Goal: Information Seeking & Learning: Learn about a topic

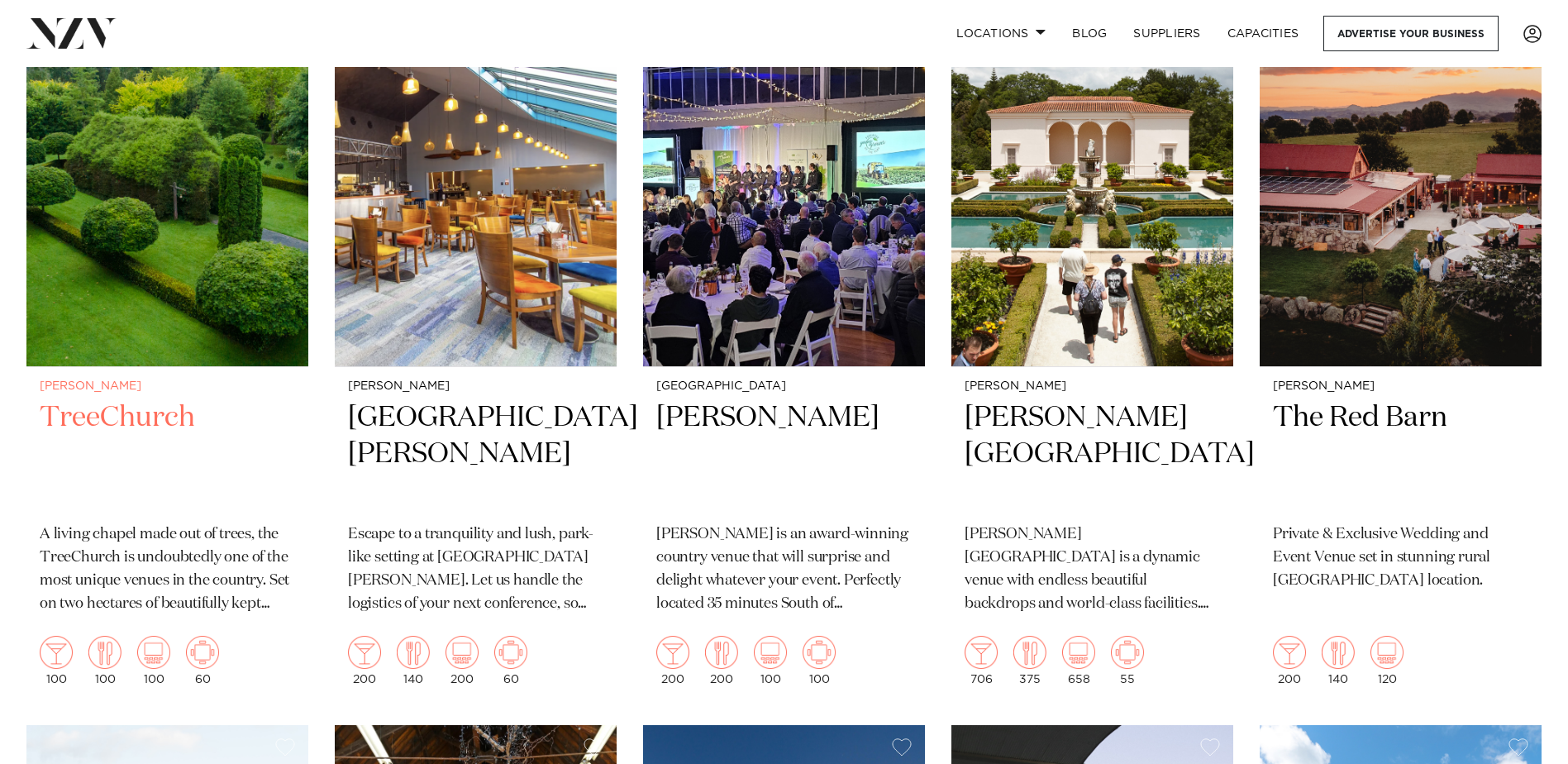
scroll to position [477, 0]
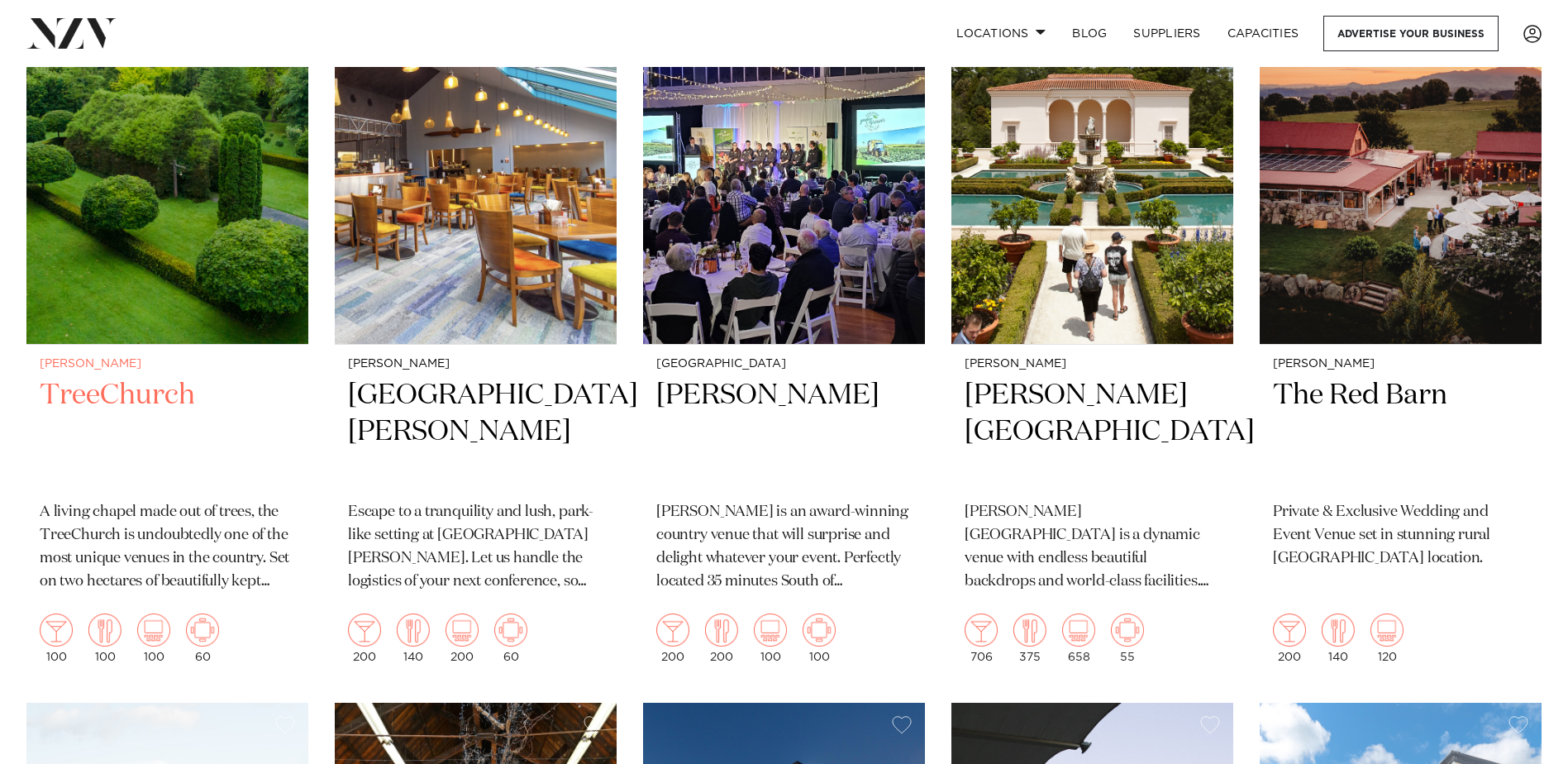
click at [115, 384] on h2 "TreeChurch" at bounding box center [167, 433] width 255 height 111
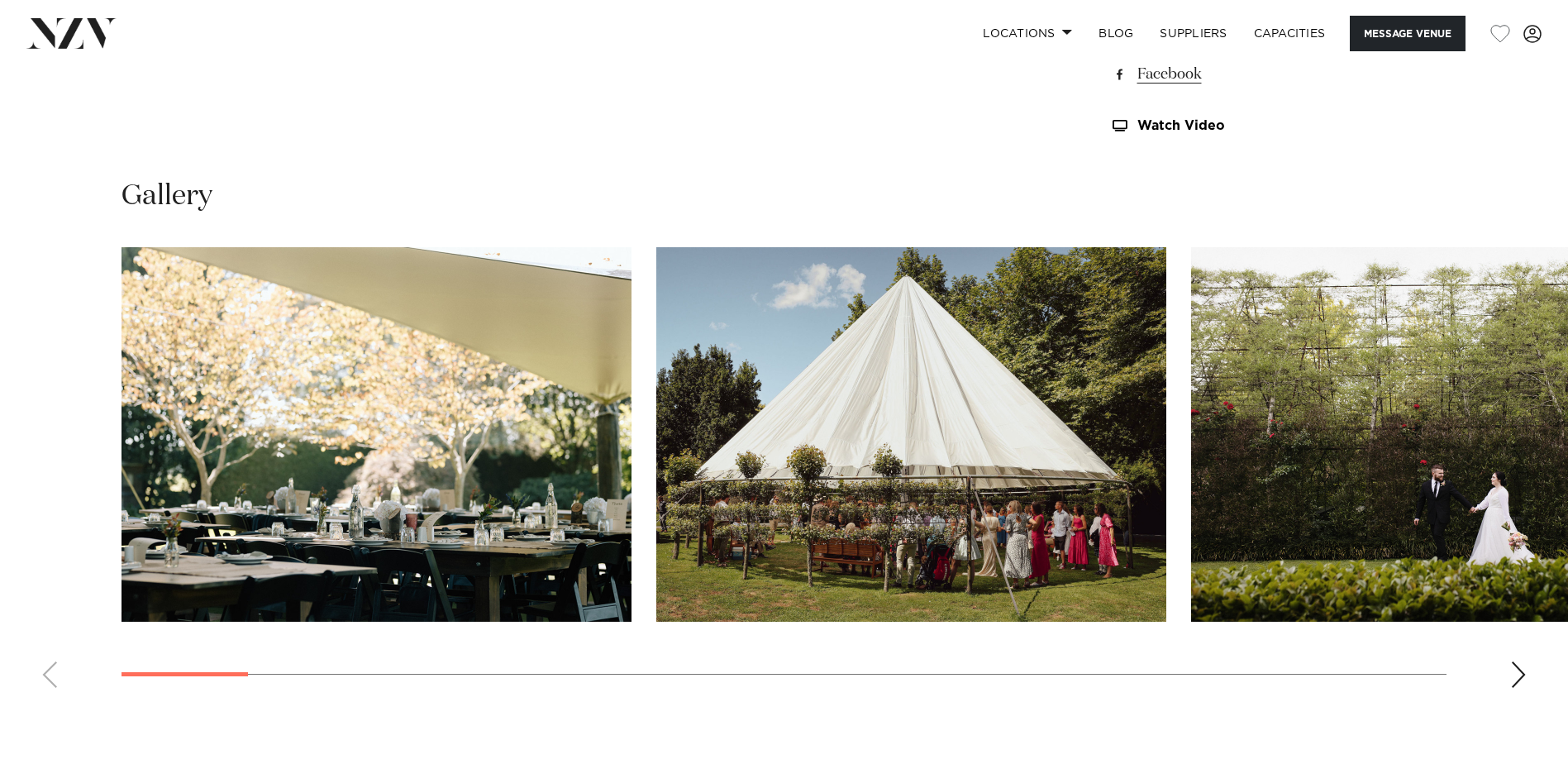
scroll to position [1656, 0]
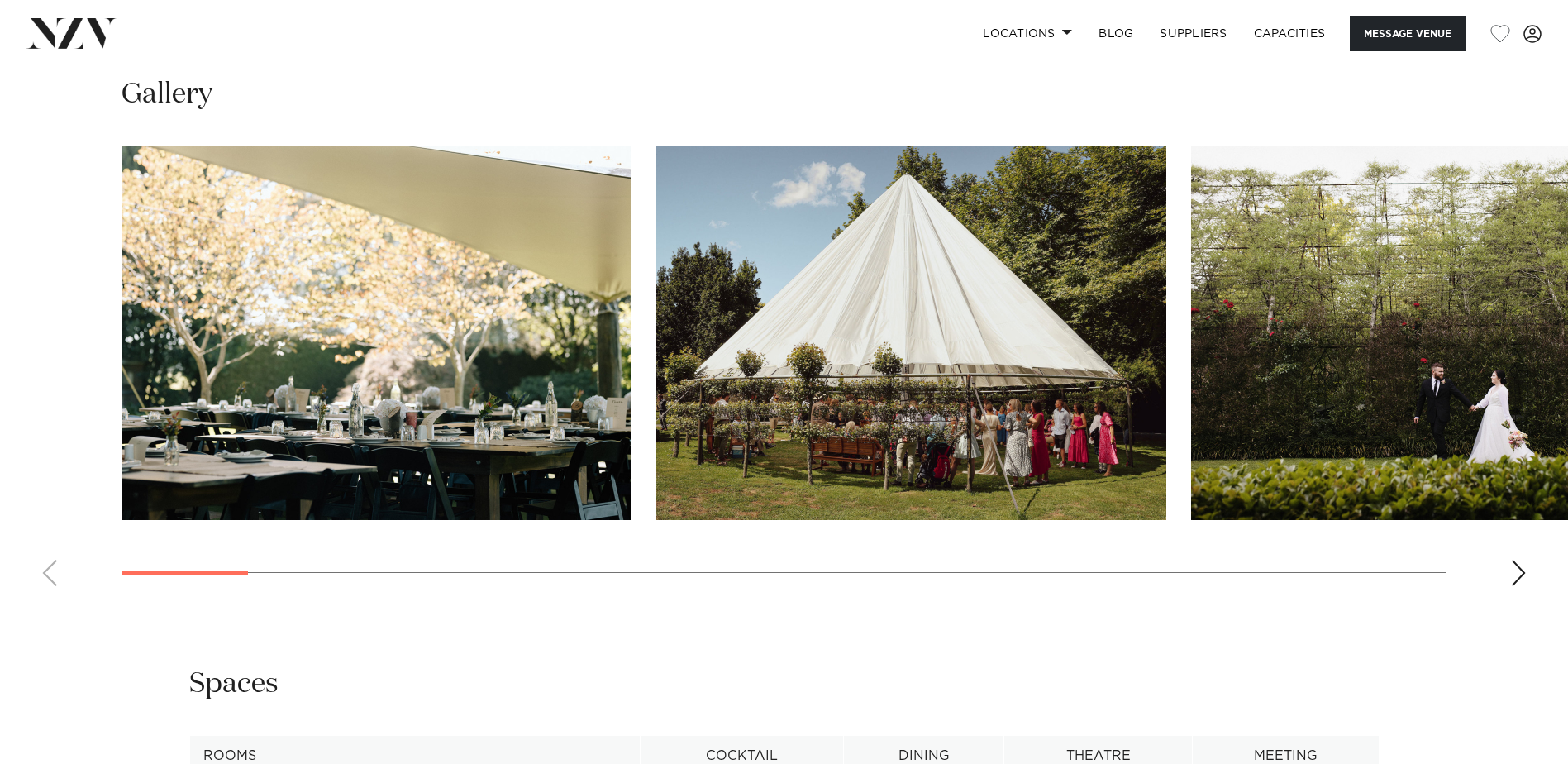
click at [1525, 573] on div "Next slide" at bounding box center [1518, 573] width 17 height 26
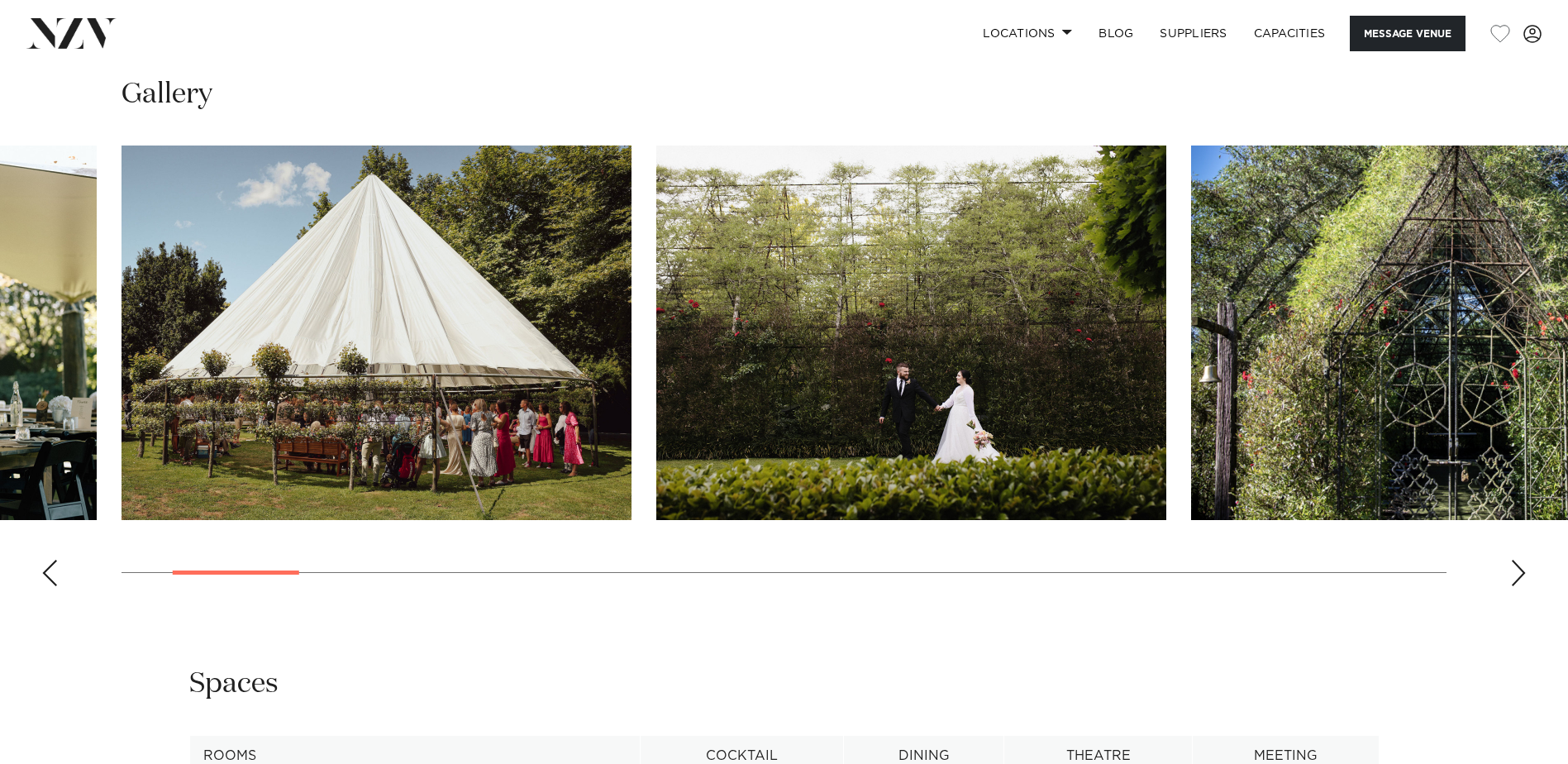
click at [1525, 573] on div "Next slide" at bounding box center [1518, 573] width 17 height 26
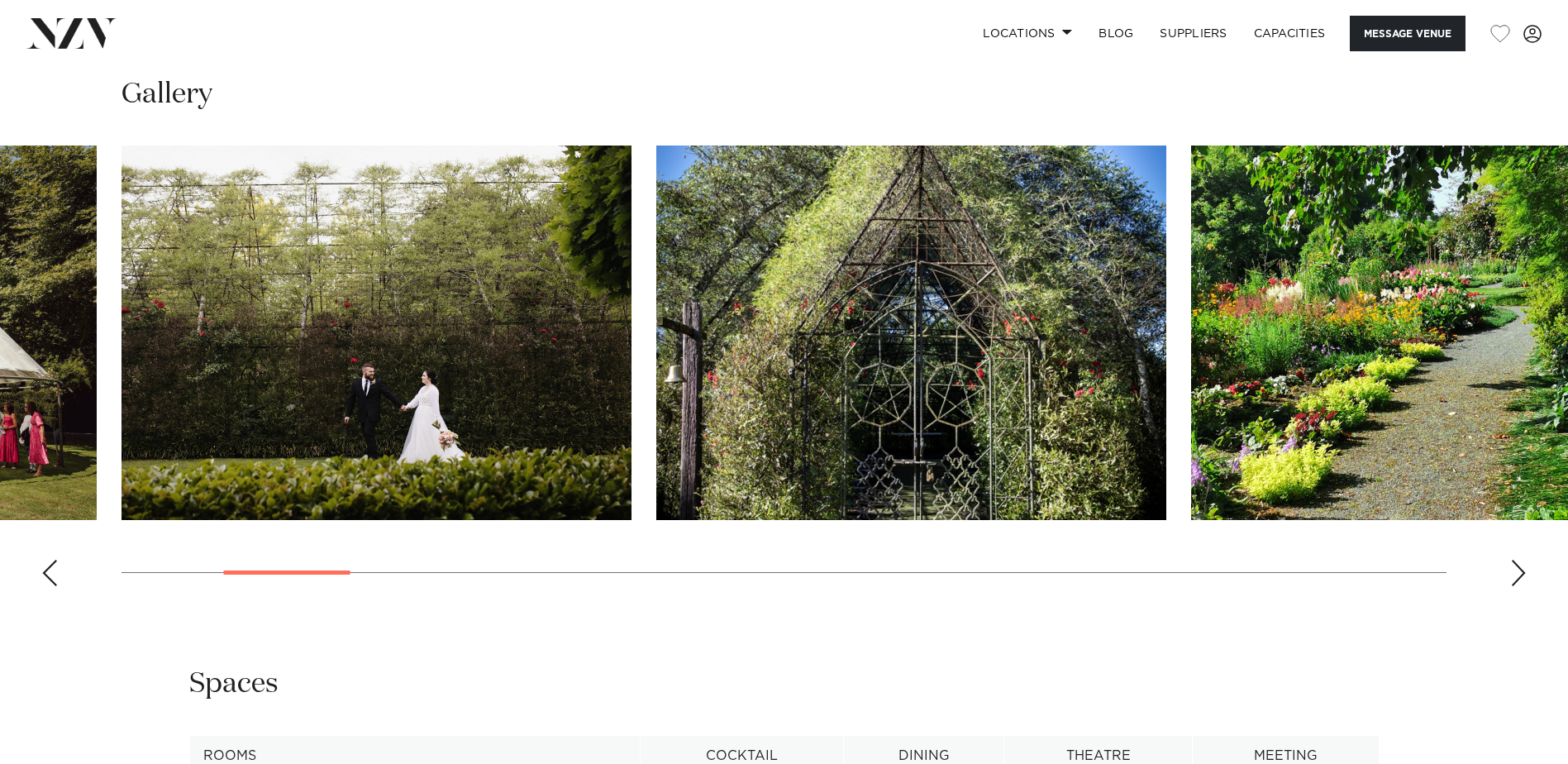
click at [1525, 573] on div "Next slide" at bounding box center [1518, 573] width 17 height 26
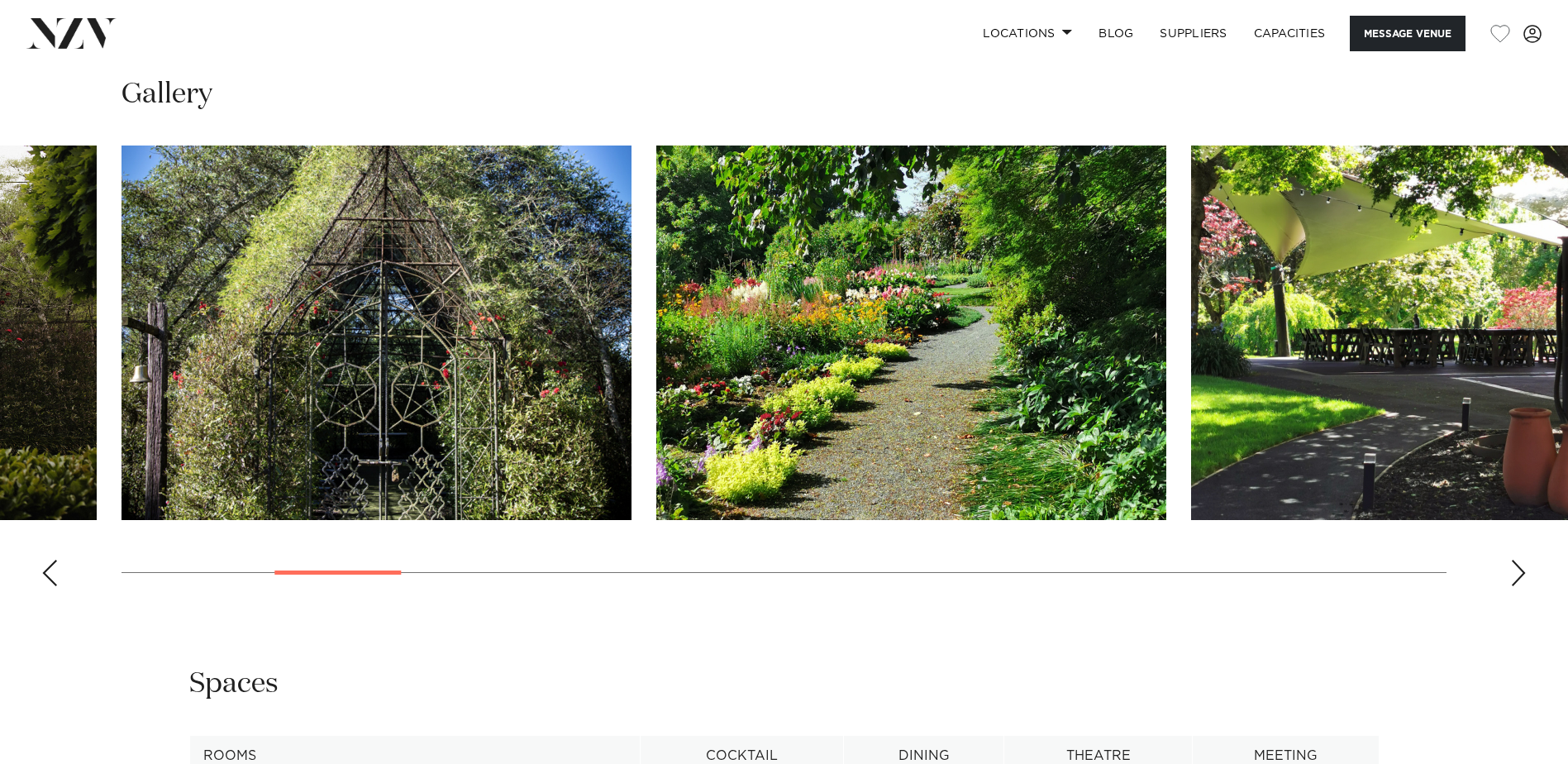
click at [1525, 573] on div "Next slide" at bounding box center [1518, 573] width 17 height 26
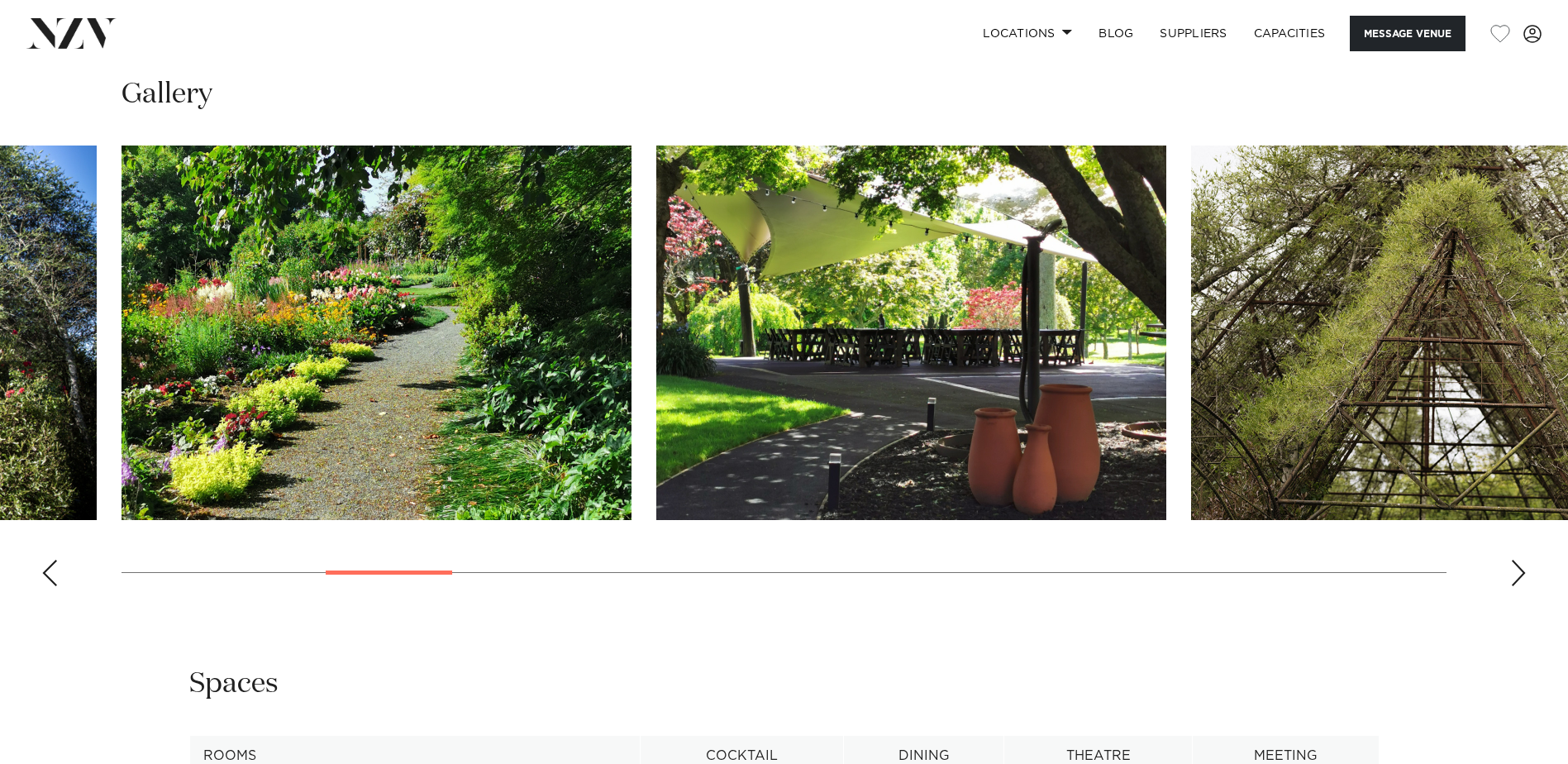
click at [1525, 573] on div "Next slide" at bounding box center [1518, 573] width 17 height 26
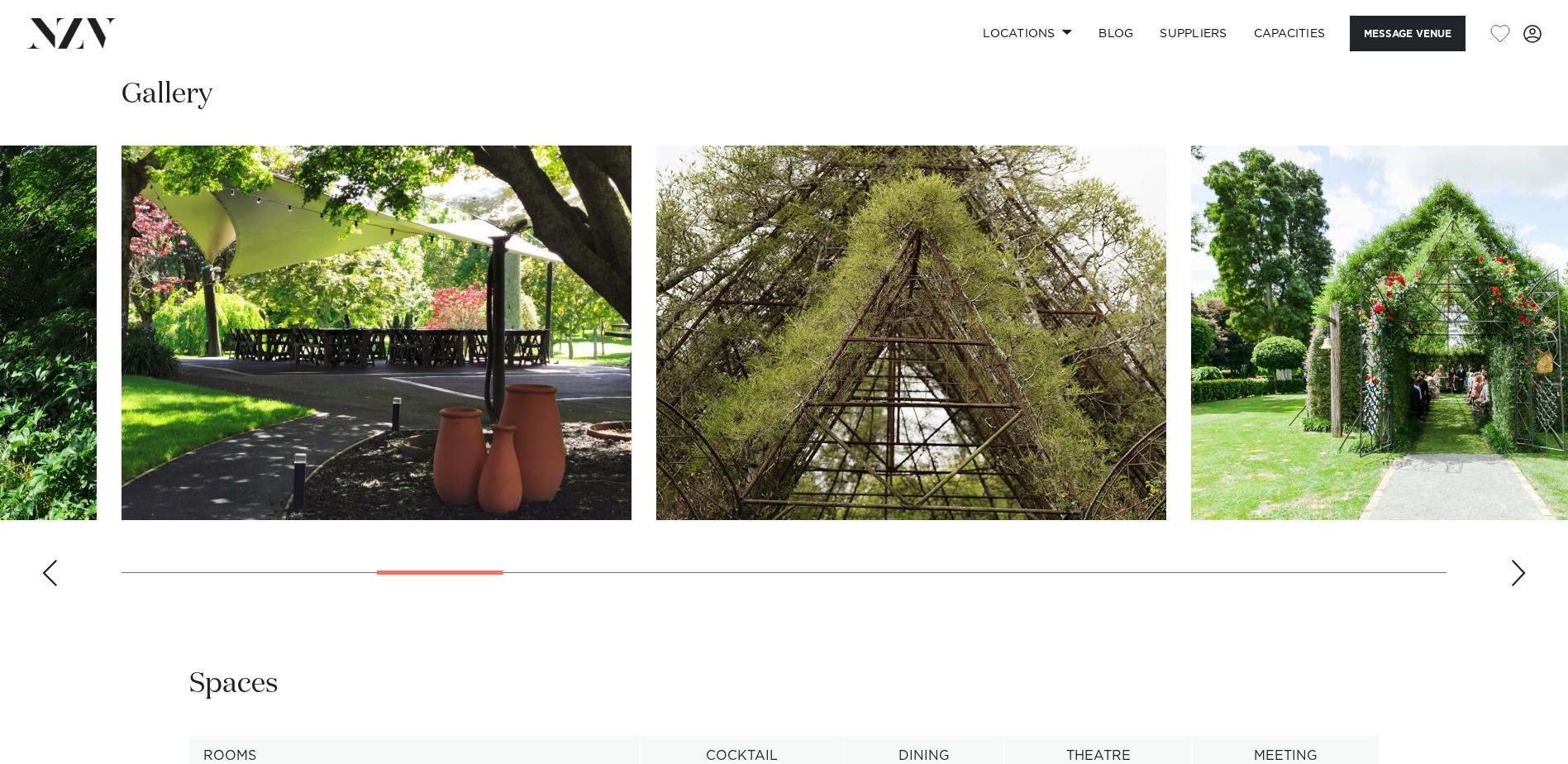
click at [1525, 573] on div "Next slide" at bounding box center [1518, 573] width 17 height 26
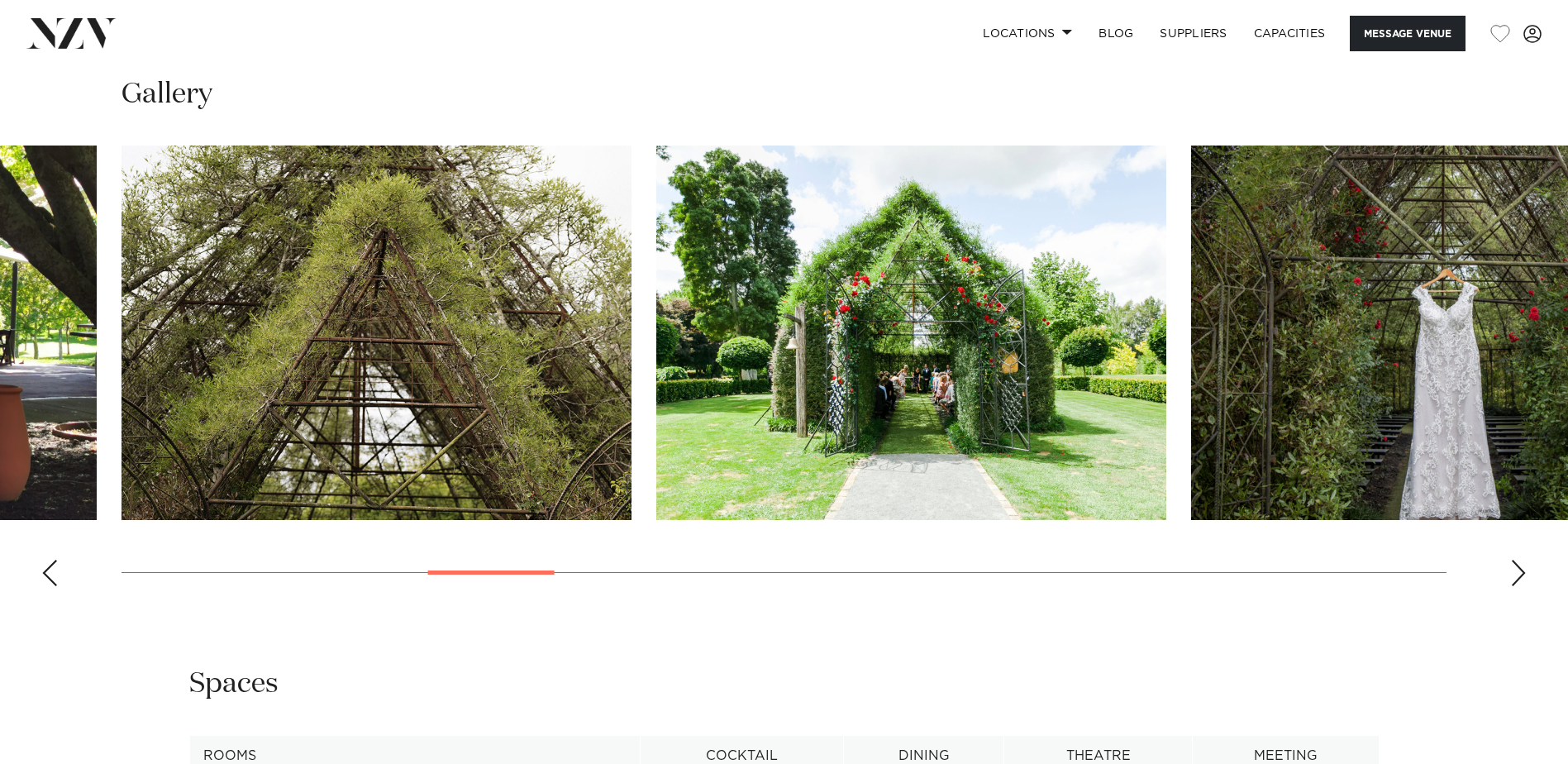
click at [1525, 573] on div "Next slide" at bounding box center [1518, 573] width 17 height 26
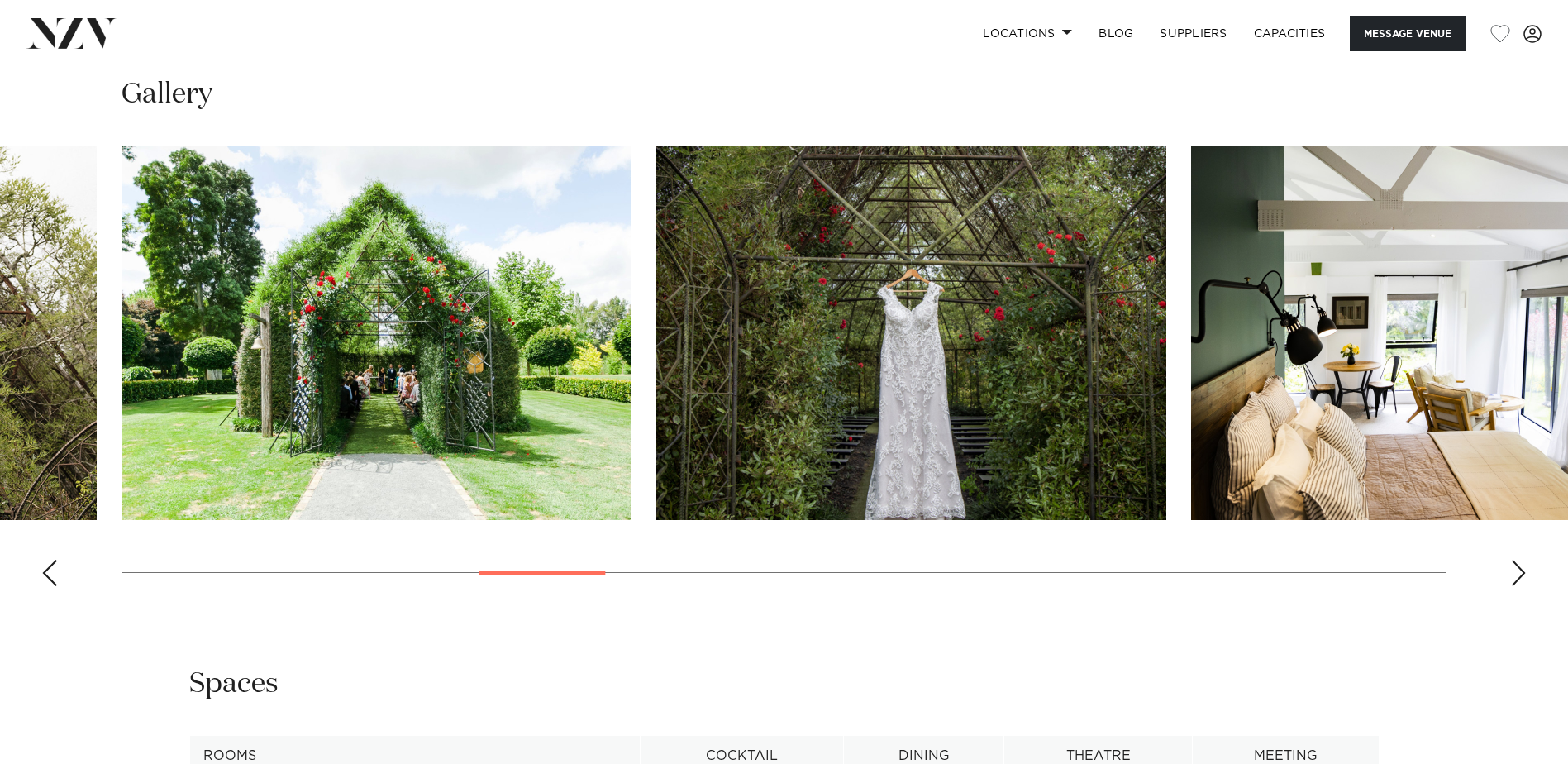
click at [1525, 573] on div "Next slide" at bounding box center [1518, 573] width 17 height 26
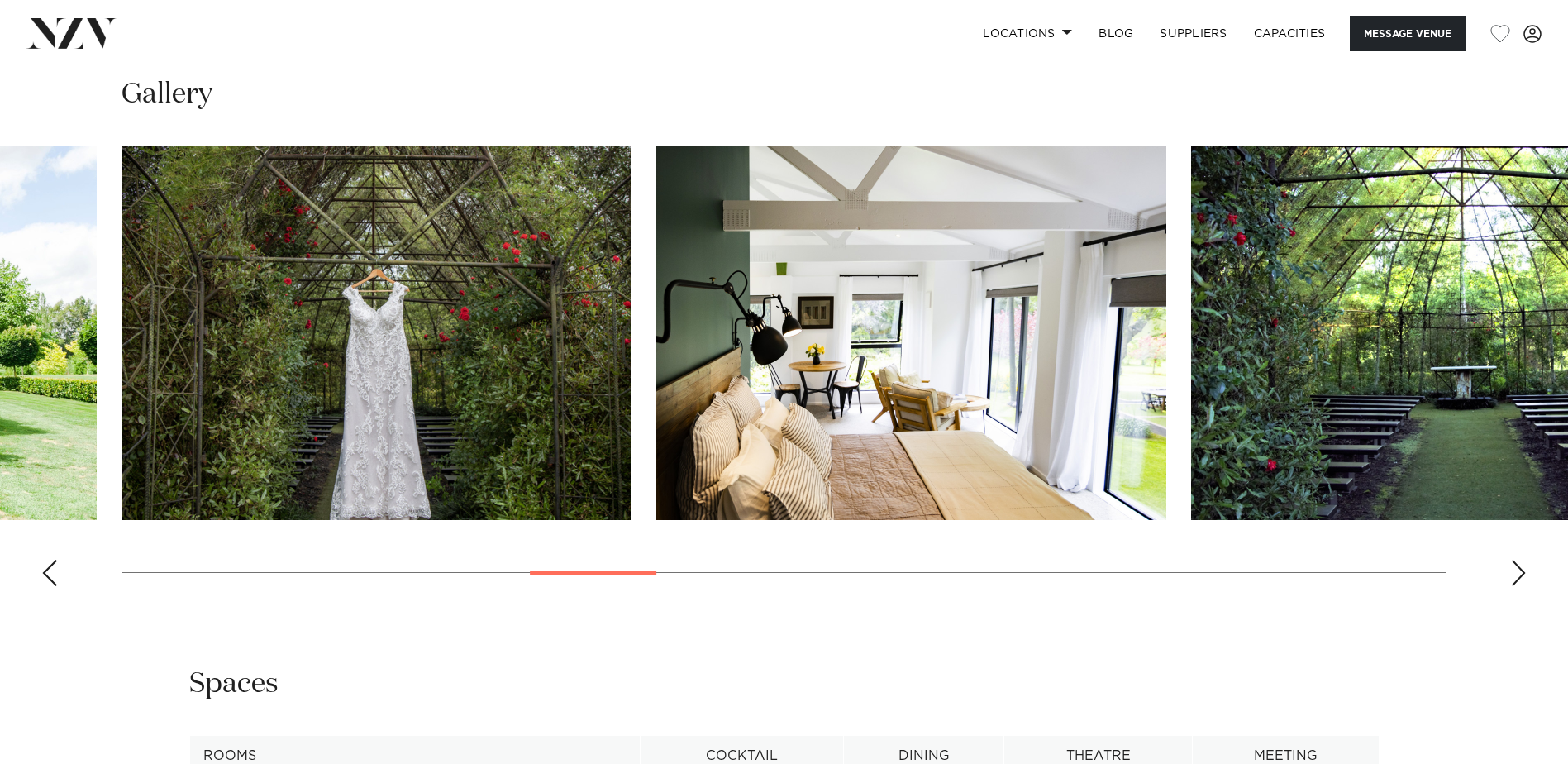
click at [1525, 573] on div "Next slide" at bounding box center [1518, 573] width 17 height 26
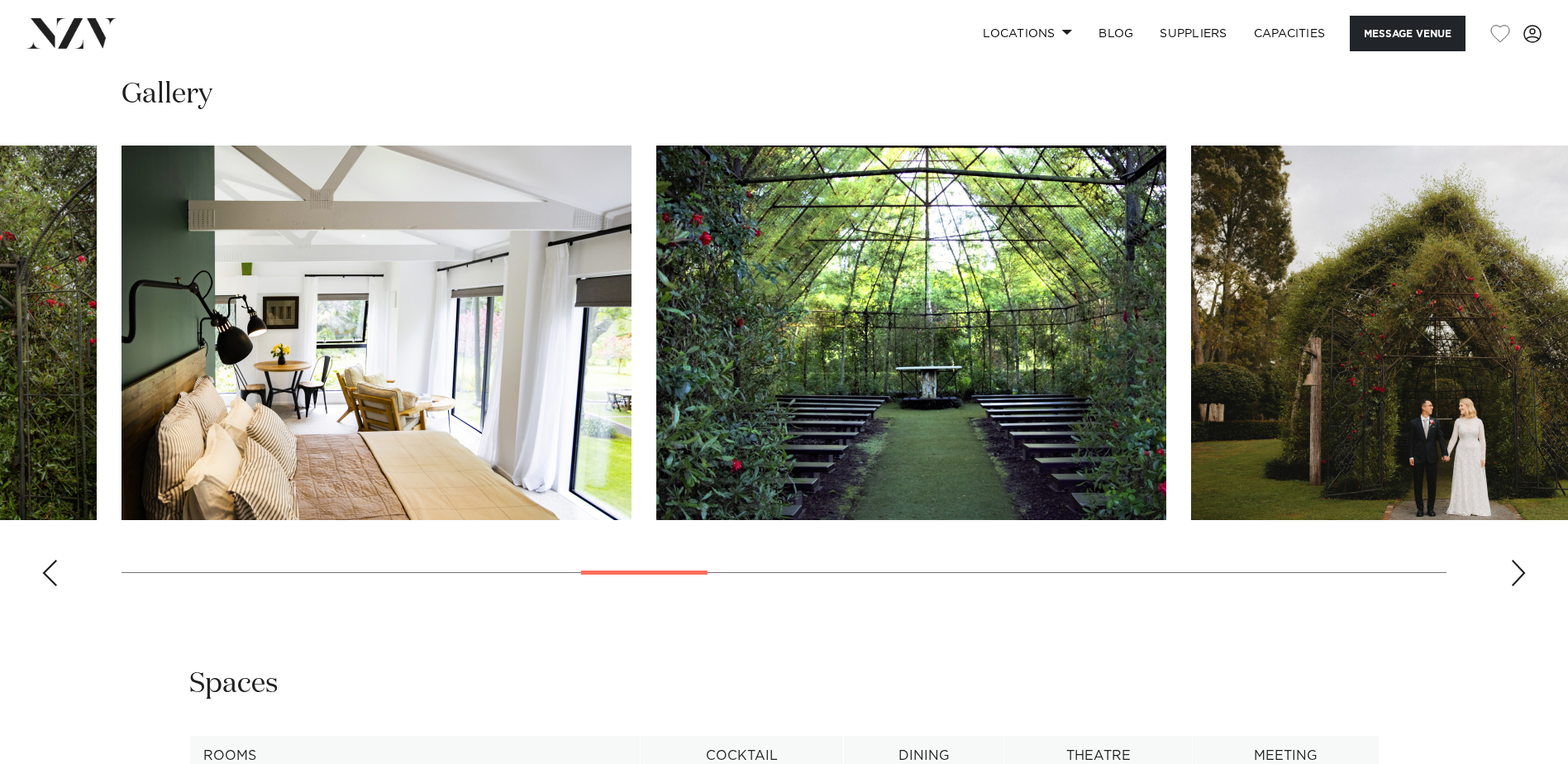
click at [1525, 573] on div "Next slide" at bounding box center [1518, 573] width 17 height 26
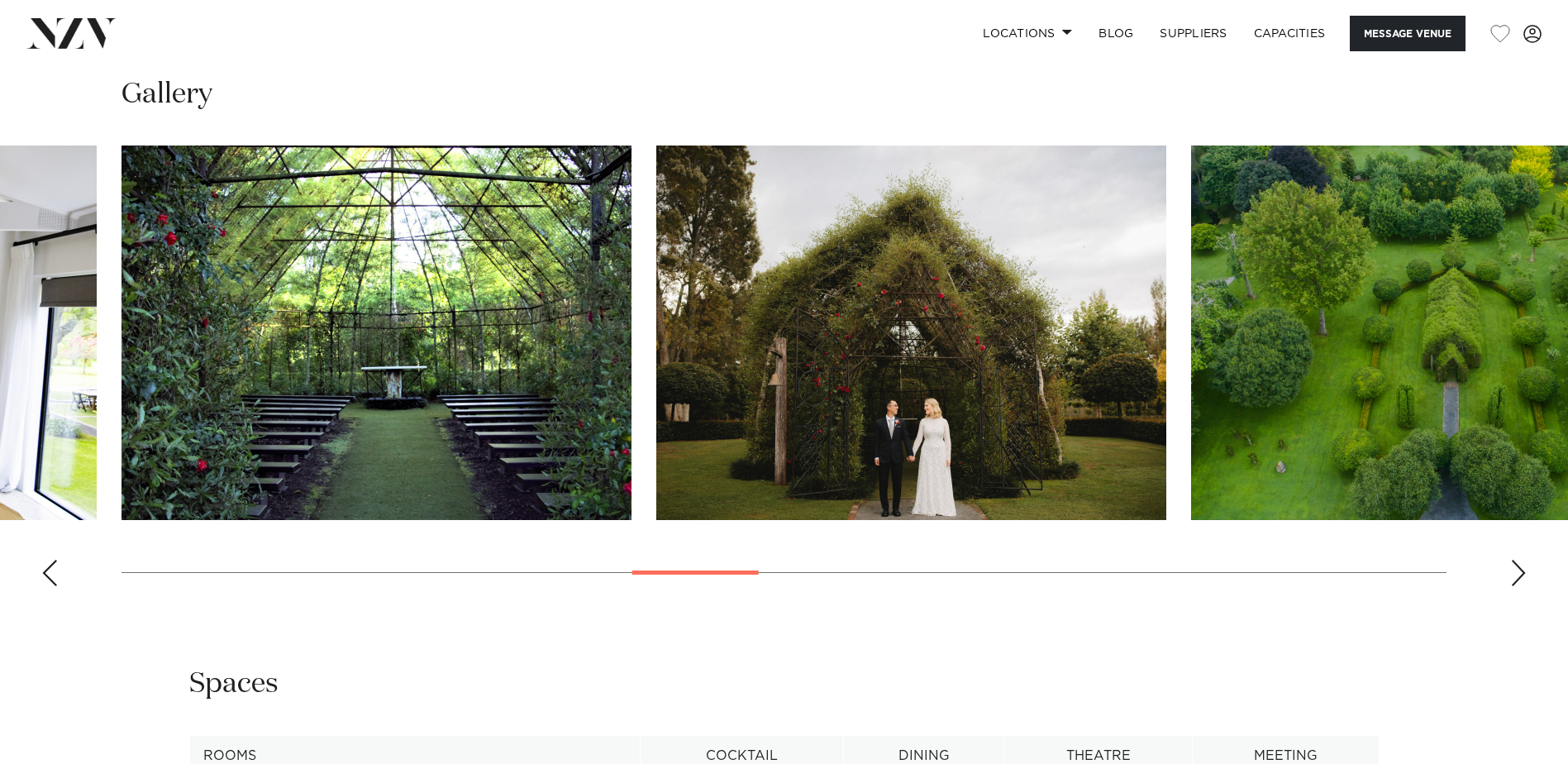
click at [1525, 573] on div "Next slide" at bounding box center [1518, 573] width 17 height 26
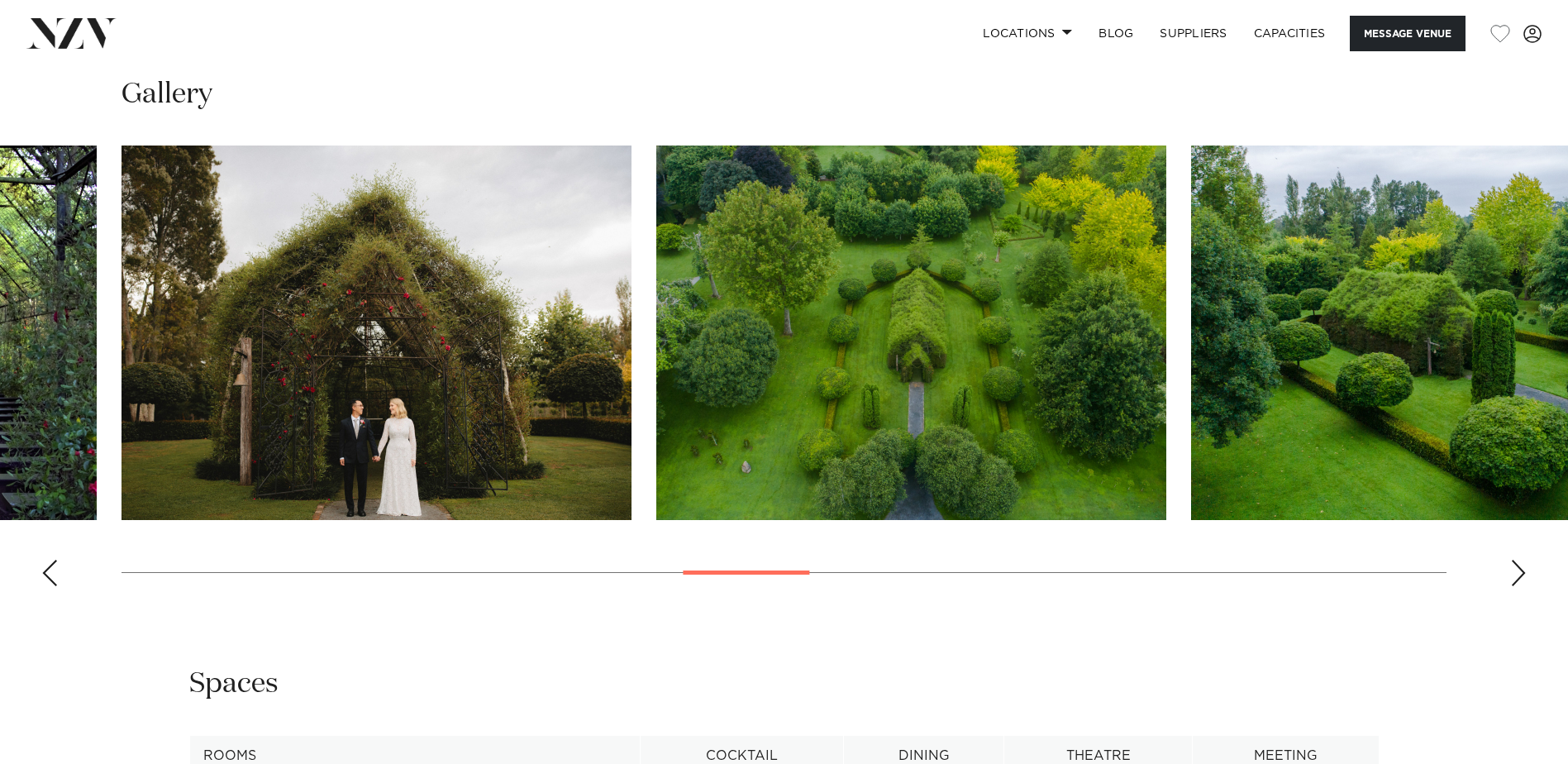
click at [1525, 573] on div "Next slide" at bounding box center [1518, 573] width 17 height 26
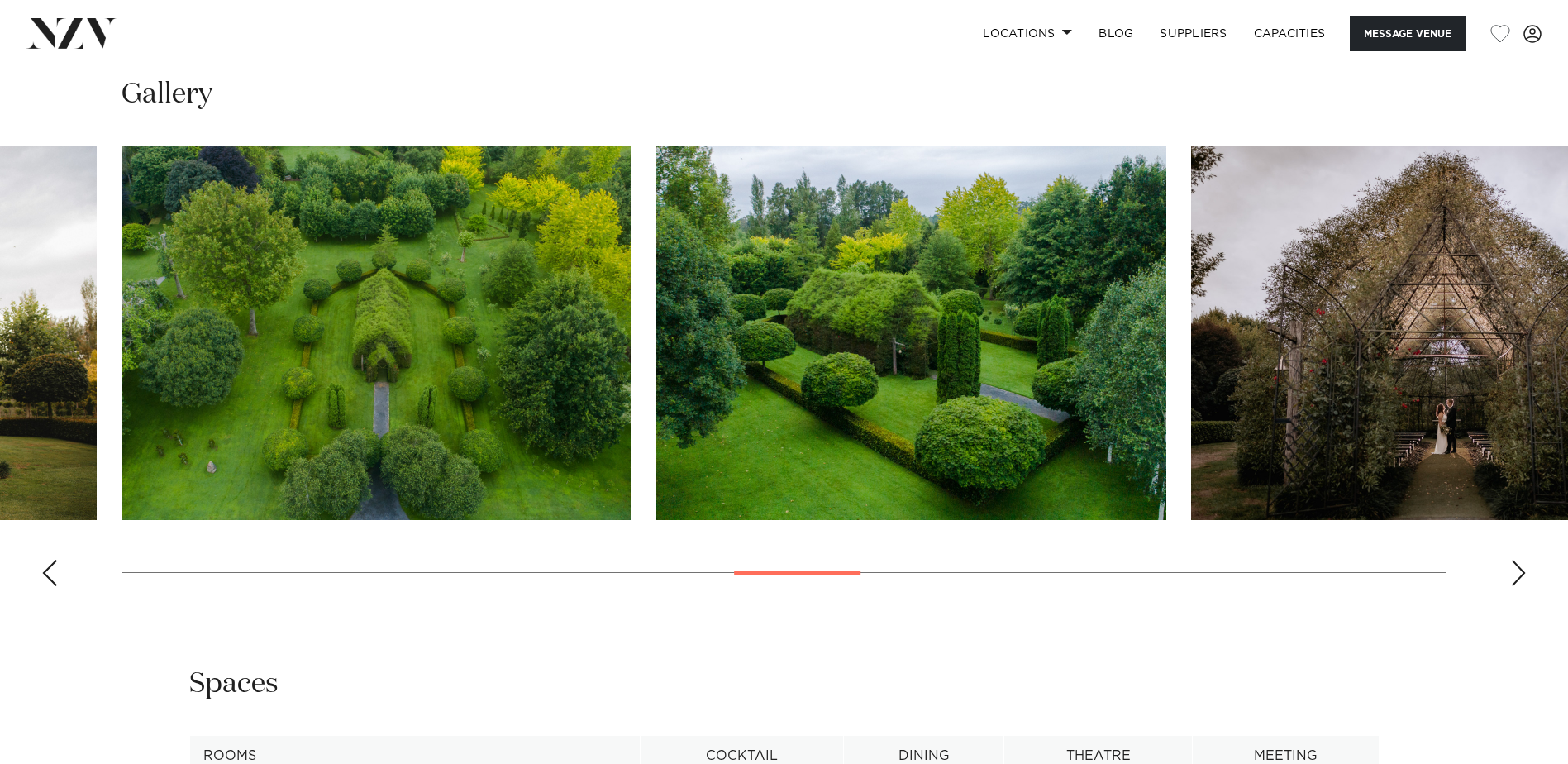
click at [1525, 573] on div "Next slide" at bounding box center [1518, 573] width 17 height 26
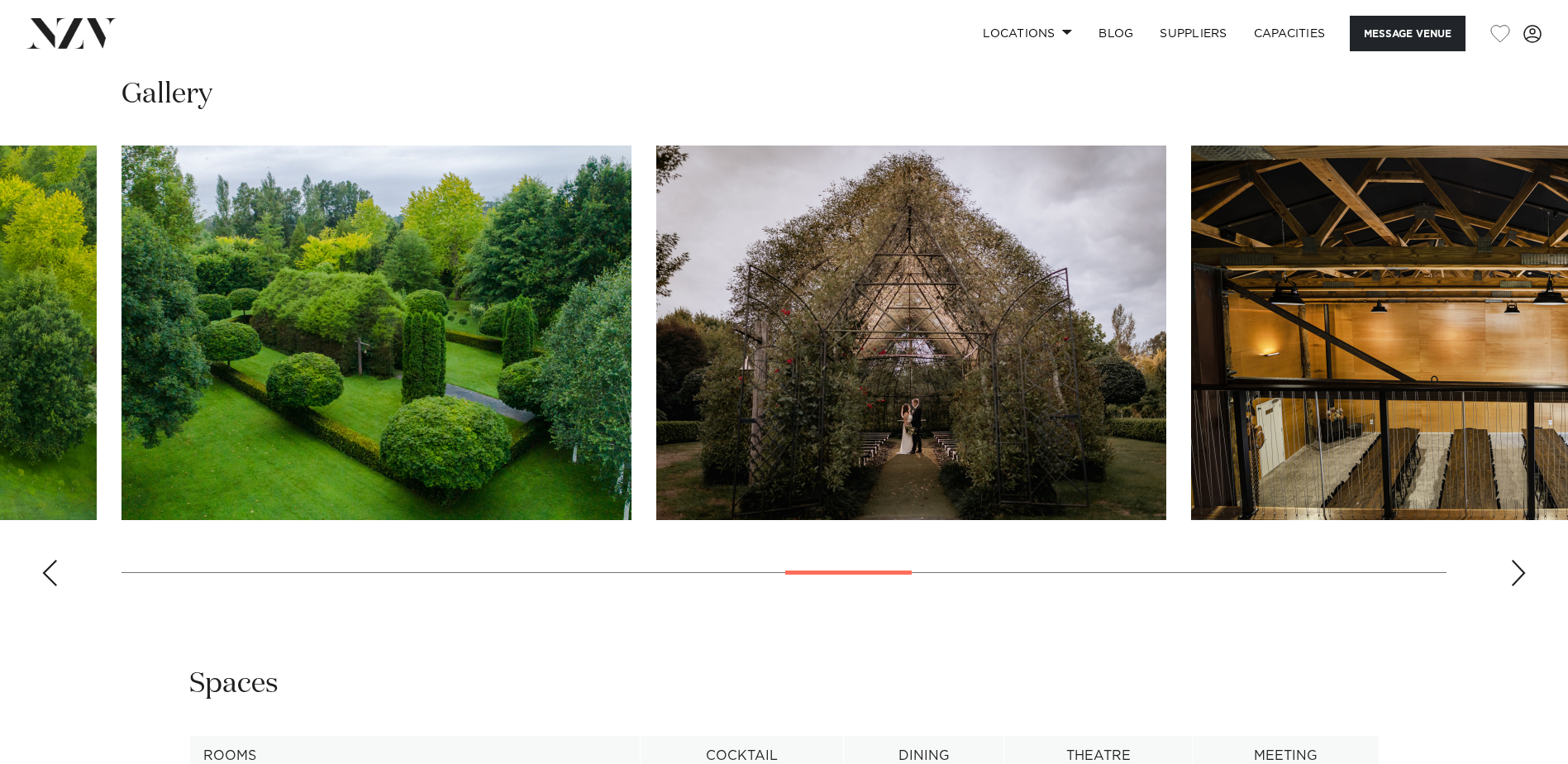
click at [1525, 573] on div "Next slide" at bounding box center [1518, 573] width 17 height 26
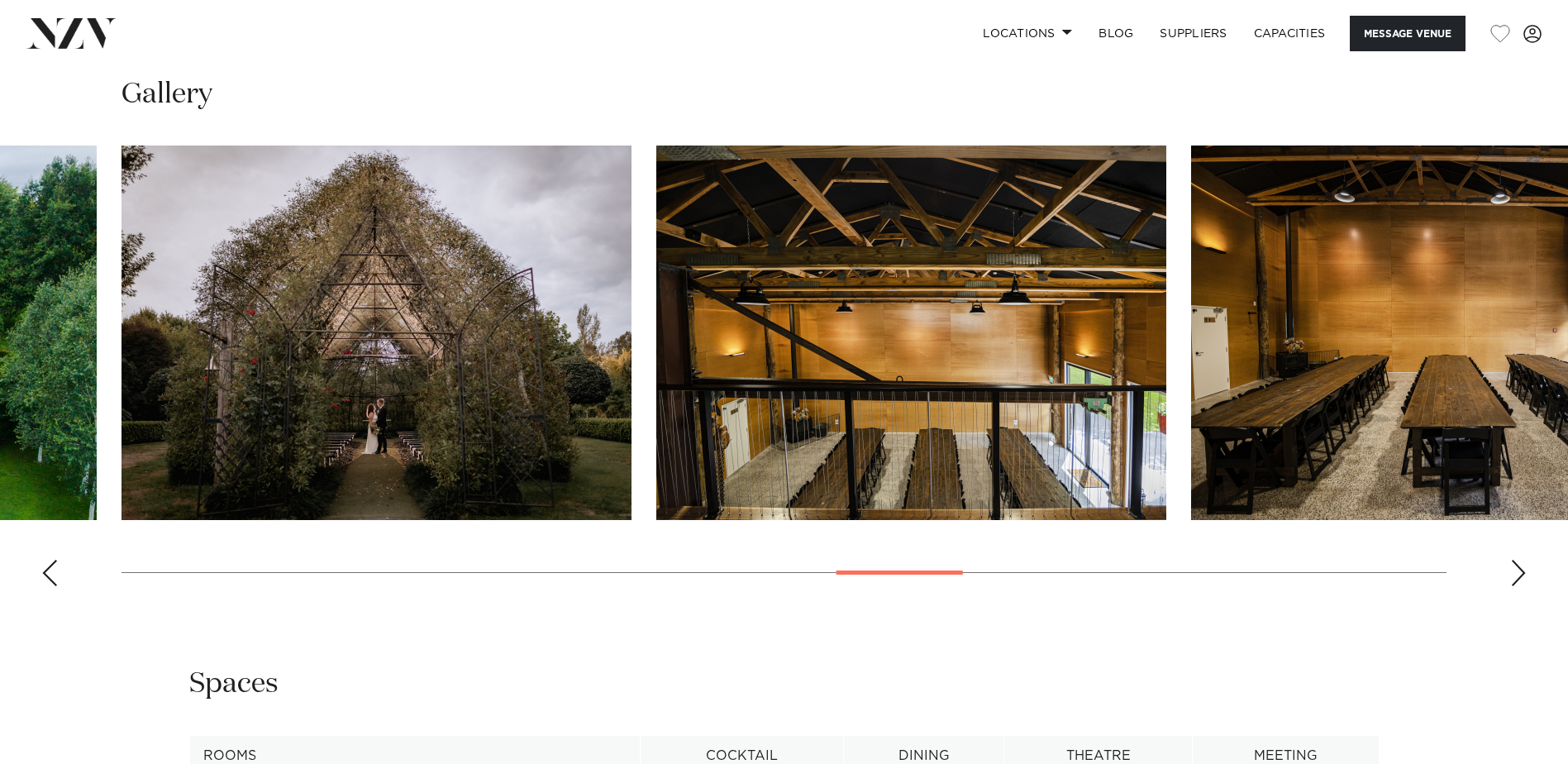
click at [1525, 573] on div "Next slide" at bounding box center [1518, 573] width 17 height 26
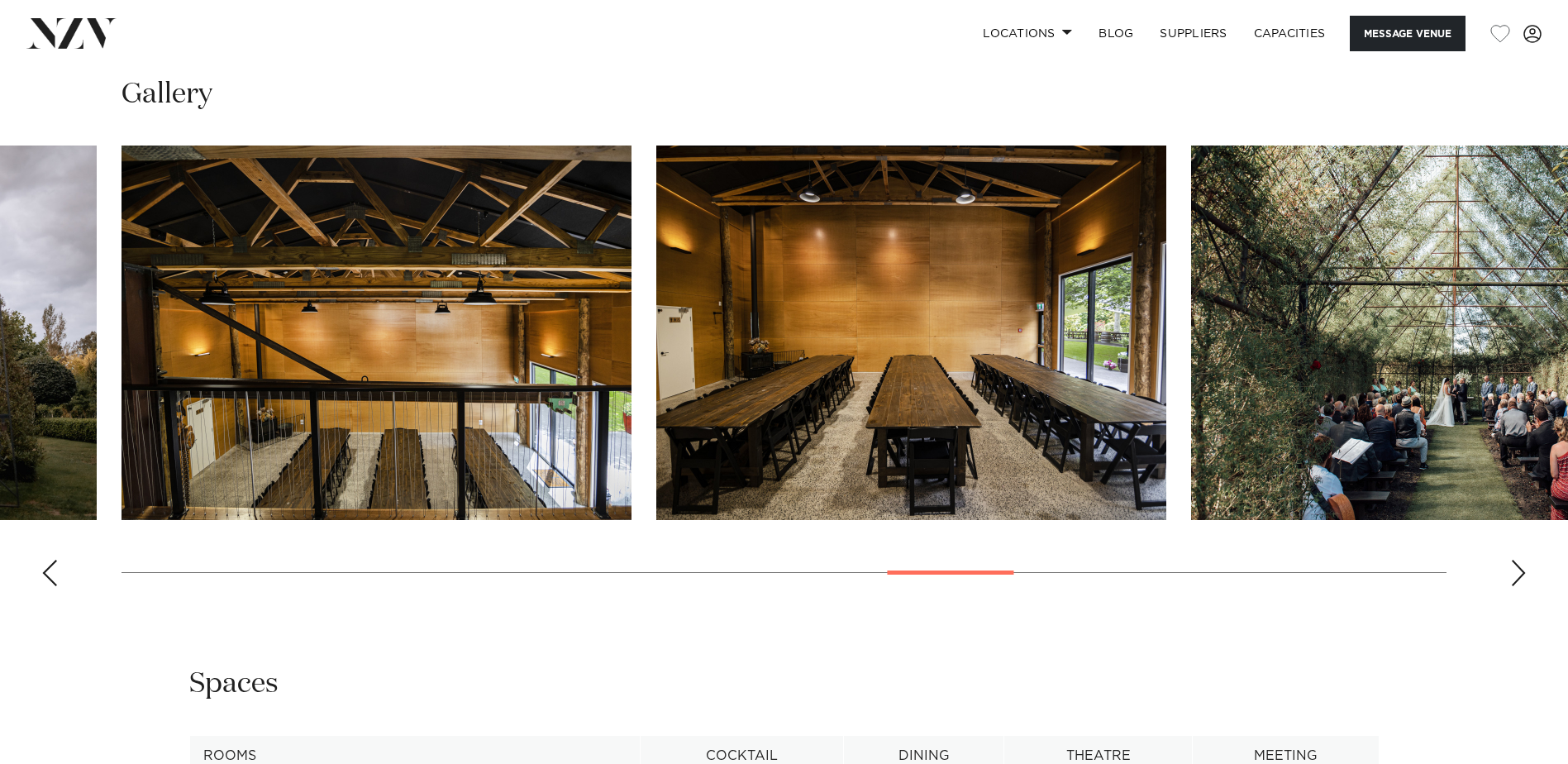
click at [1525, 573] on div "Next slide" at bounding box center [1518, 573] width 17 height 26
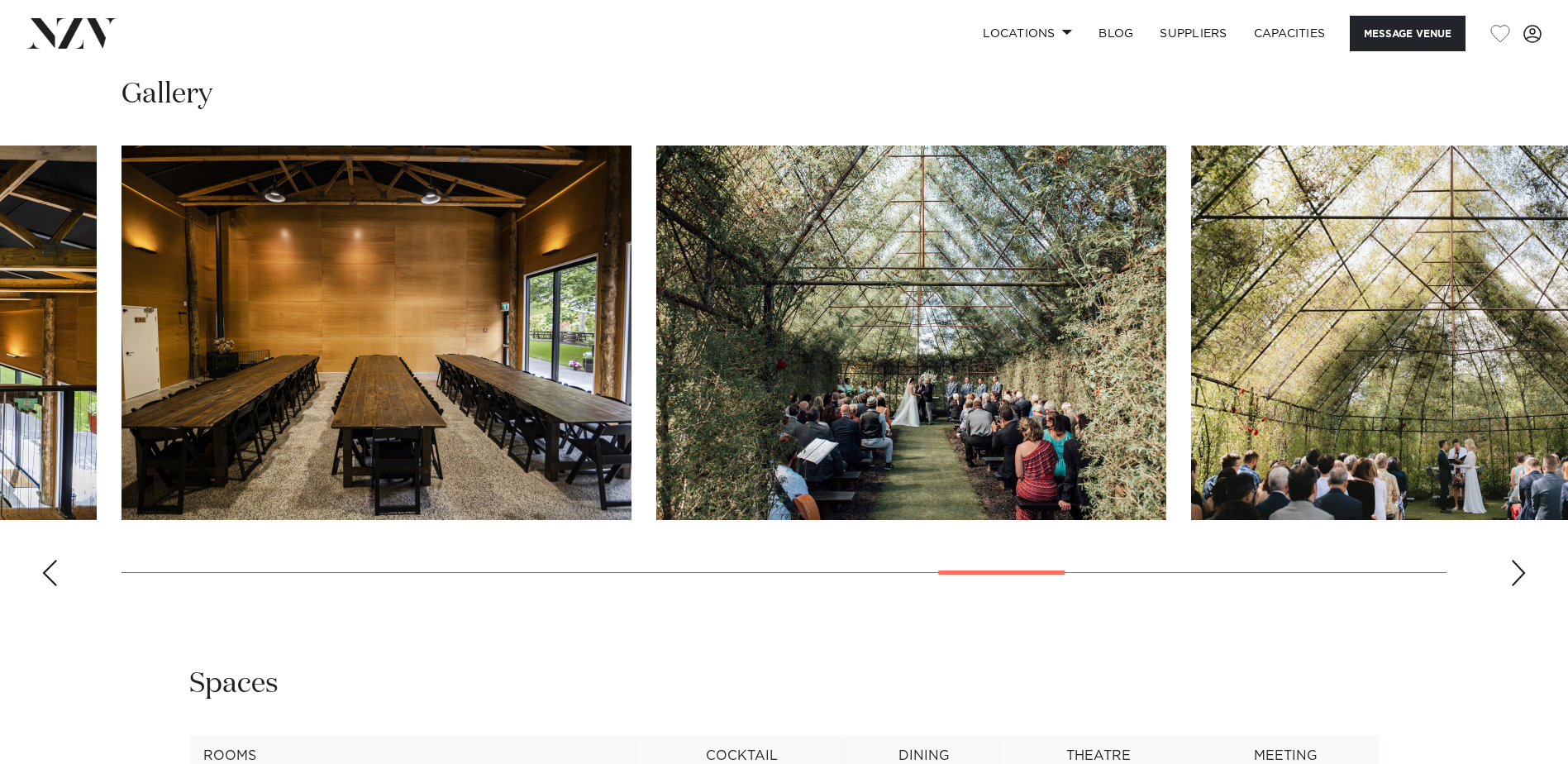
click at [1525, 573] on div "Next slide" at bounding box center [1518, 573] width 17 height 26
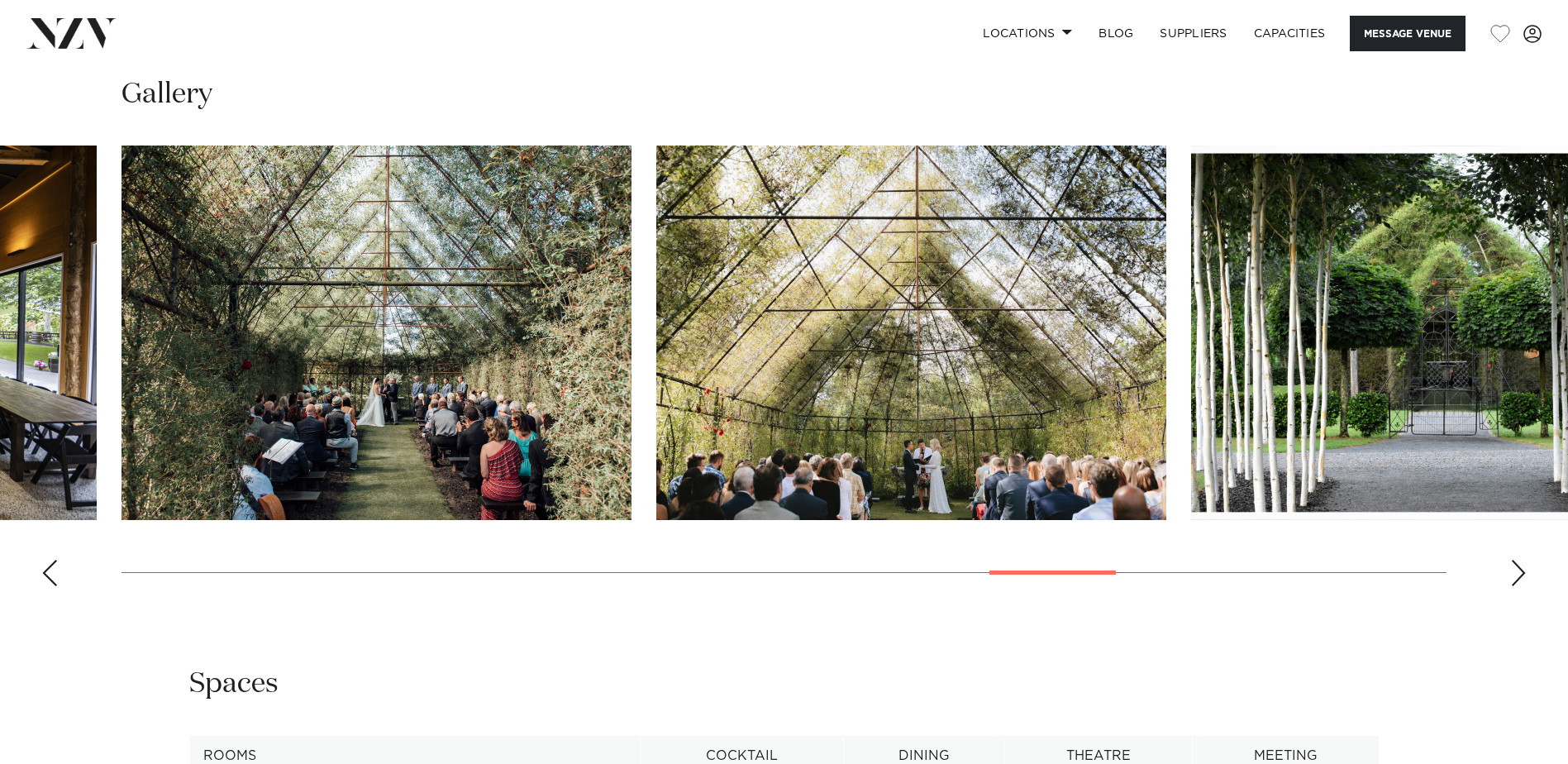
click at [1525, 573] on div "Next slide" at bounding box center [1518, 573] width 17 height 26
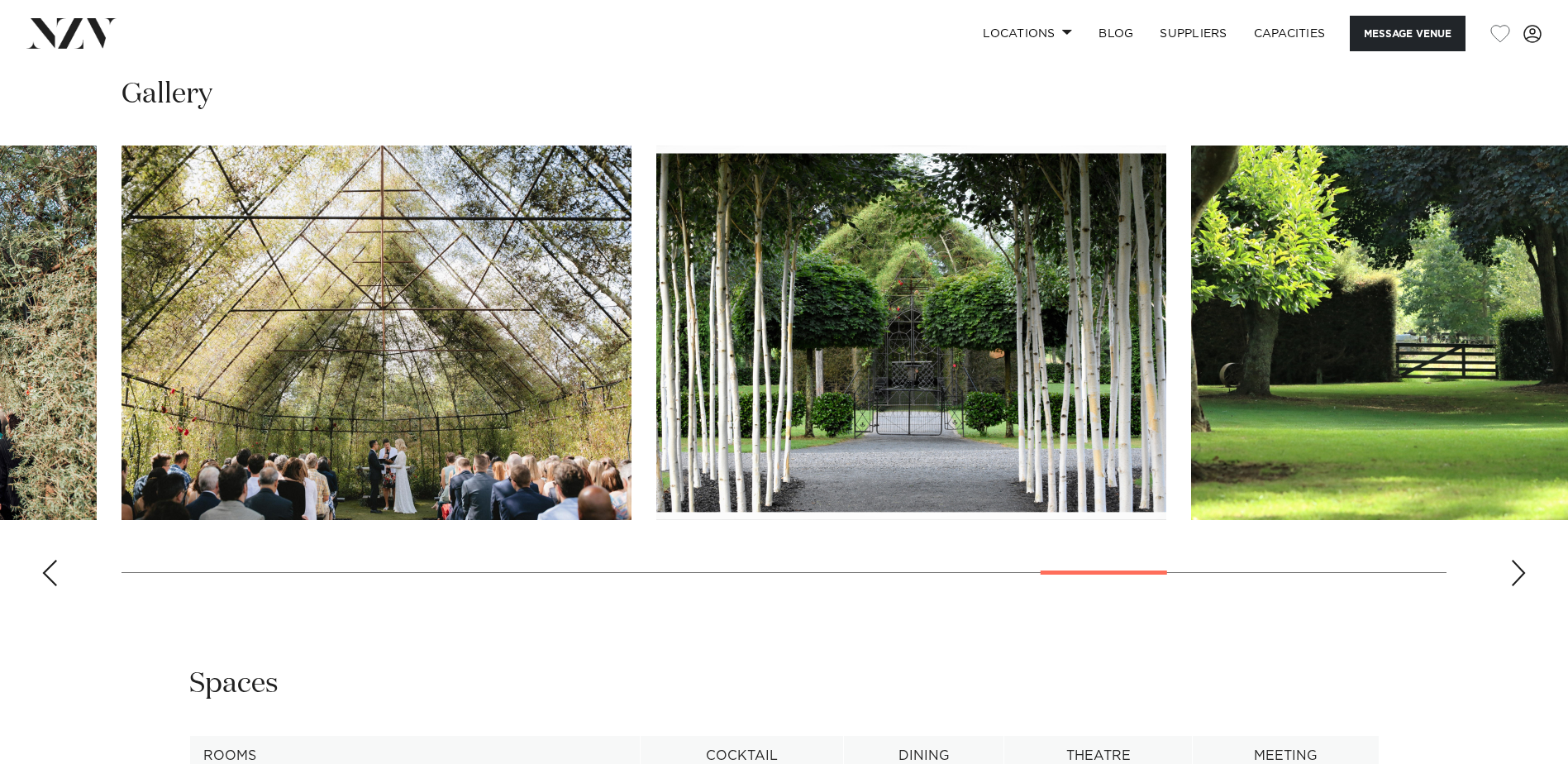
click at [1525, 573] on div "Next slide" at bounding box center [1518, 573] width 17 height 26
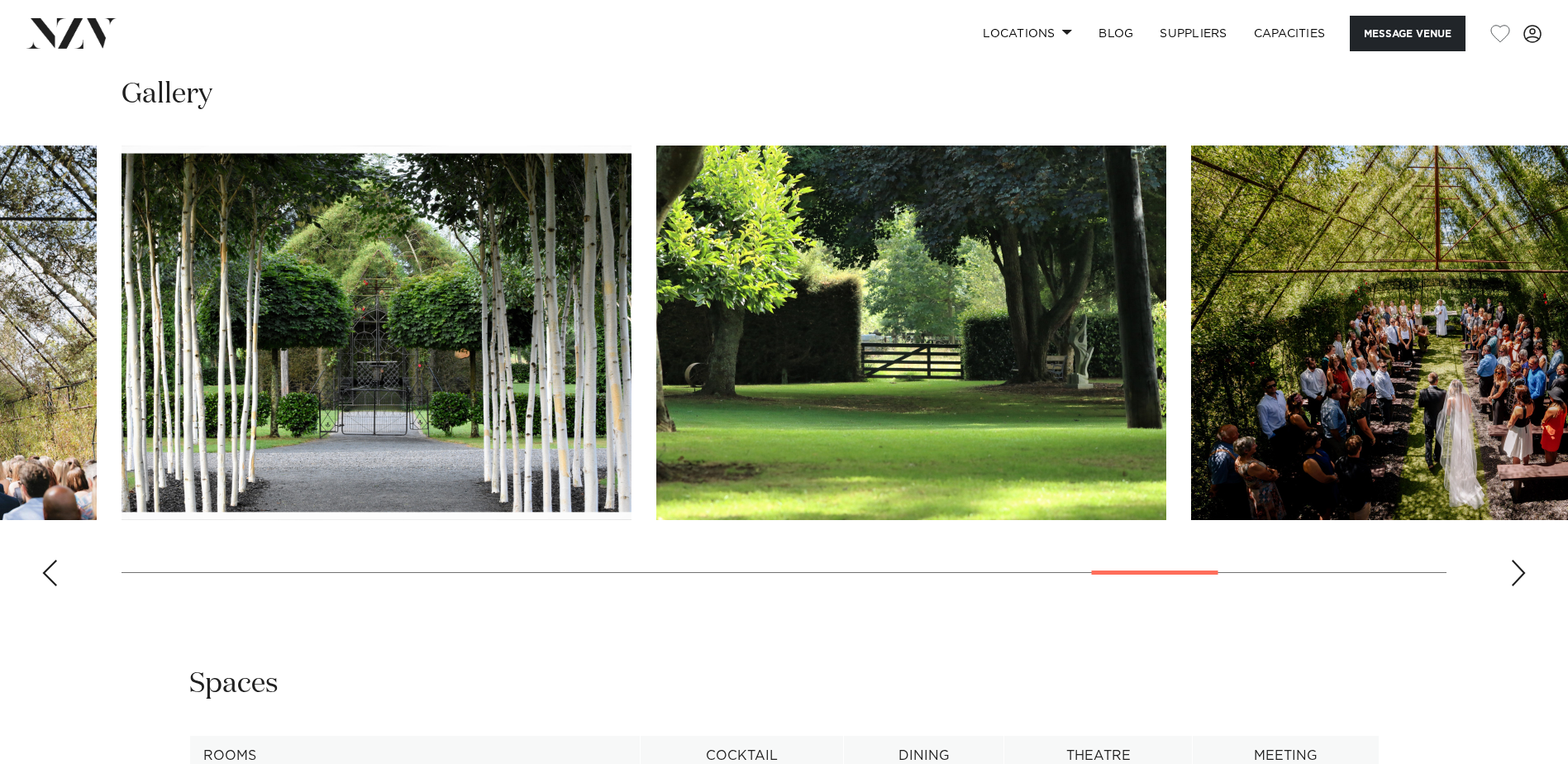
click at [1525, 573] on div "Next slide" at bounding box center [1518, 573] width 17 height 26
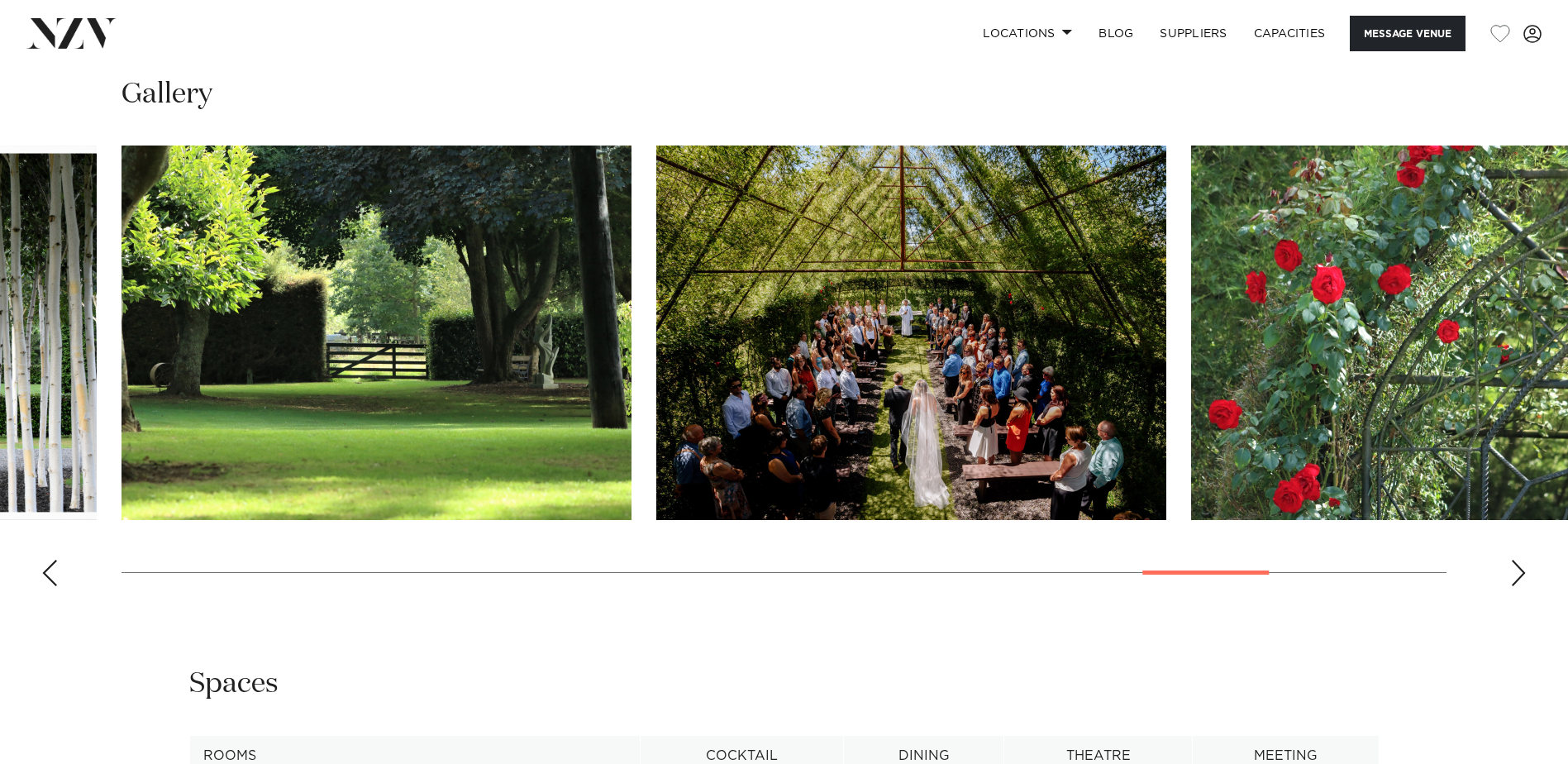
click at [1525, 573] on div "Next slide" at bounding box center [1518, 573] width 17 height 26
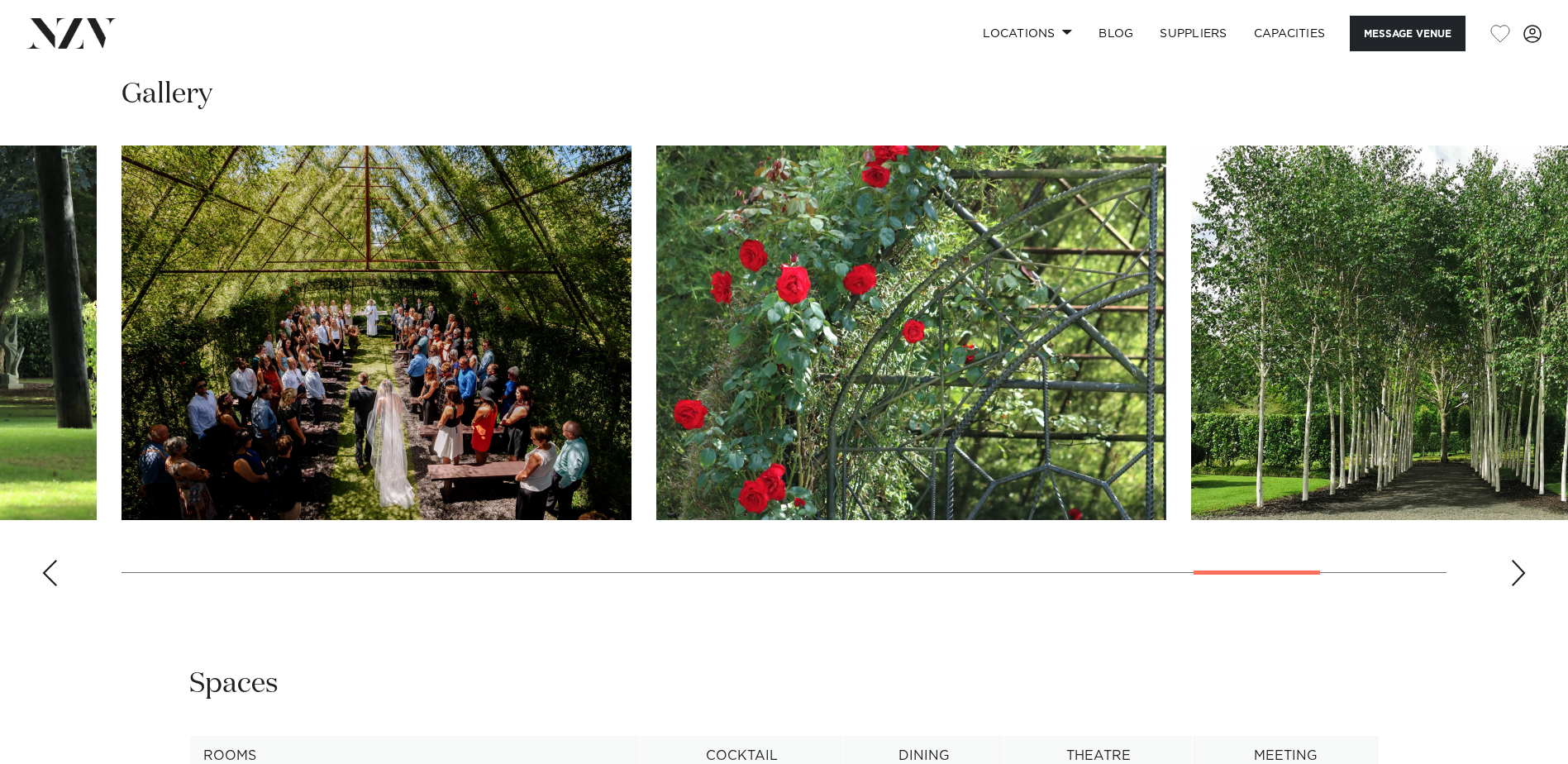
click at [1525, 573] on div "Next slide" at bounding box center [1518, 573] width 17 height 26
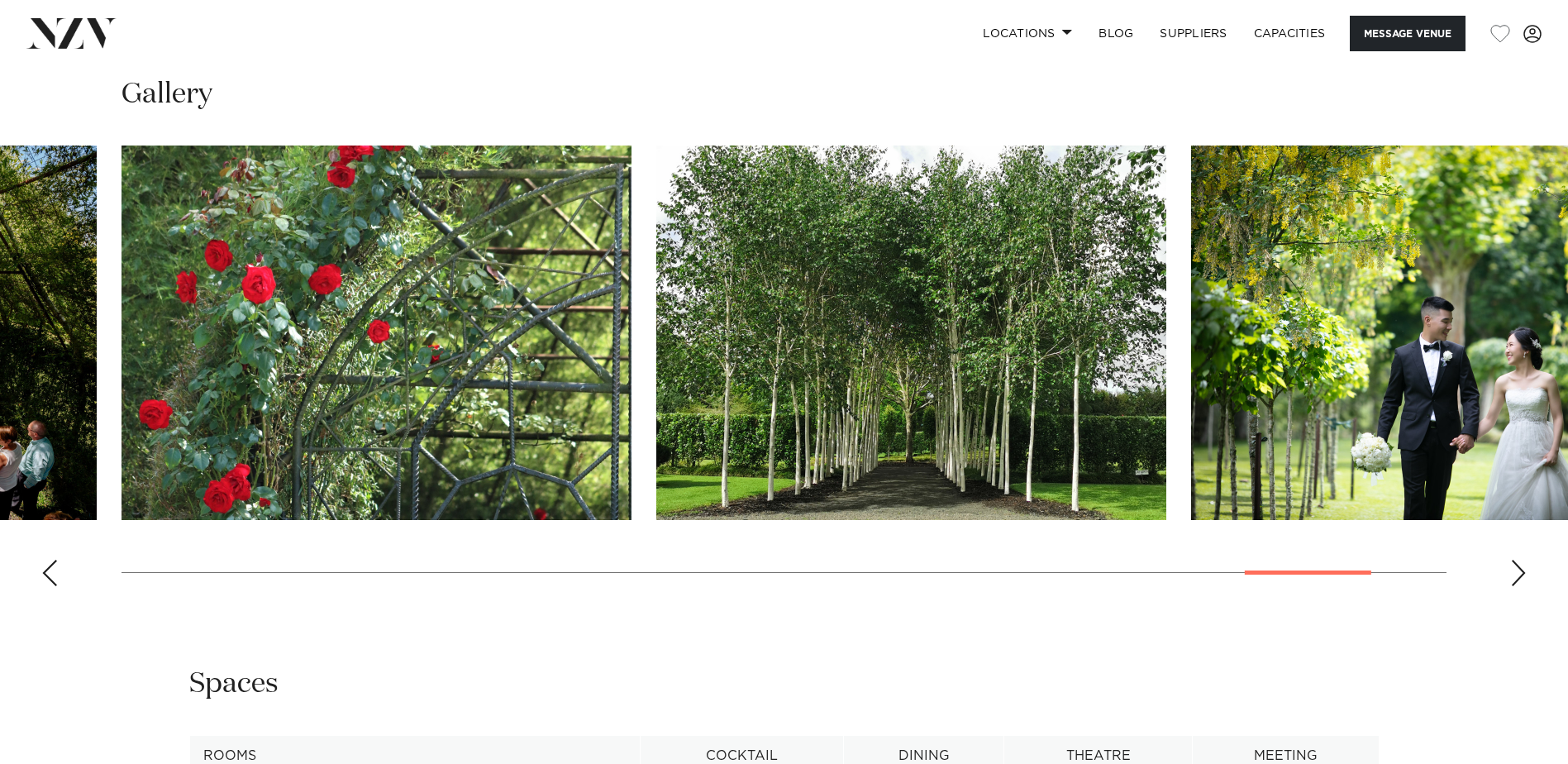
click at [1525, 573] on div "Next slide" at bounding box center [1518, 573] width 17 height 26
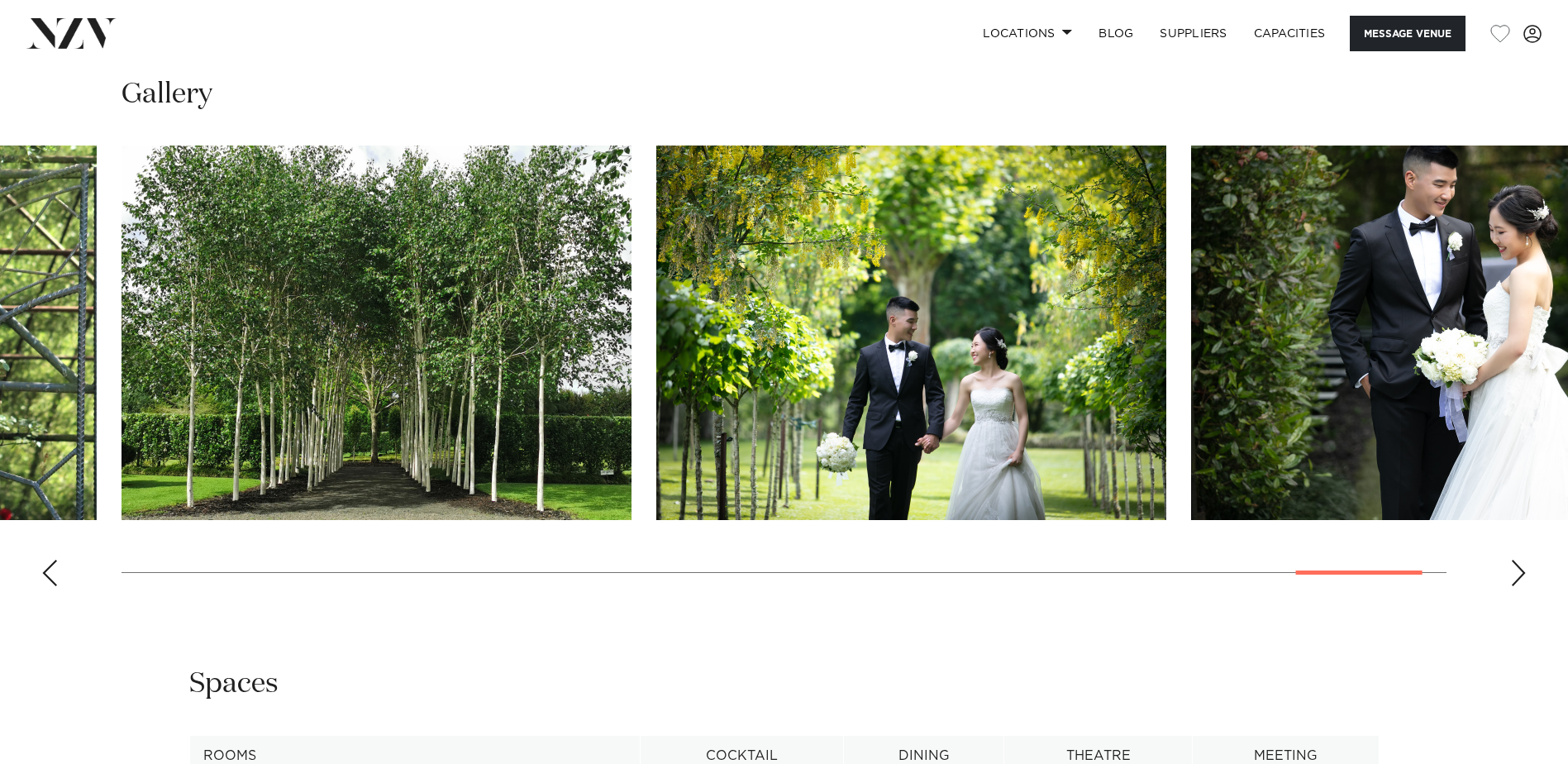
click at [1525, 573] on div "Next slide" at bounding box center [1518, 573] width 17 height 26
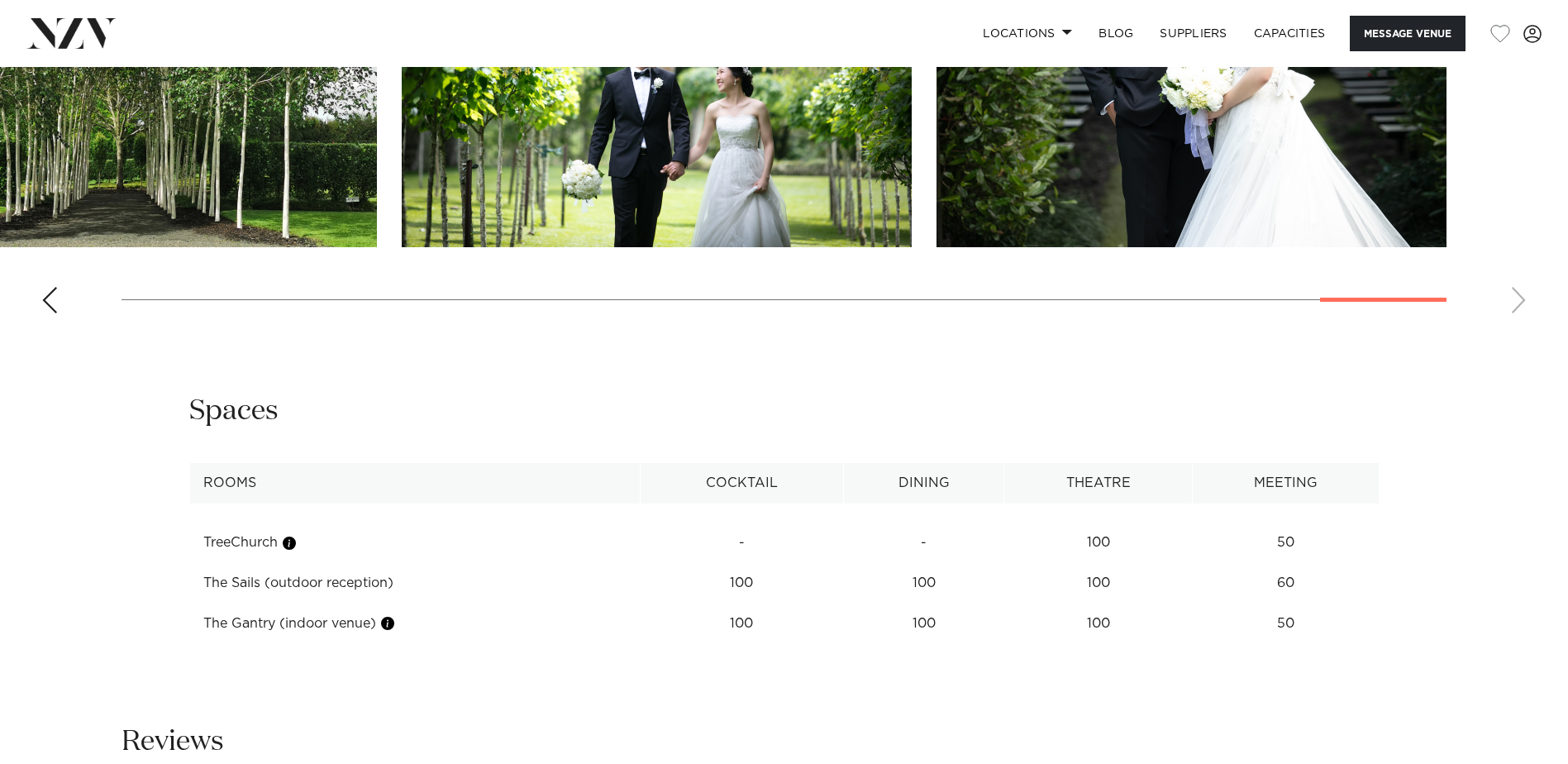
scroll to position [2011, 0]
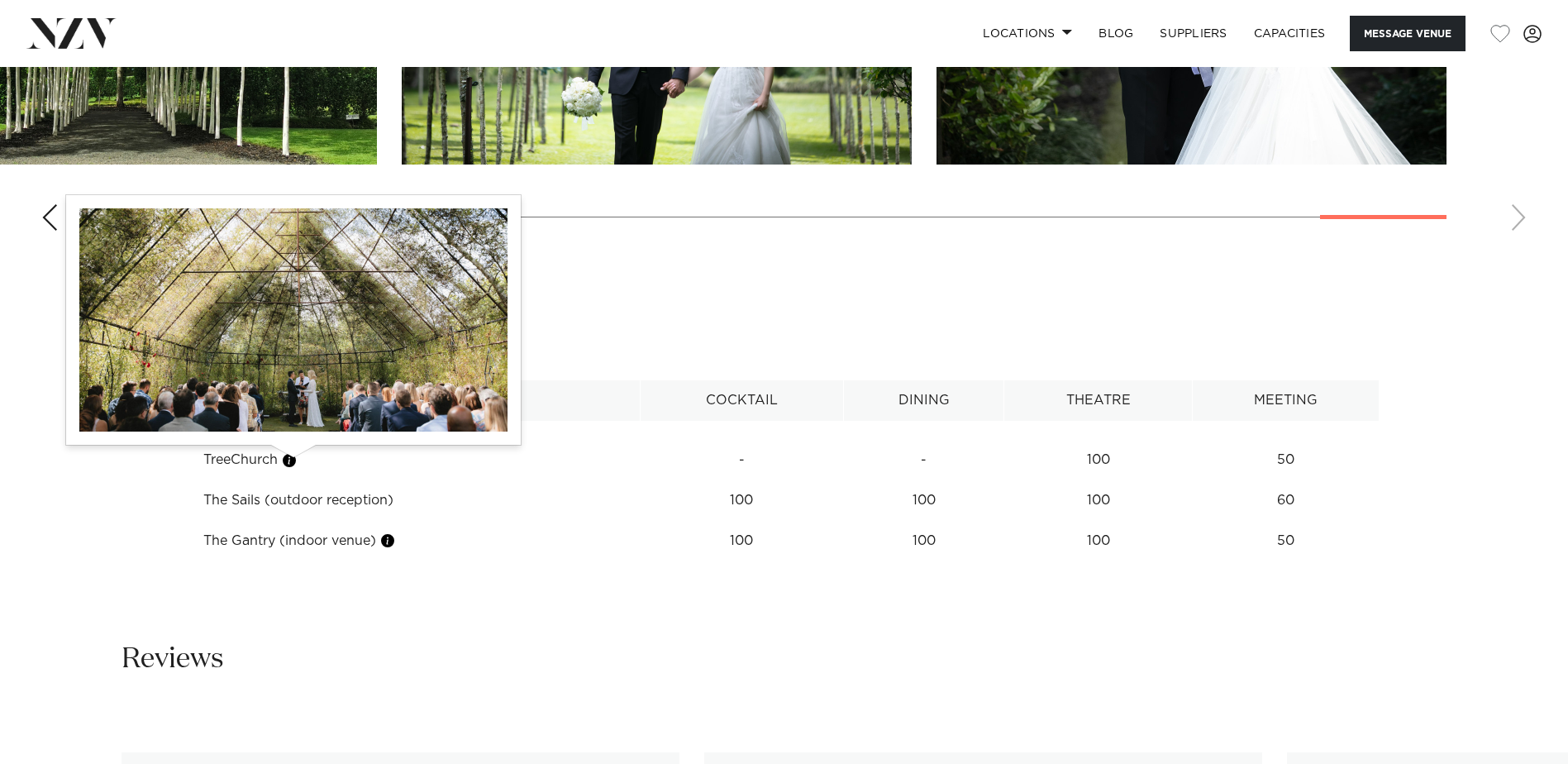
click at [293, 459] on button "button" at bounding box center [289, 460] width 17 height 17
click at [290, 464] on button "button" at bounding box center [289, 460] width 17 height 17
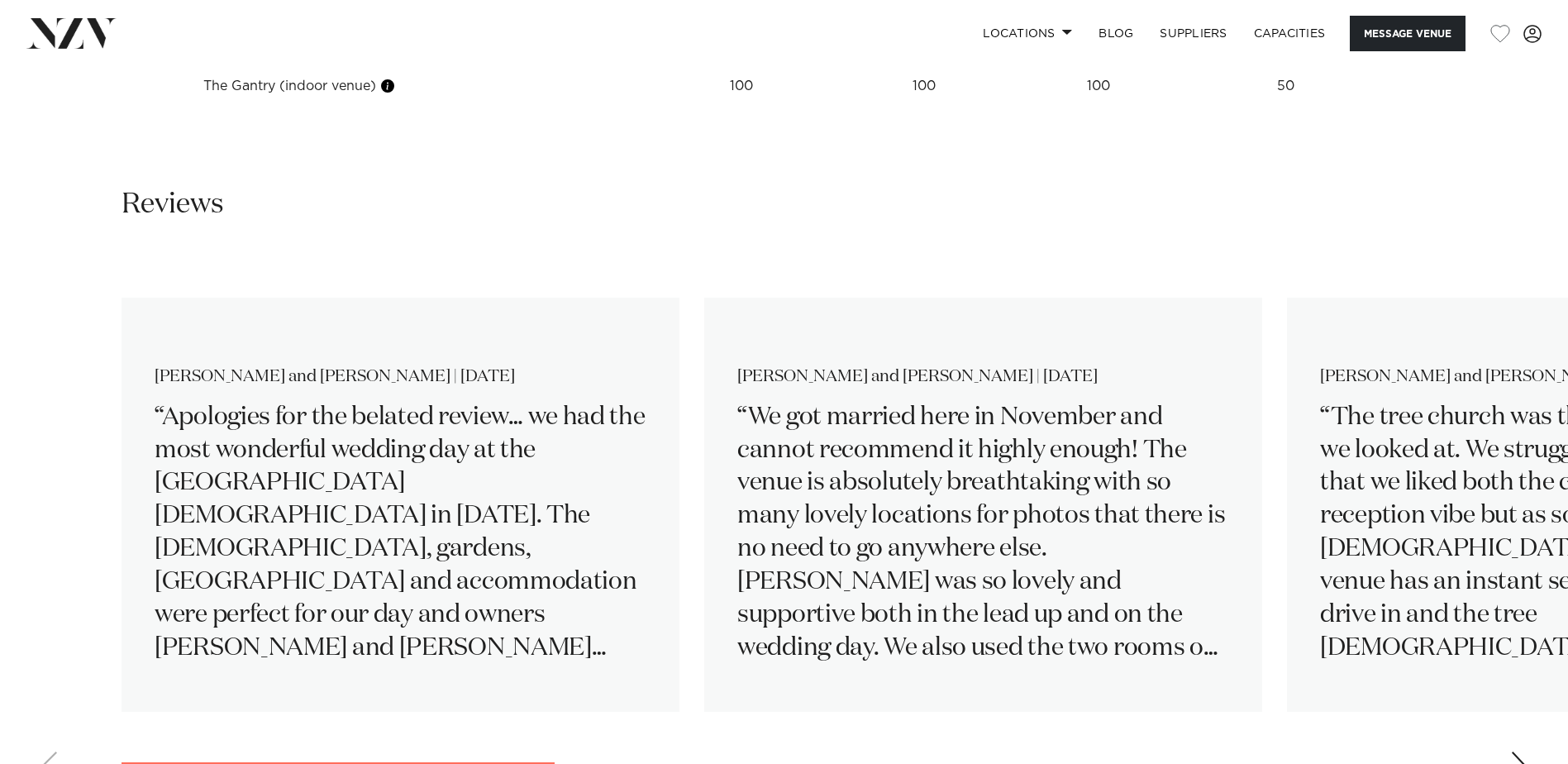
scroll to position [2590, 0]
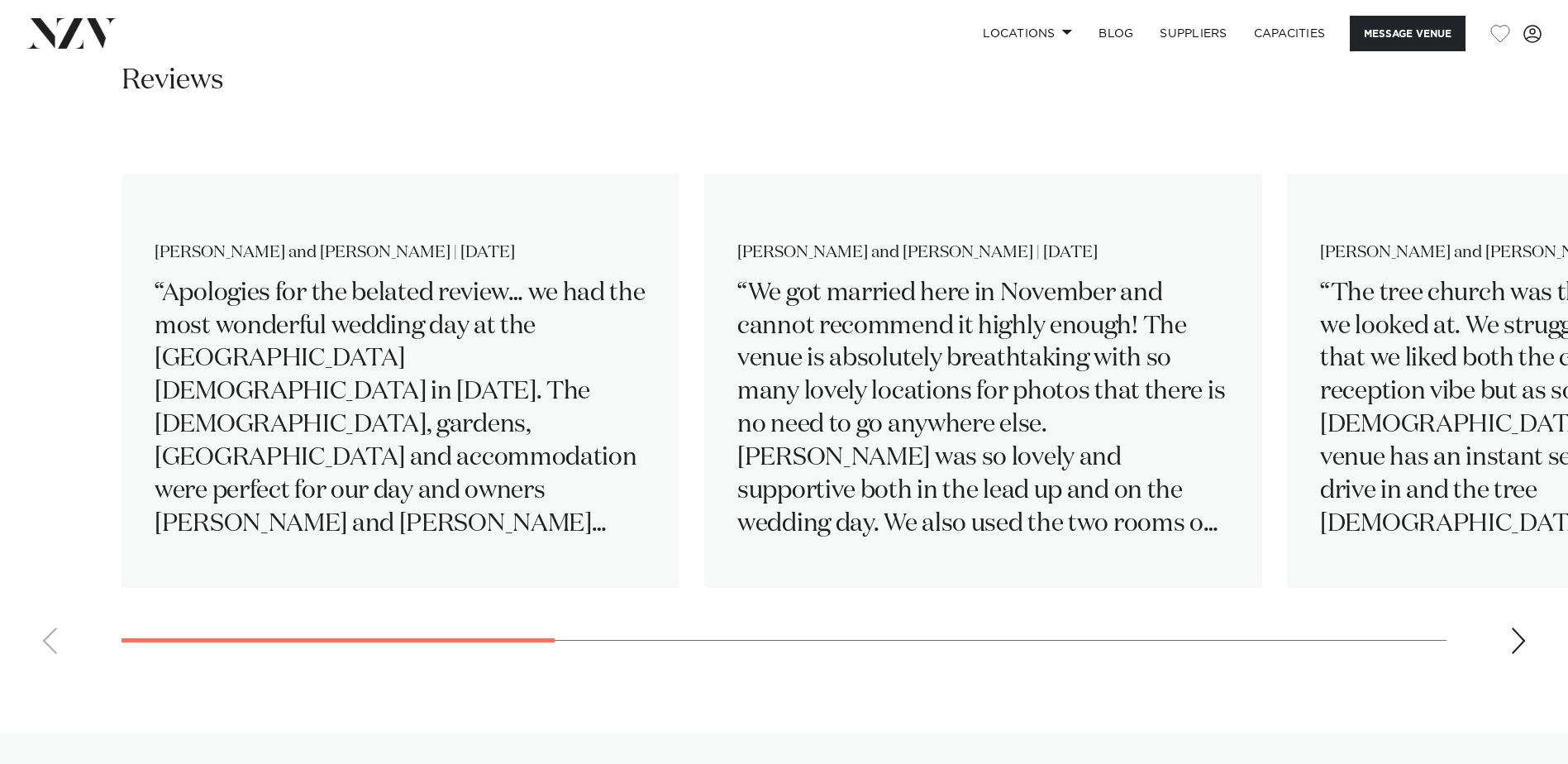
click at [1514, 639] on div "Next slide" at bounding box center [1518, 640] width 17 height 26
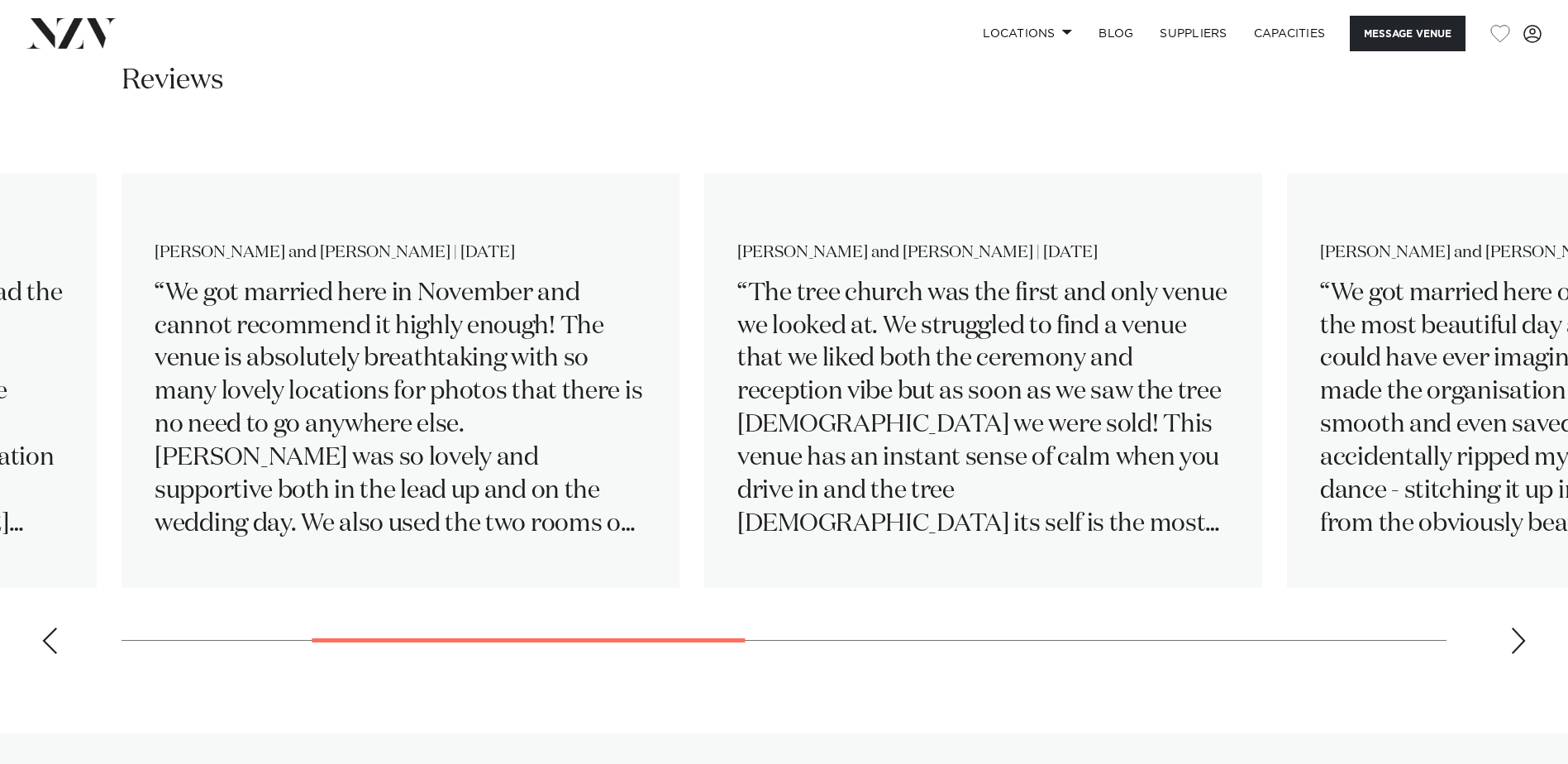
click at [1514, 639] on div "Next slide" at bounding box center [1518, 640] width 17 height 26
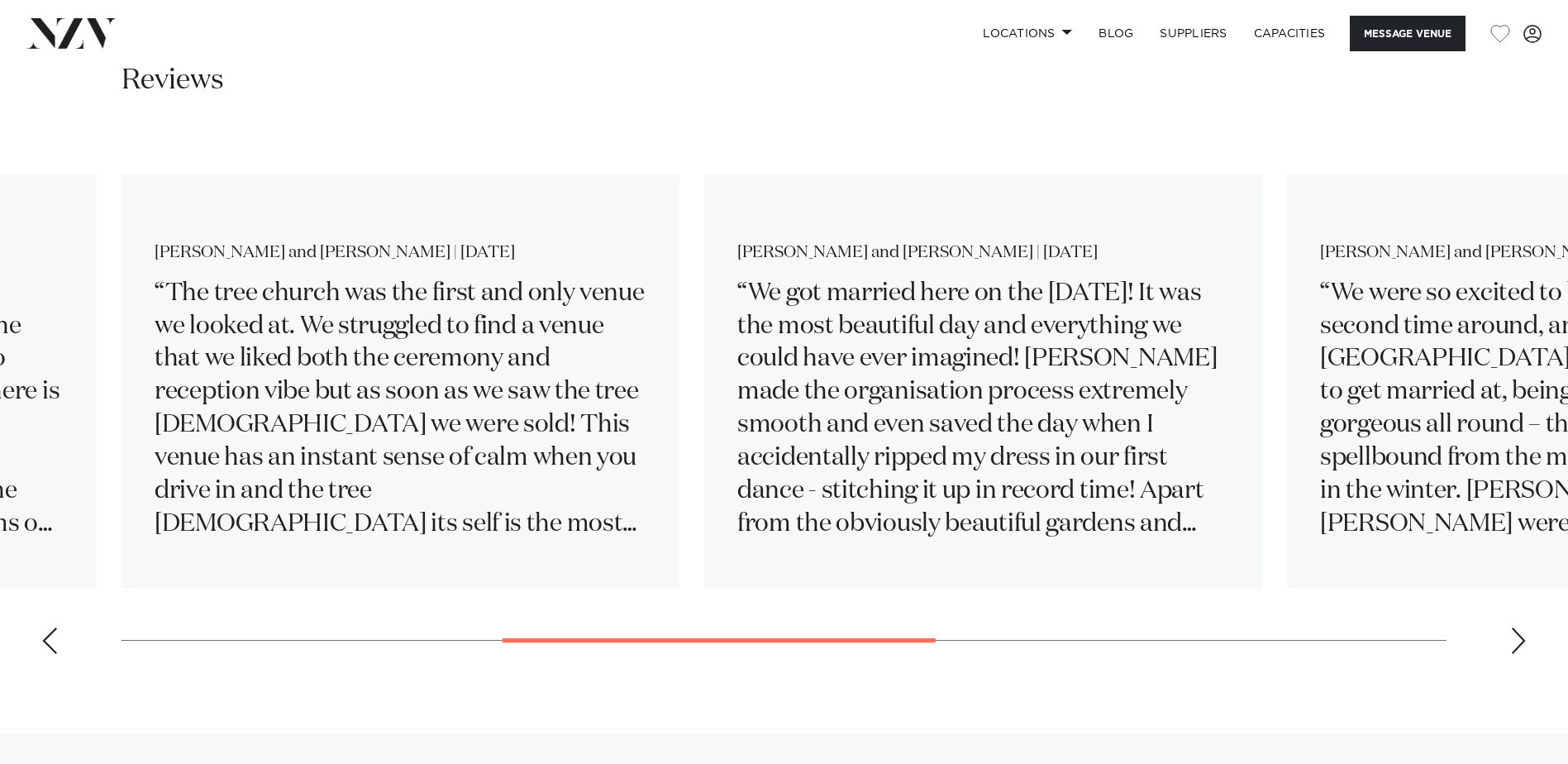
click at [1514, 639] on div "Next slide" at bounding box center [1518, 640] width 17 height 26
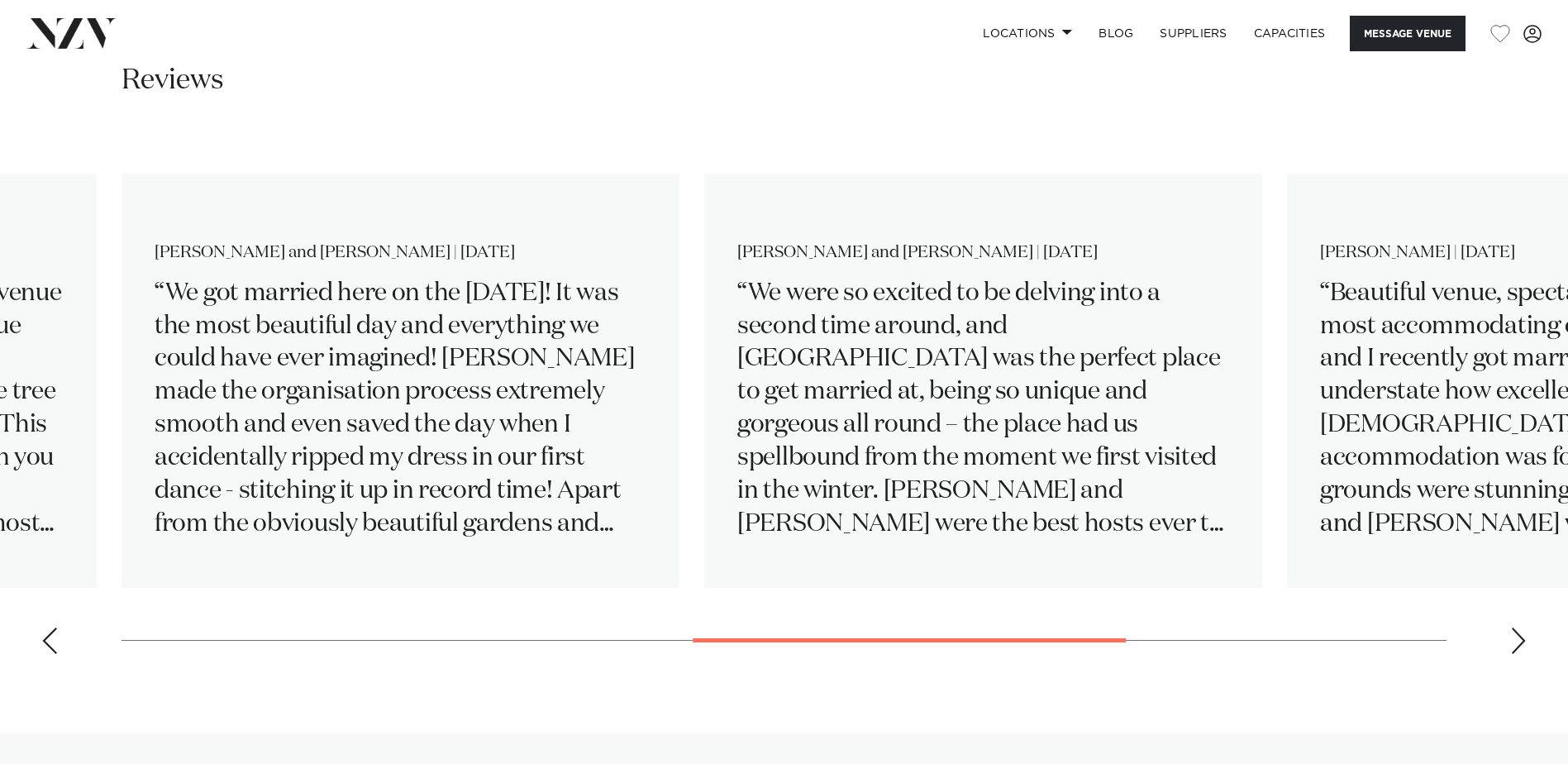
click at [1514, 639] on div "Next slide" at bounding box center [1518, 640] width 17 height 26
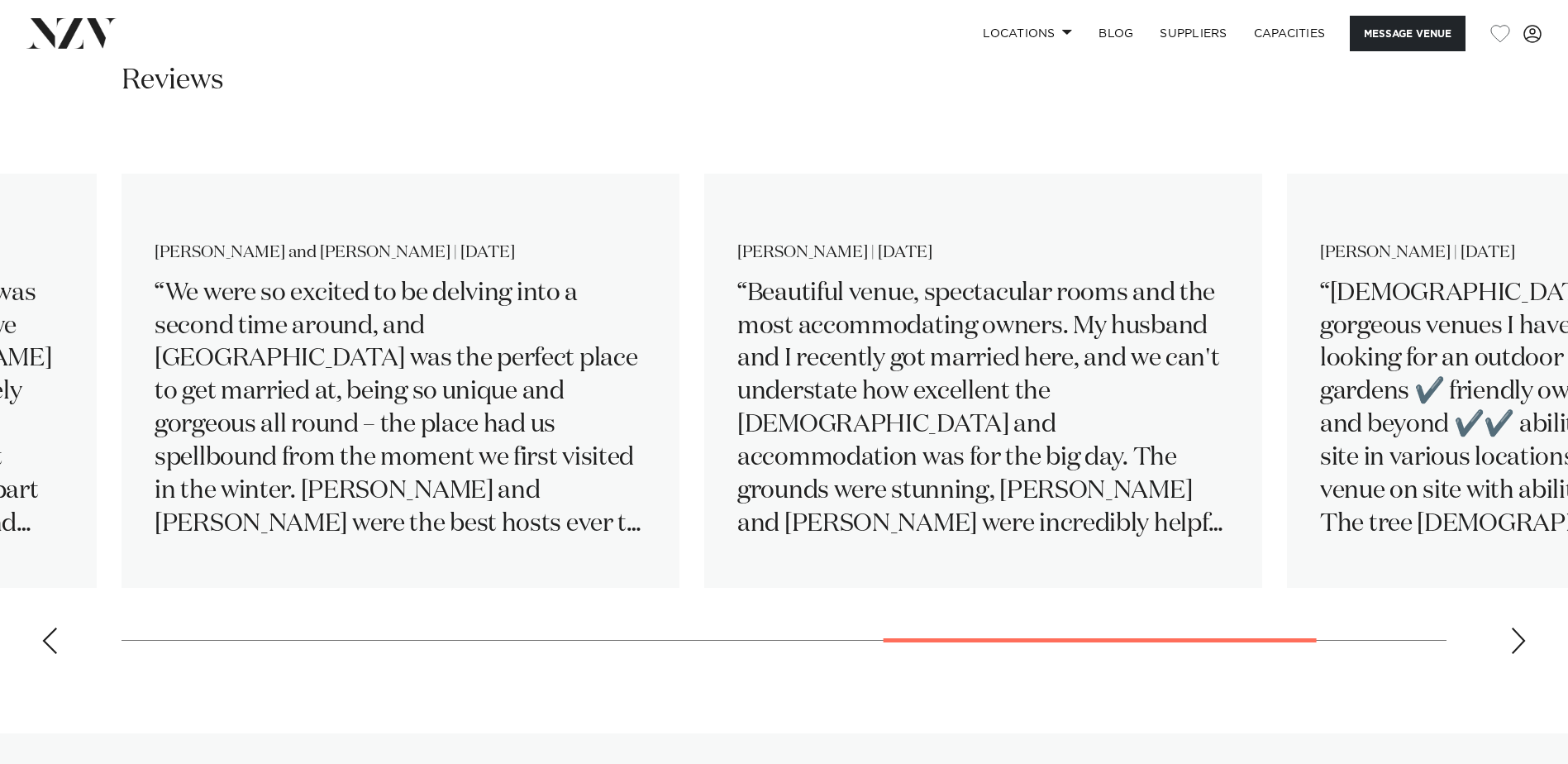
click at [1514, 639] on div "Next slide" at bounding box center [1518, 640] width 17 height 26
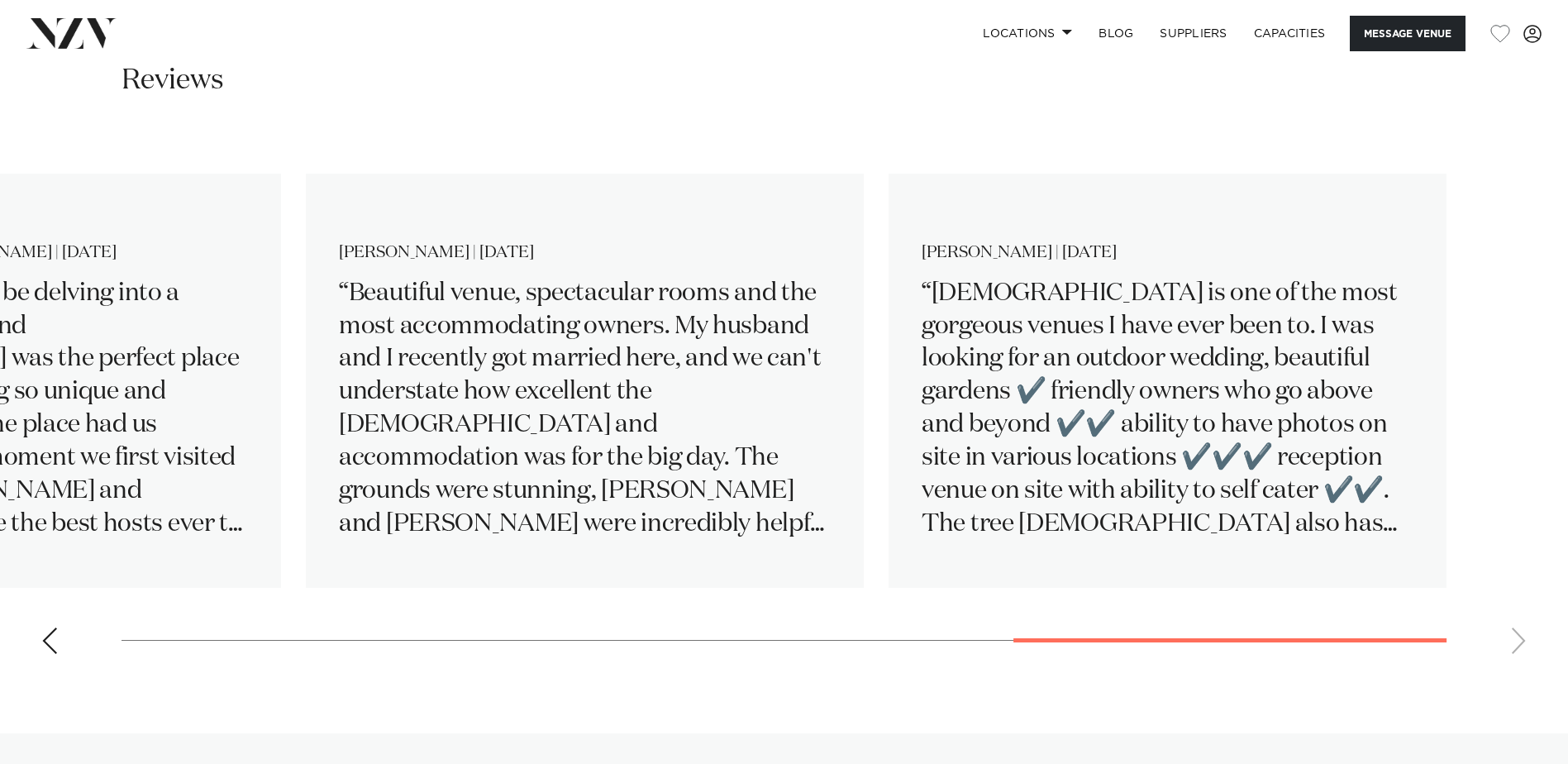
click at [1514, 639] on swiper-container "[PERSON_NAME] and [PERSON_NAME] | [DATE] Apologies for the belated review… we h…" at bounding box center [784, 399] width 1568 height 534
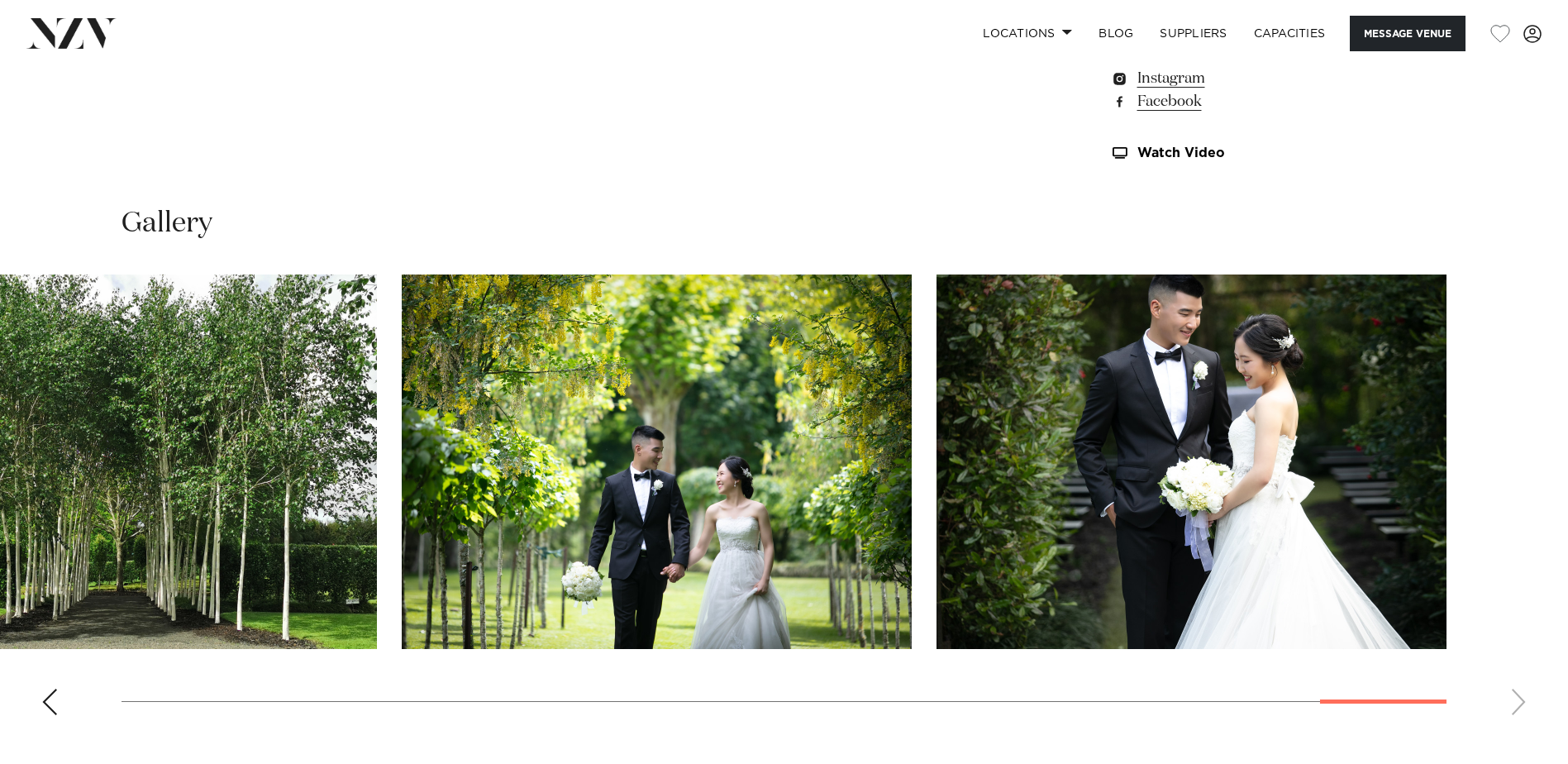
scroll to position [1656, 0]
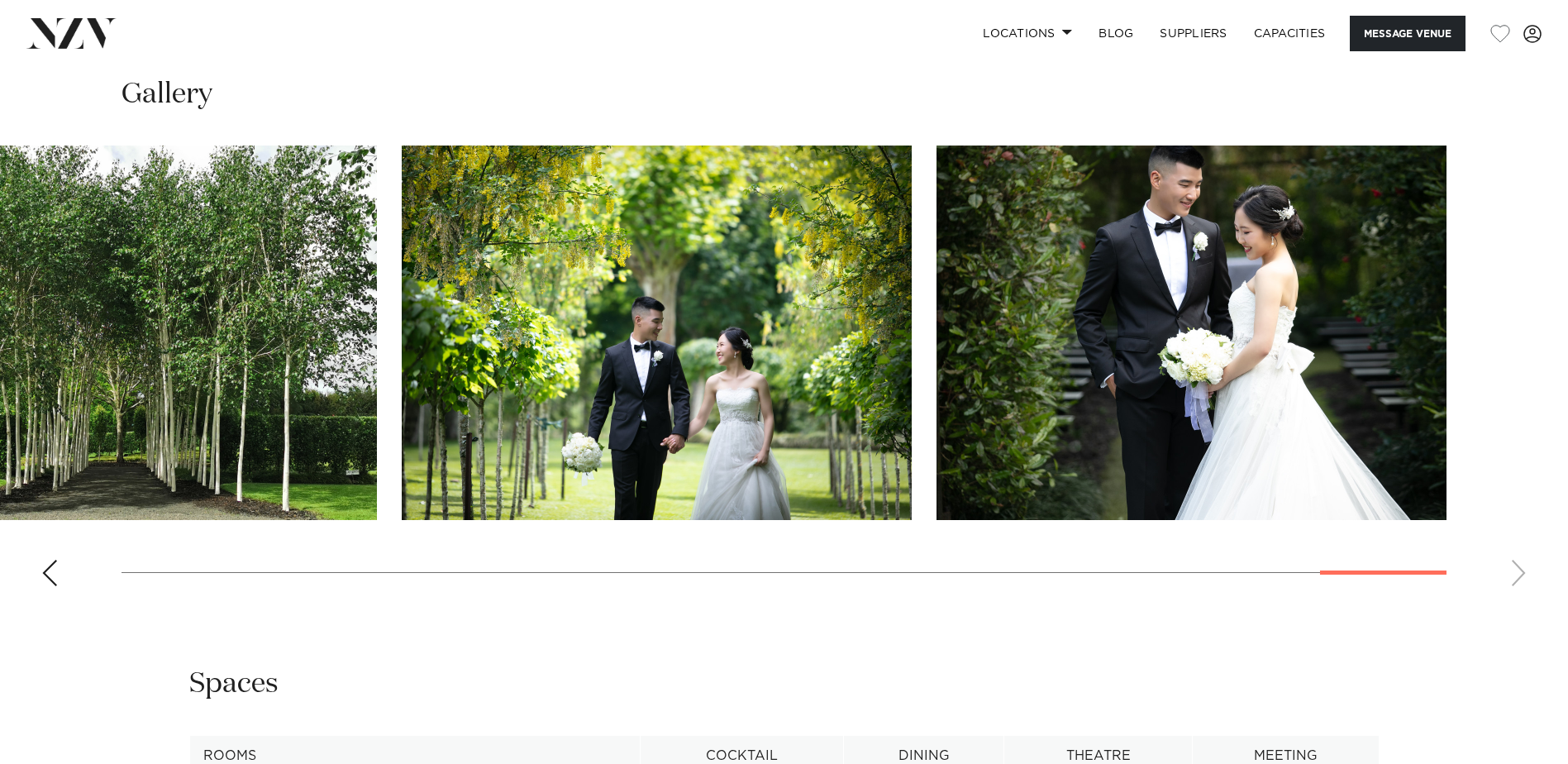
click at [43, 573] on div "Previous slide" at bounding box center [49, 573] width 17 height 26
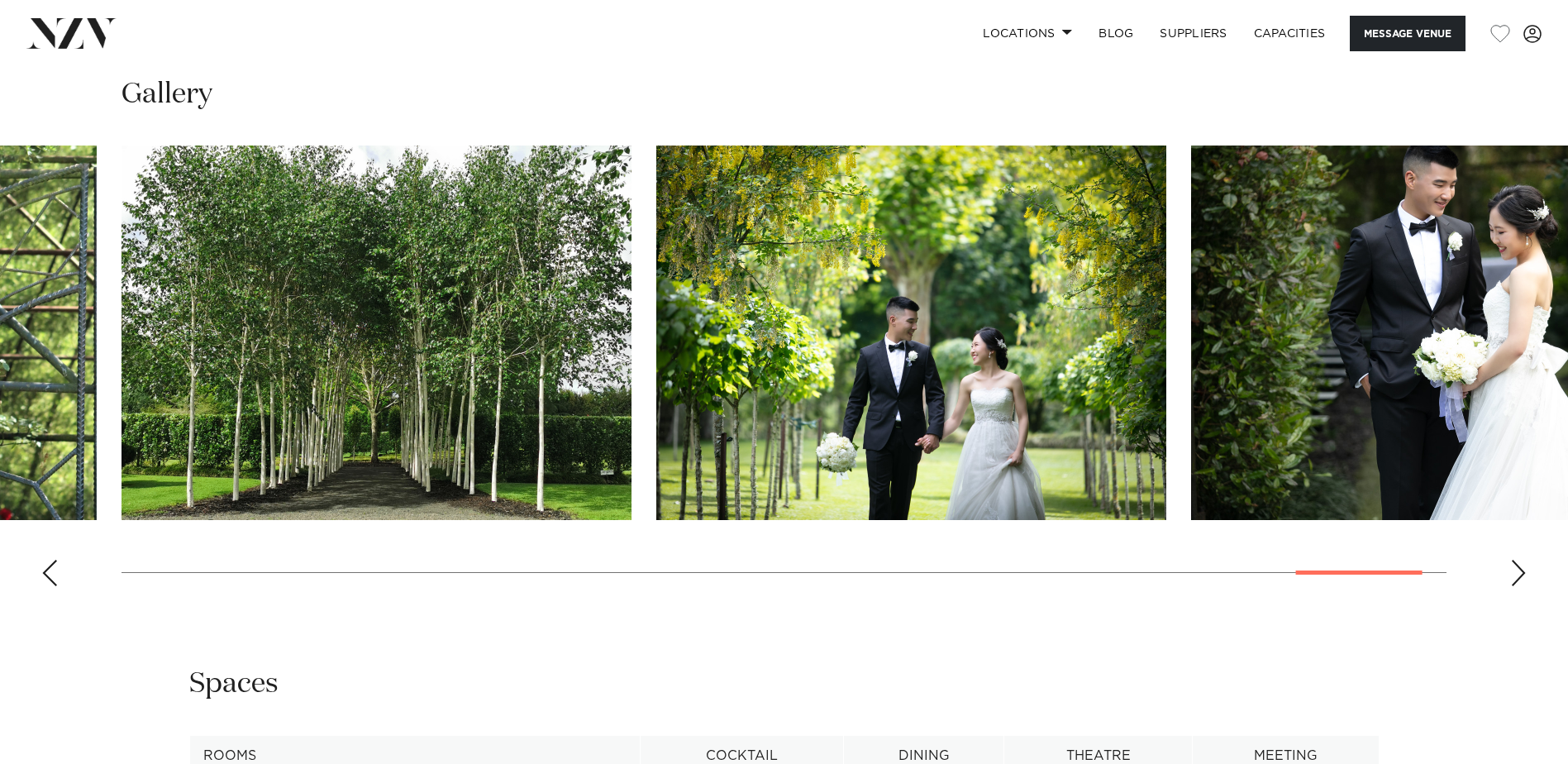
click at [43, 573] on div "Previous slide" at bounding box center [49, 573] width 17 height 26
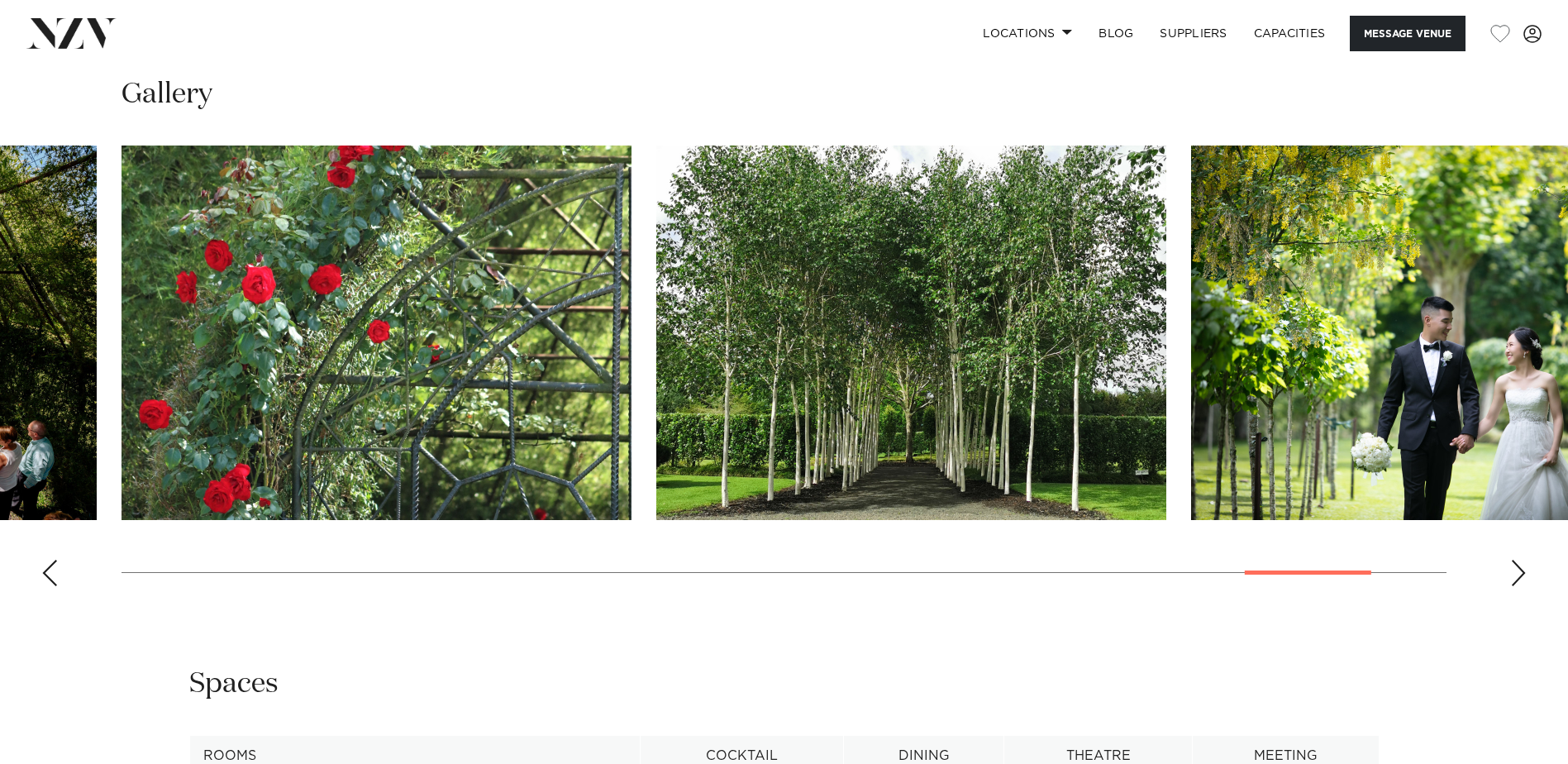
click at [43, 573] on div "Previous slide" at bounding box center [49, 573] width 17 height 26
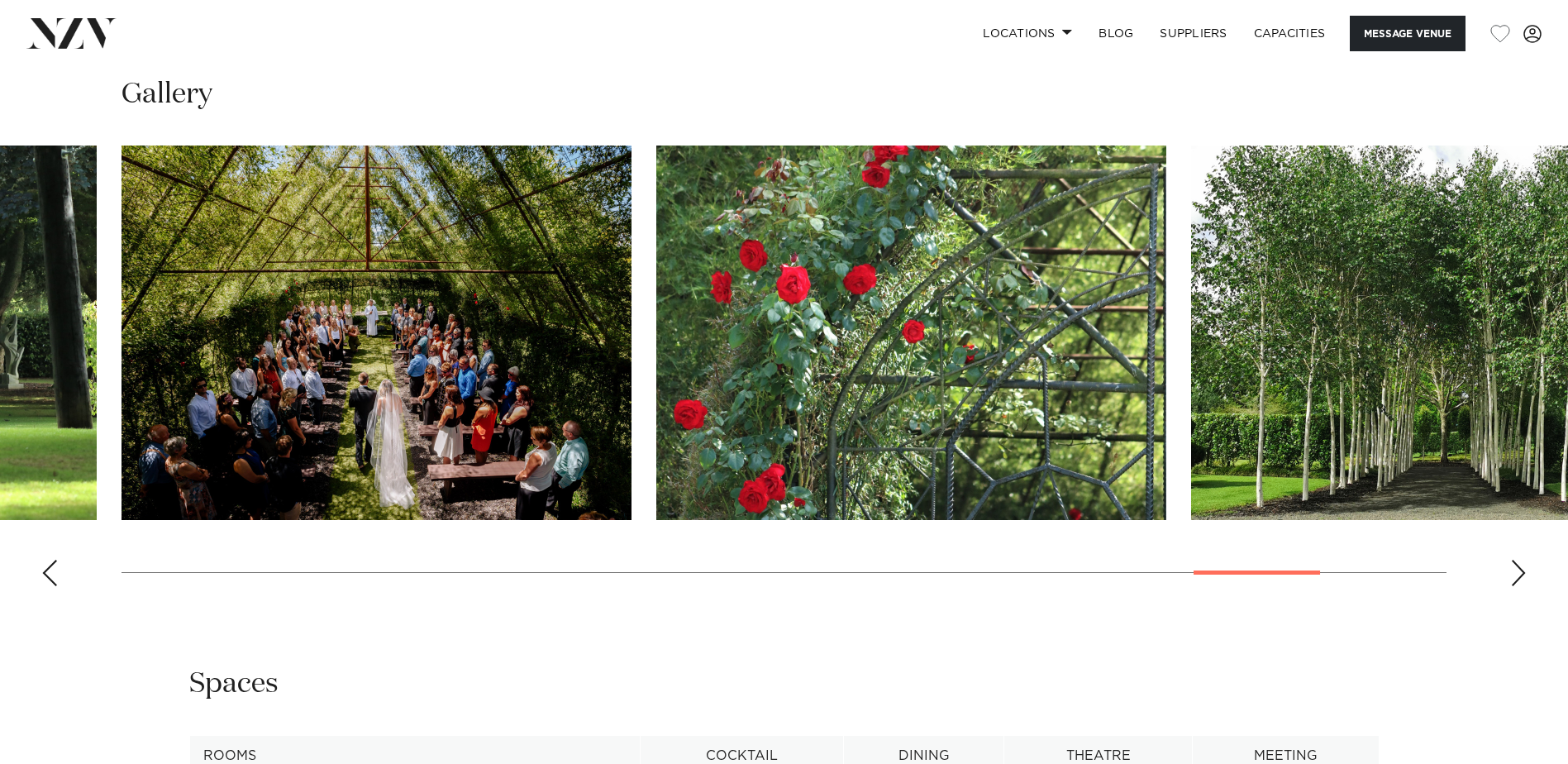
click at [43, 573] on div "Previous slide" at bounding box center [49, 573] width 17 height 26
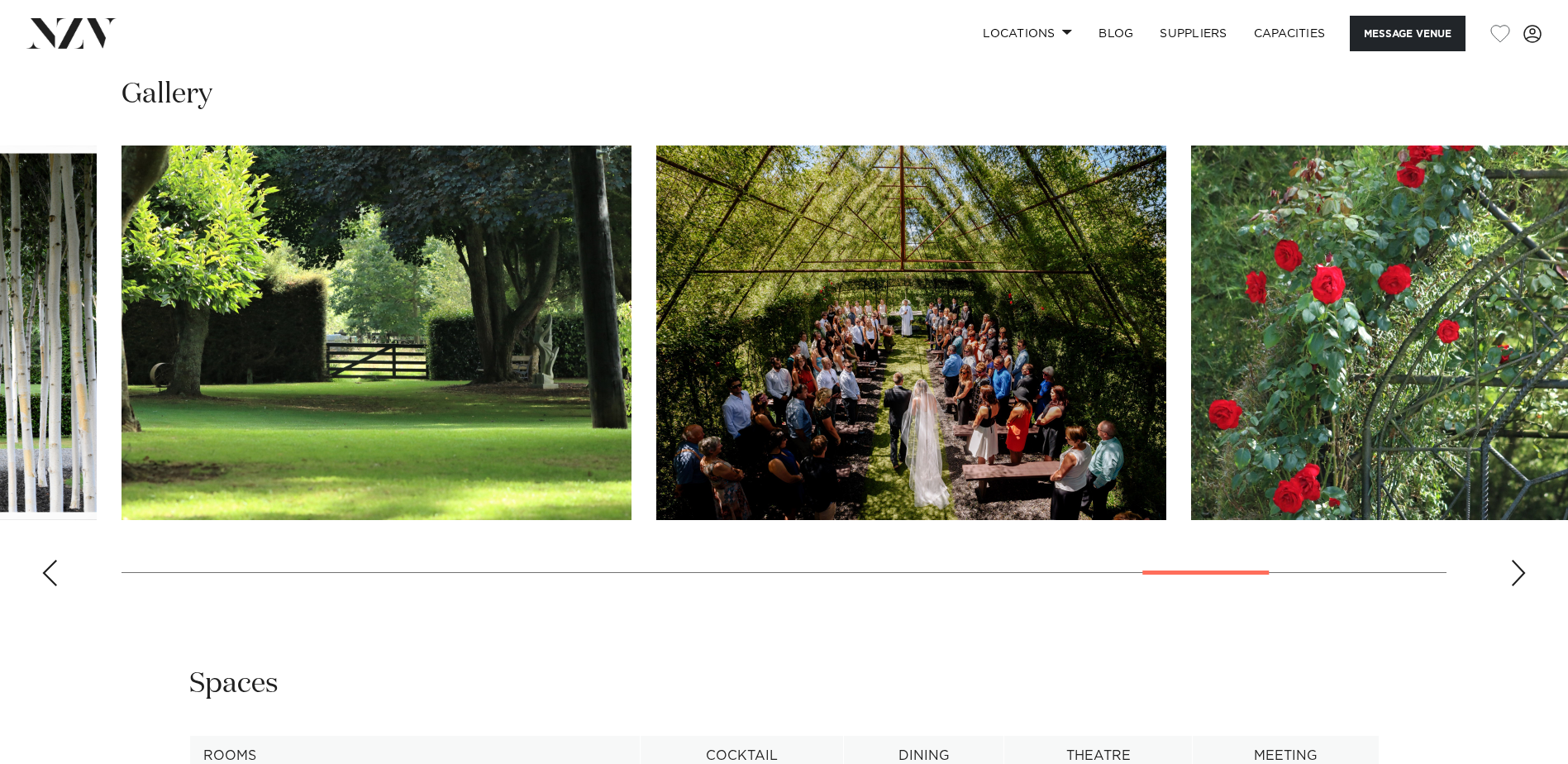
click at [51, 573] on div "Previous slide" at bounding box center [49, 573] width 17 height 26
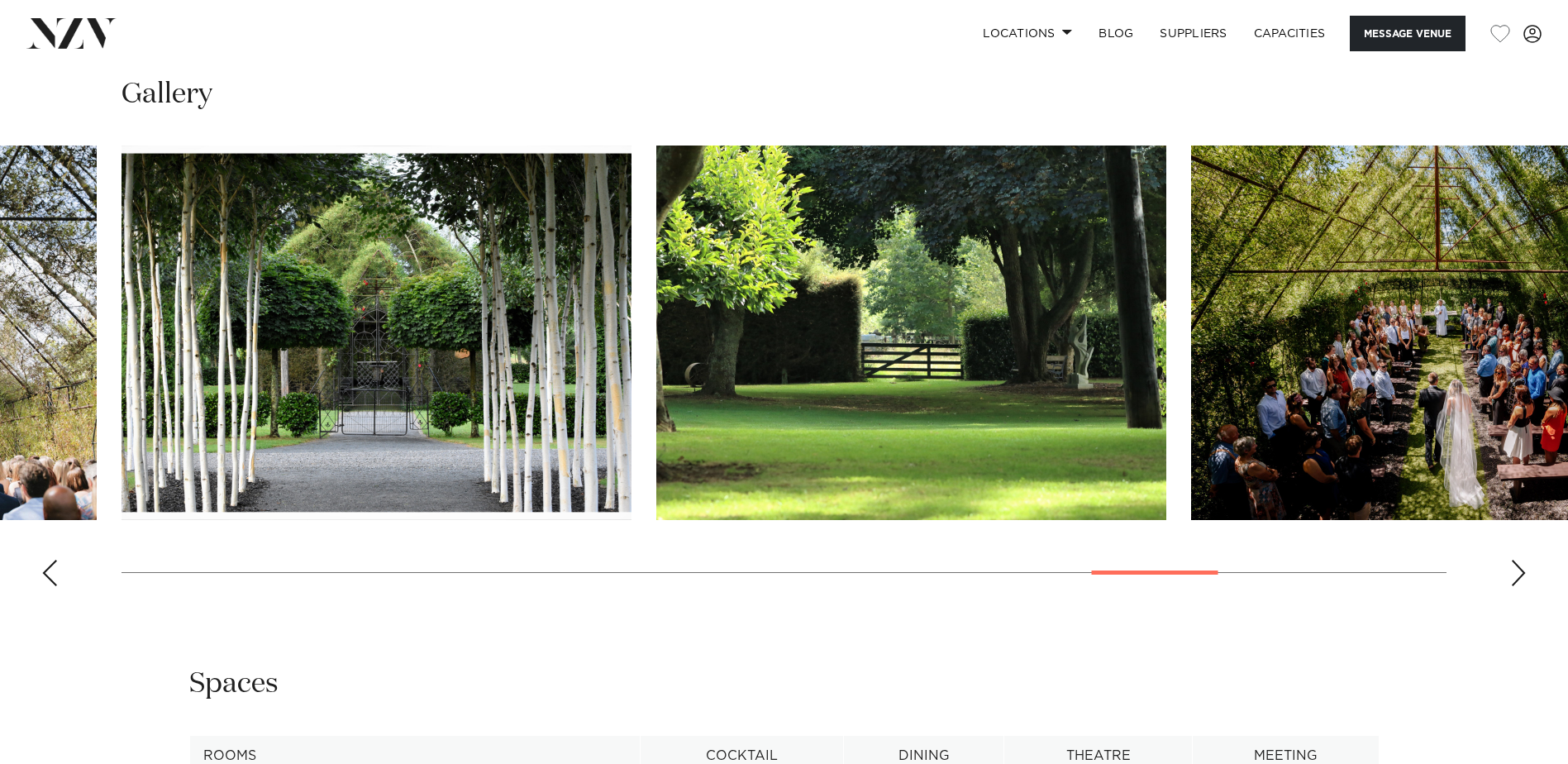
click at [51, 573] on div "Previous slide" at bounding box center [49, 573] width 17 height 26
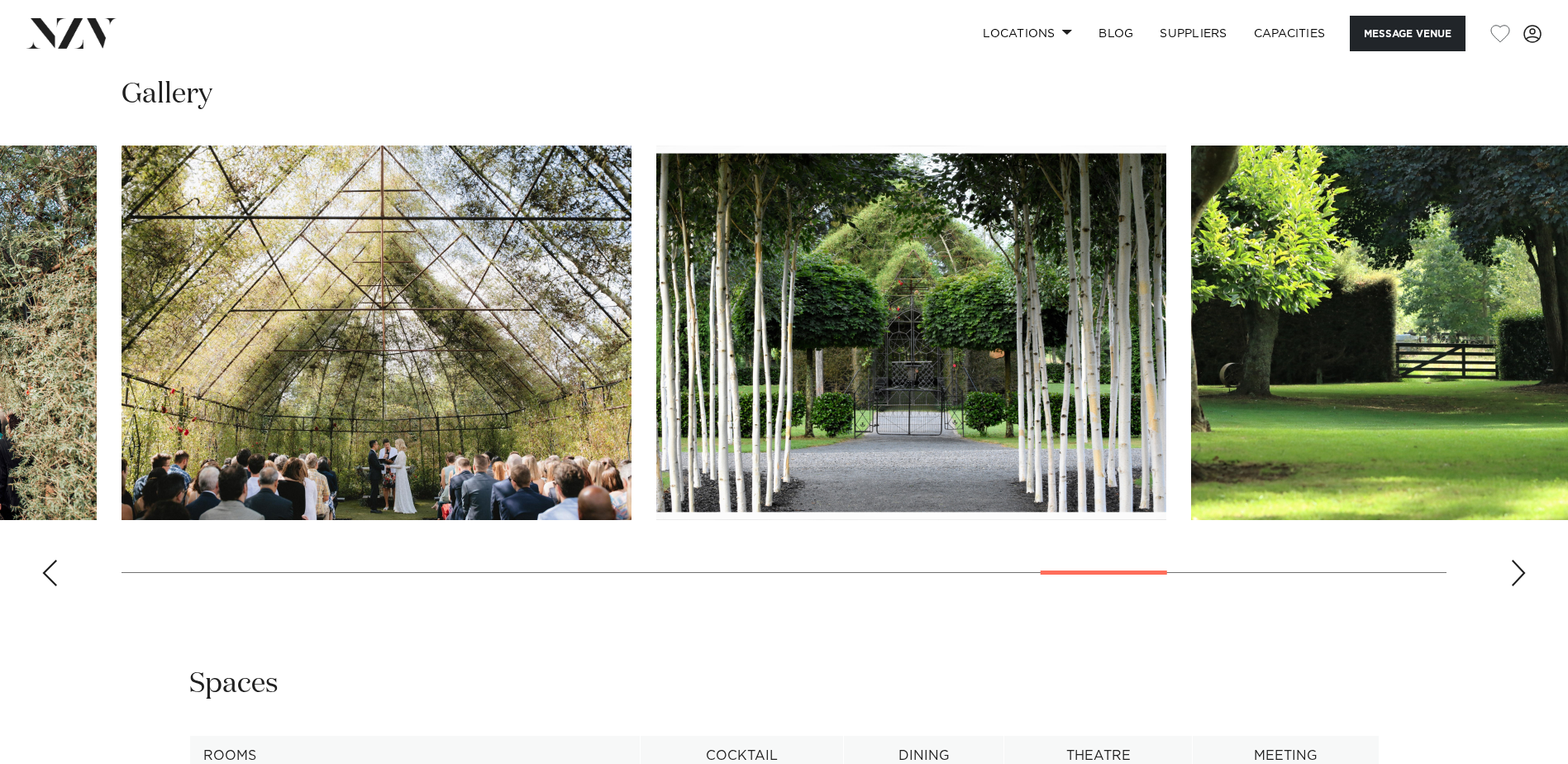
click at [54, 569] on div "Previous slide" at bounding box center [49, 573] width 17 height 26
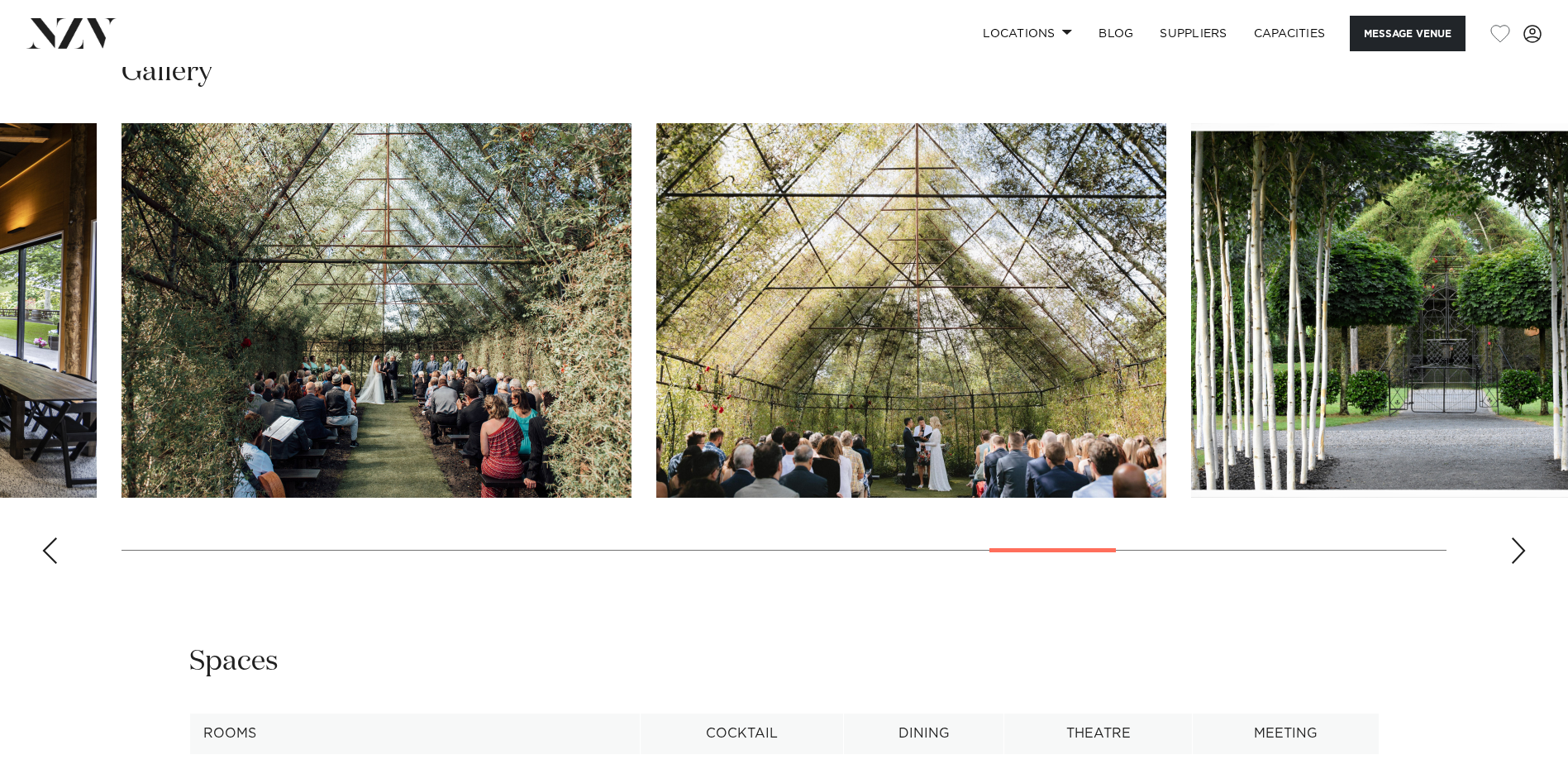
scroll to position [1636, 0]
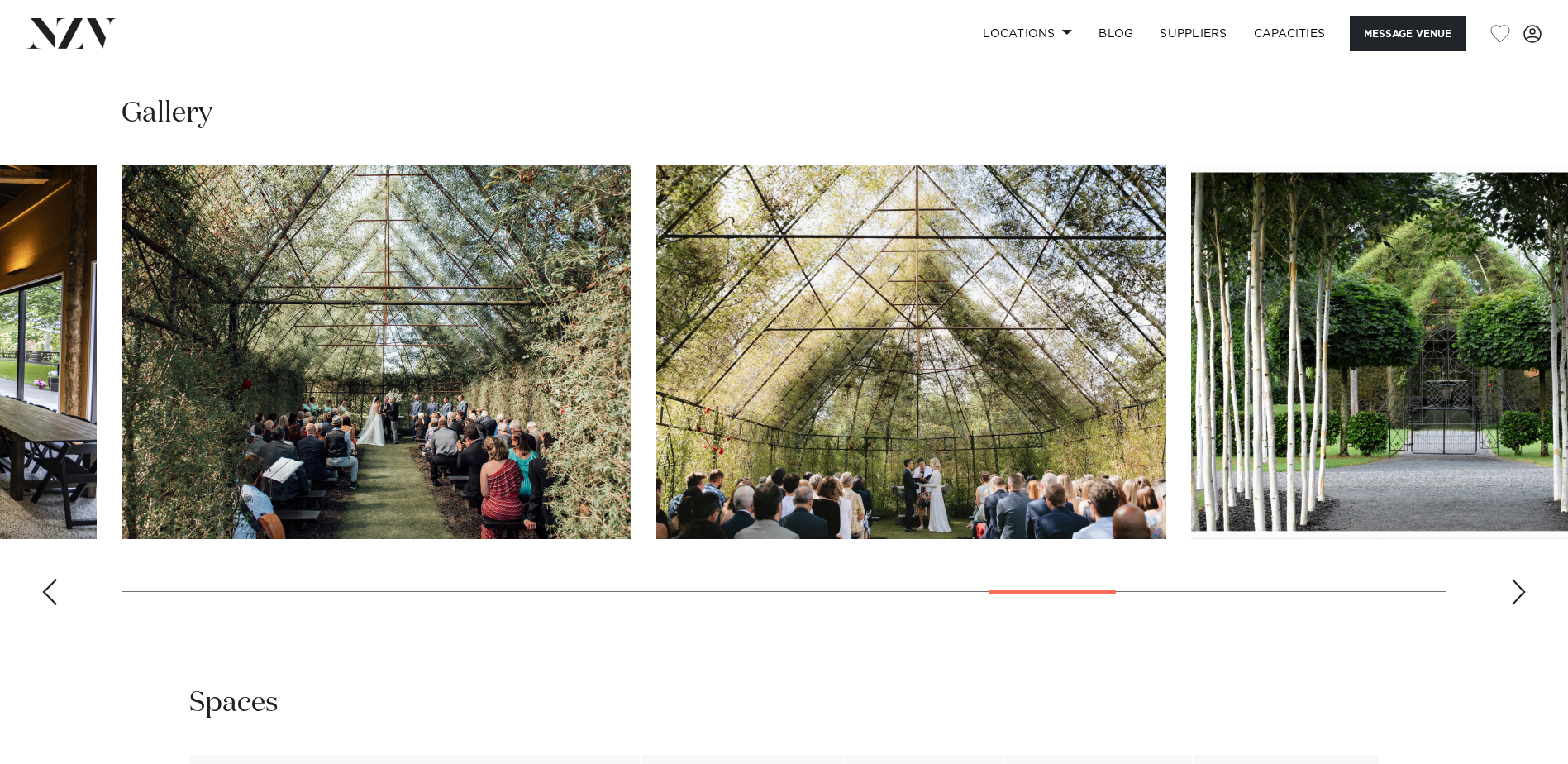
click at [49, 582] on div "Previous slide" at bounding box center [49, 591] width 17 height 26
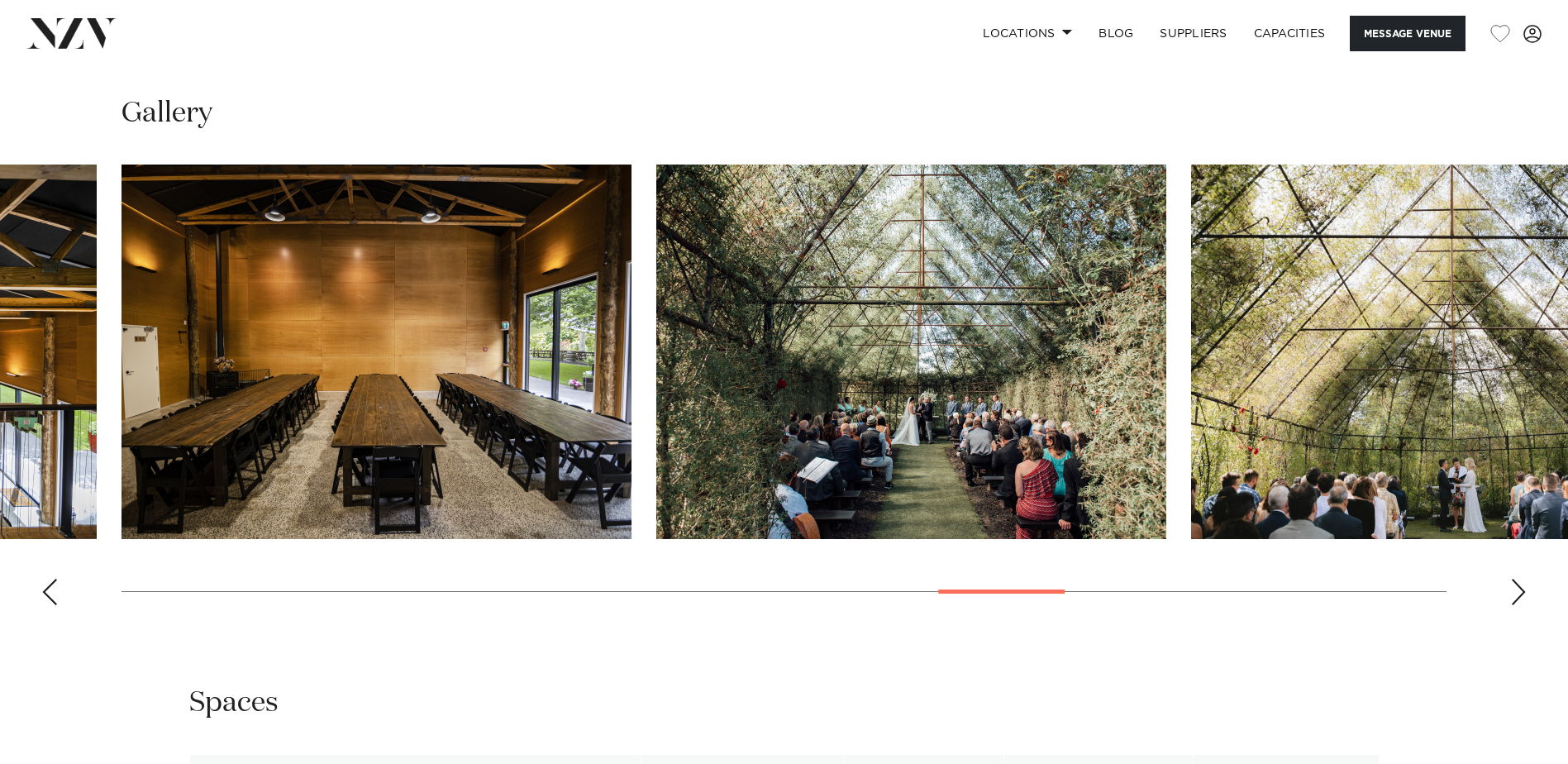
click at [49, 582] on div "Previous slide" at bounding box center [49, 591] width 17 height 26
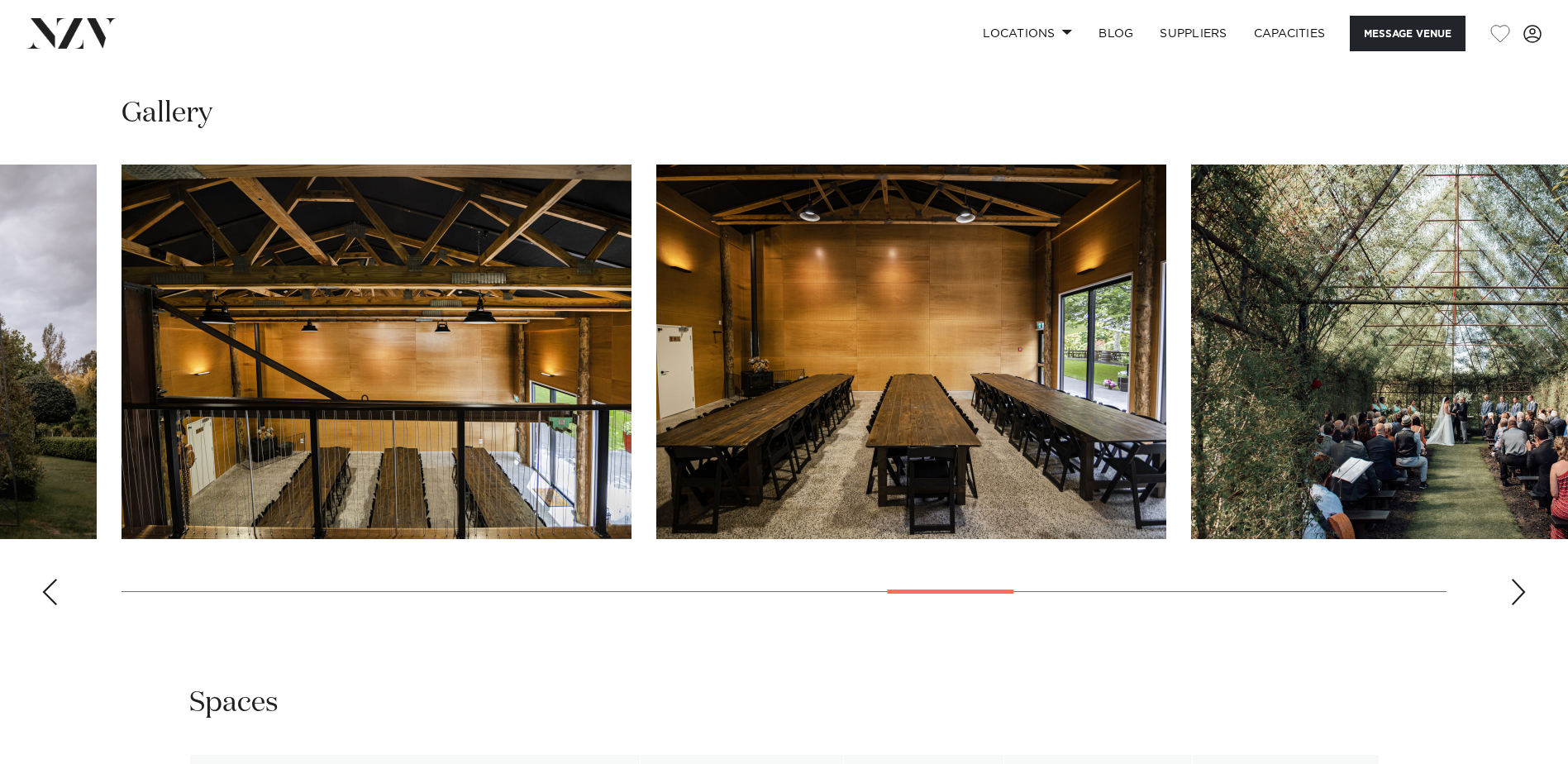
click at [49, 582] on div "Previous slide" at bounding box center [49, 591] width 17 height 26
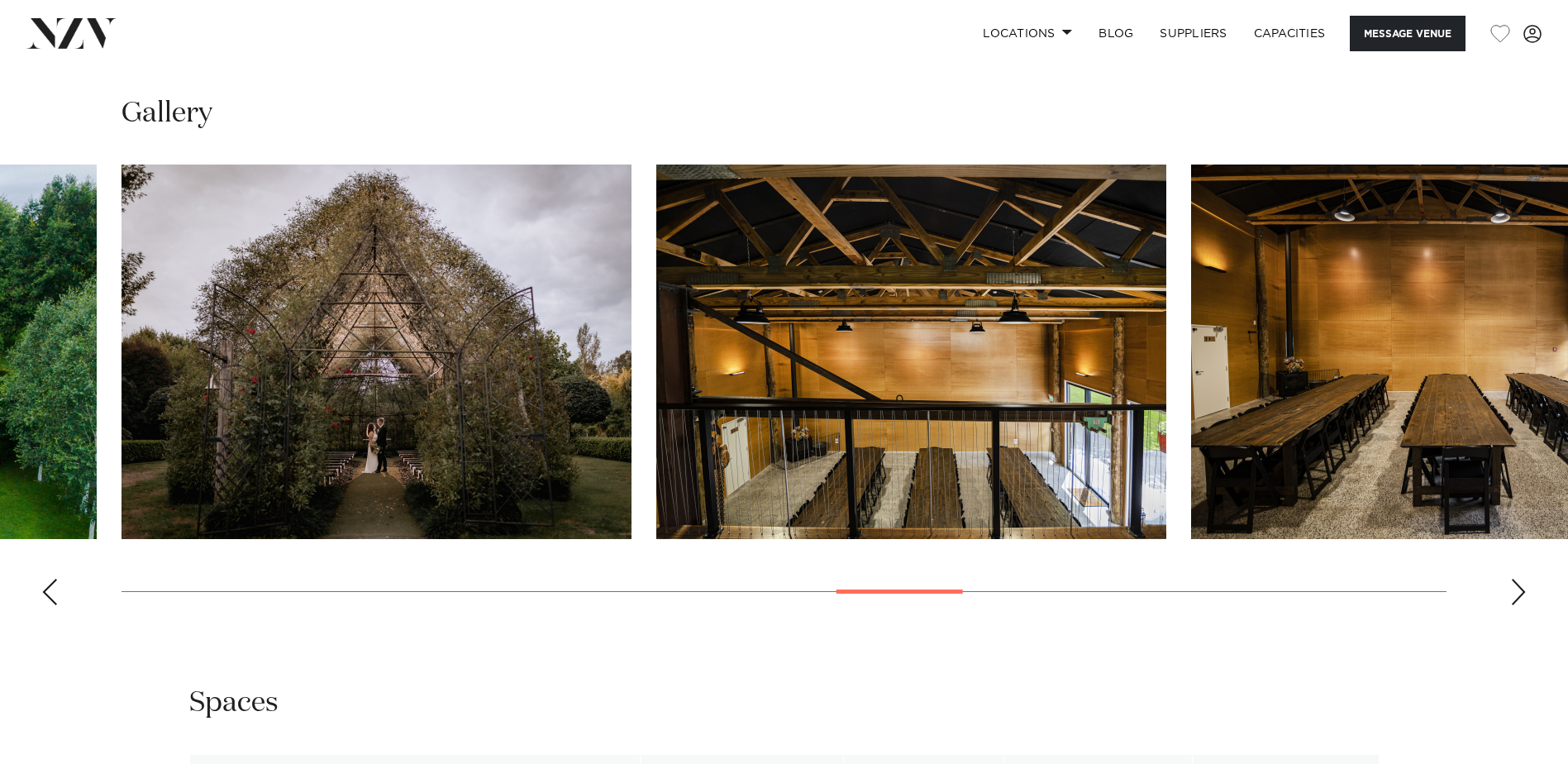
click at [49, 582] on div "Previous slide" at bounding box center [49, 591] width 17 height 26
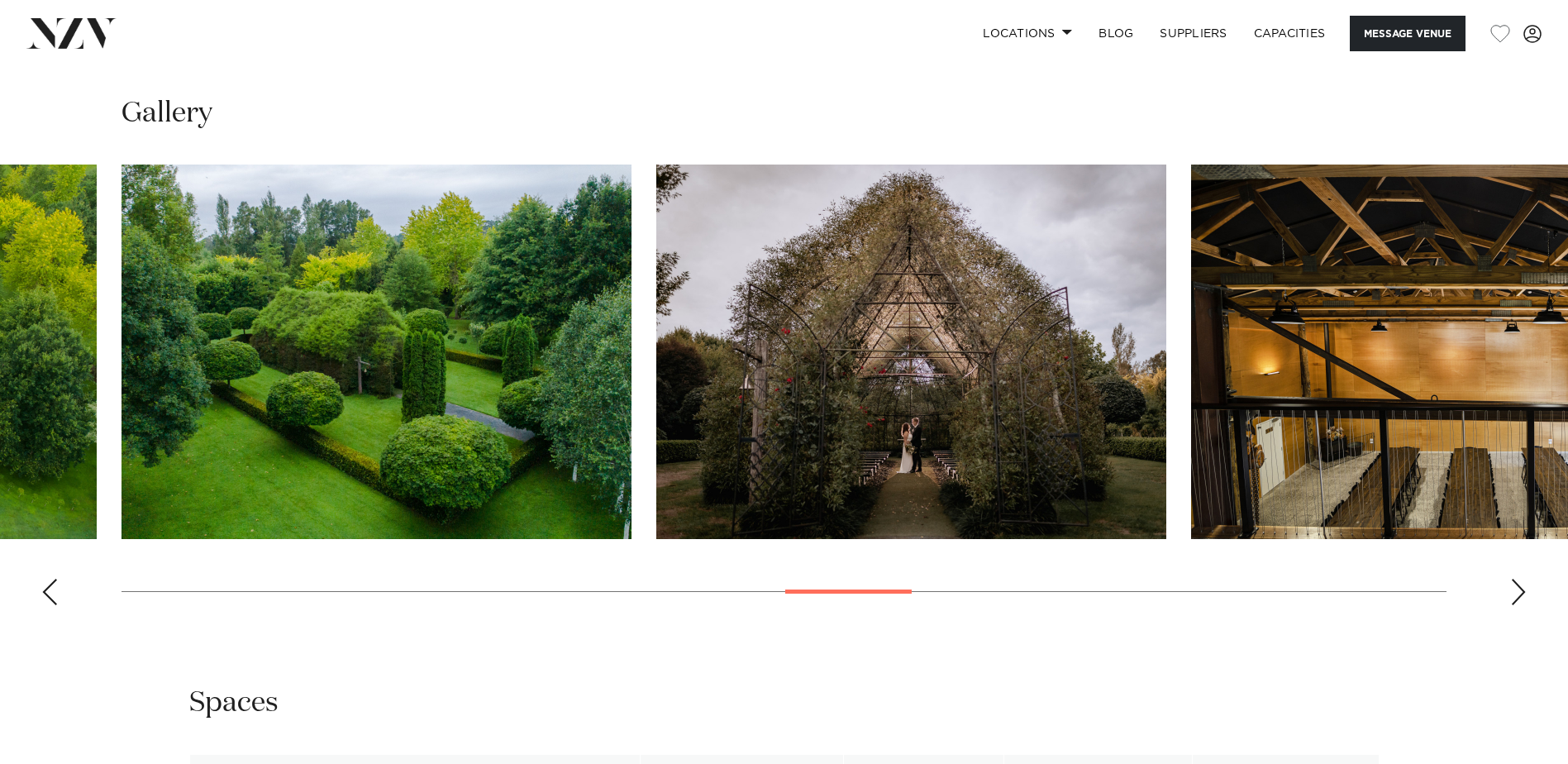
click at [49, 582] on div "Previous slide" at bounding box center [49, 591] width 17 height 26
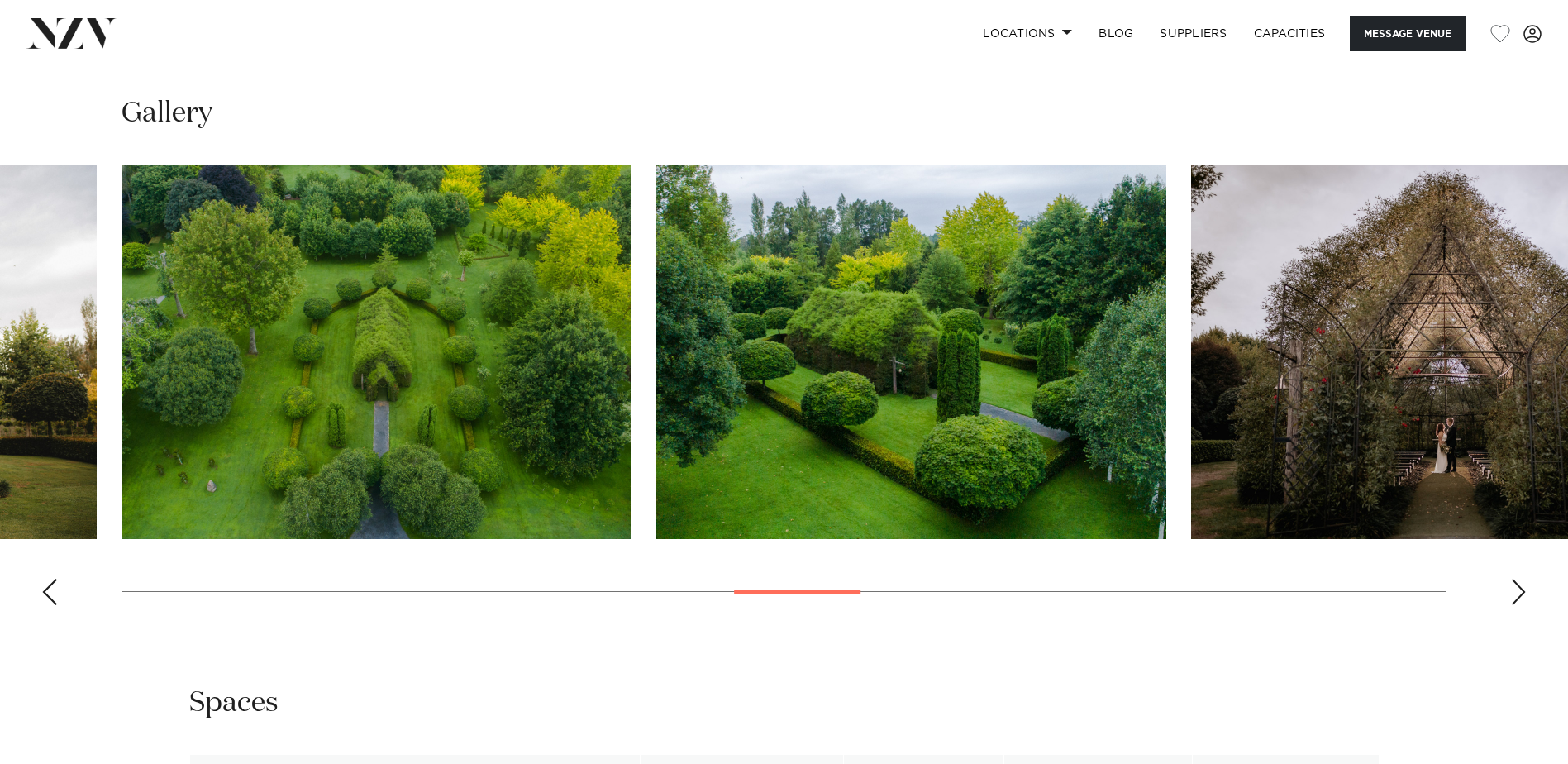
click at [49, 582] on div "Previous slide" at bounding box center [49, 591] width 17 height 26
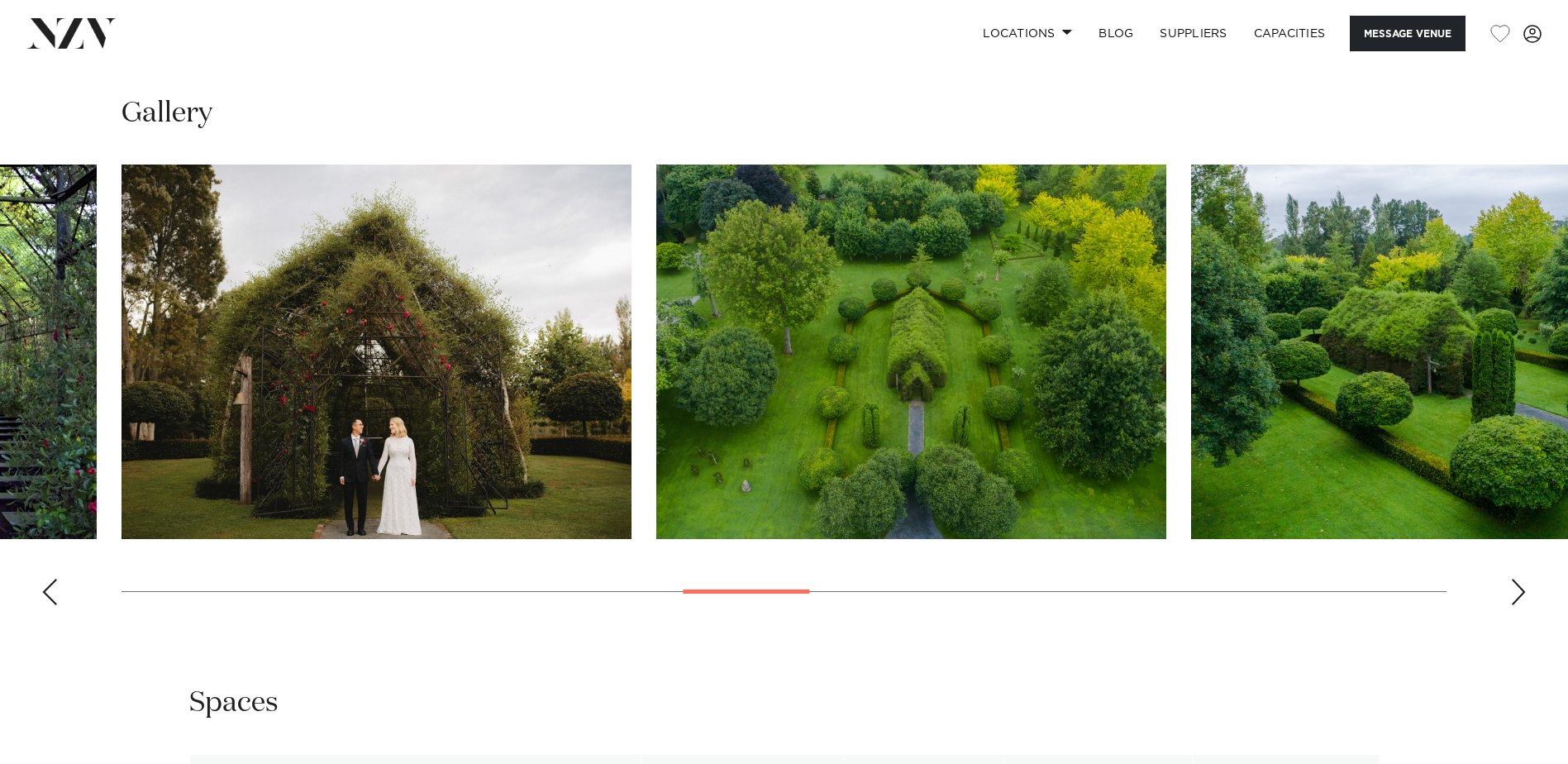
click at [49, 582] on div "Previous slide" at bounding box center [49, 591] width 17 height 26
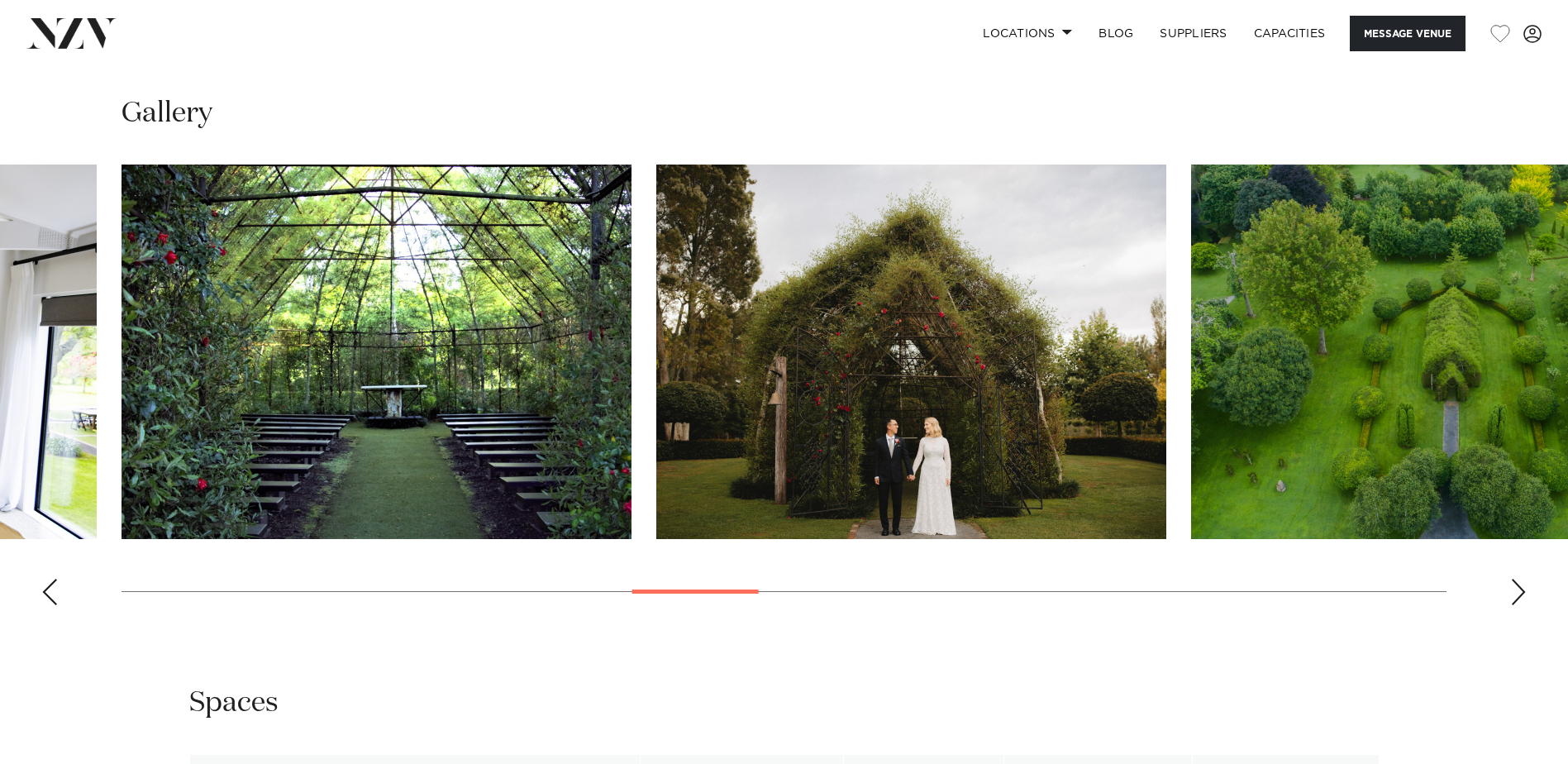
click at [49, 582] on div "Previous slide" at bounding box center [49, 591] width 17 height 26
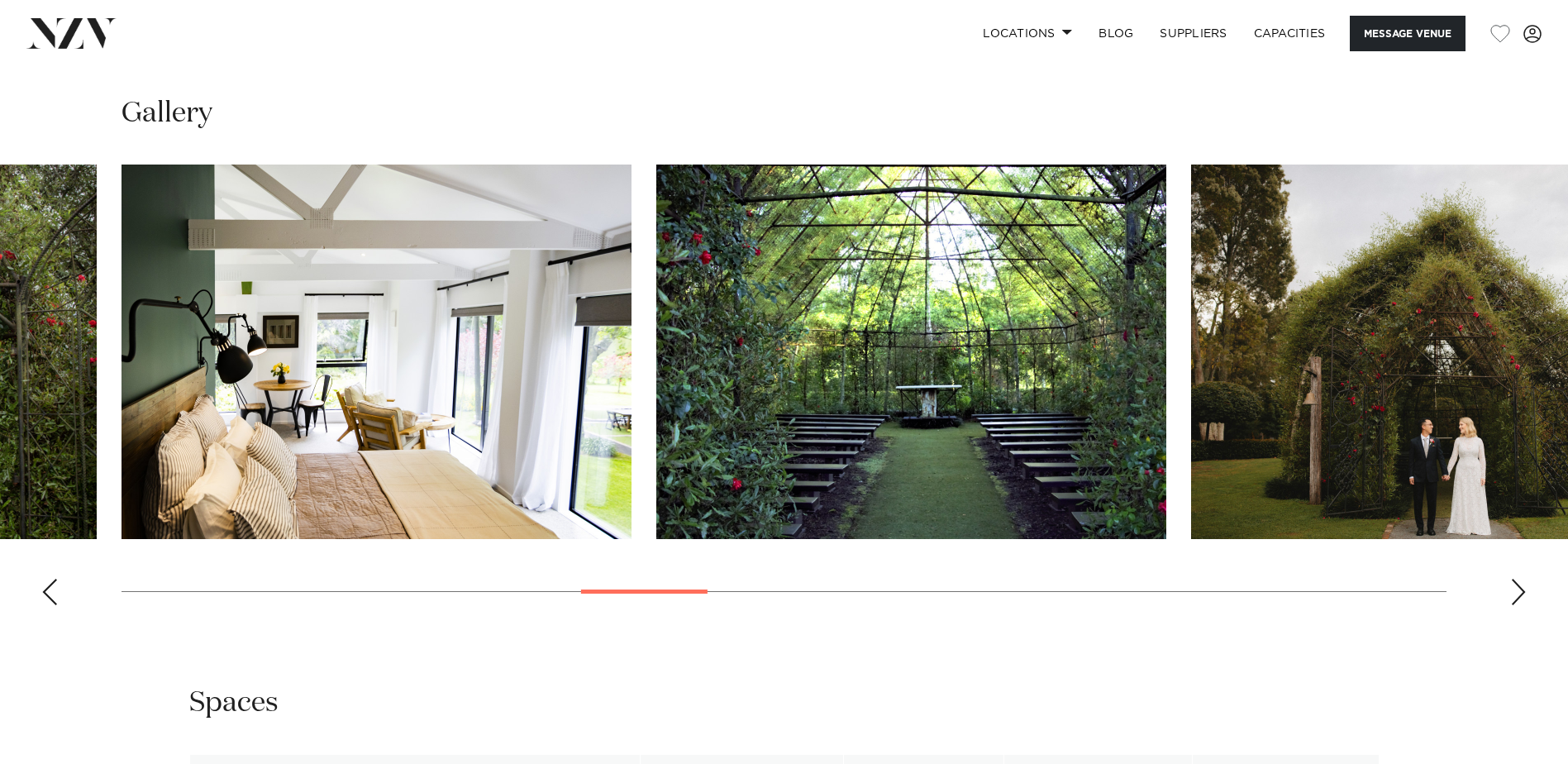
click at [49, 582] on div "Previous slide" at bounding box center [49, 591] width 17 height 26
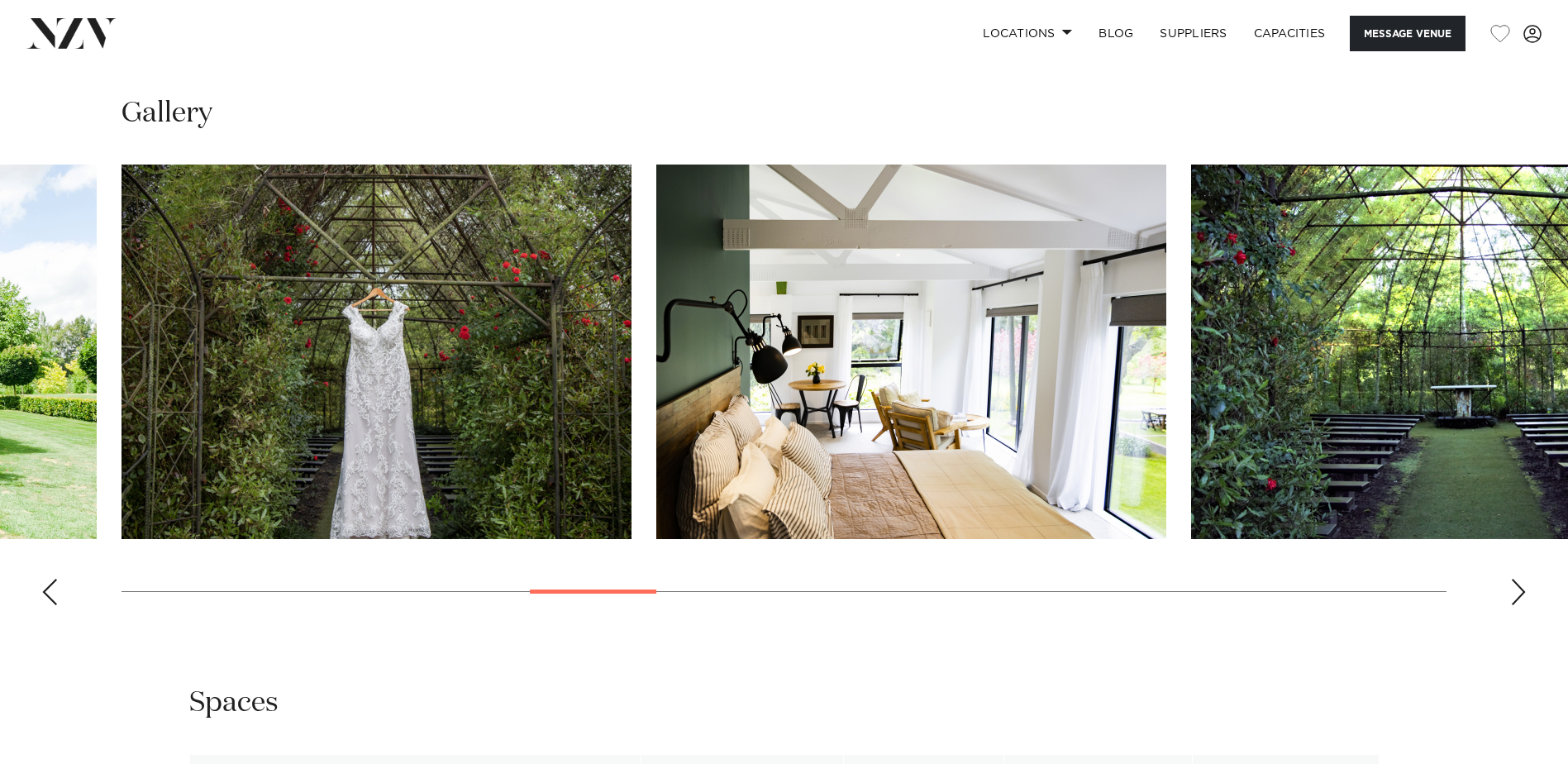
click at [49, 582] on div "Previous slide" at bounding box center [49, 591] width 17 height 26
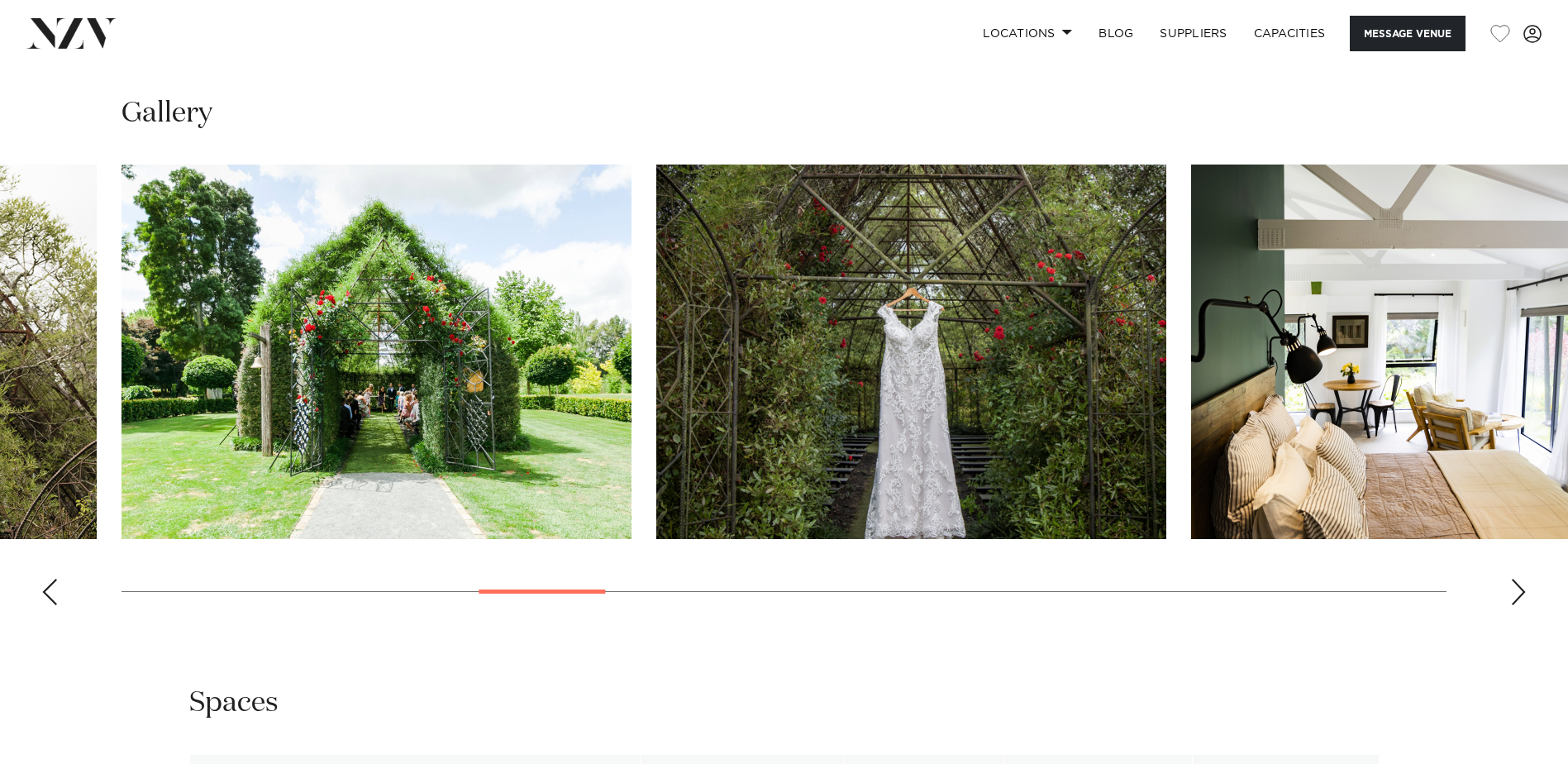
click at [49, 582] on div "Previous slide" at bounding box center [49, 591] width 17 height 26
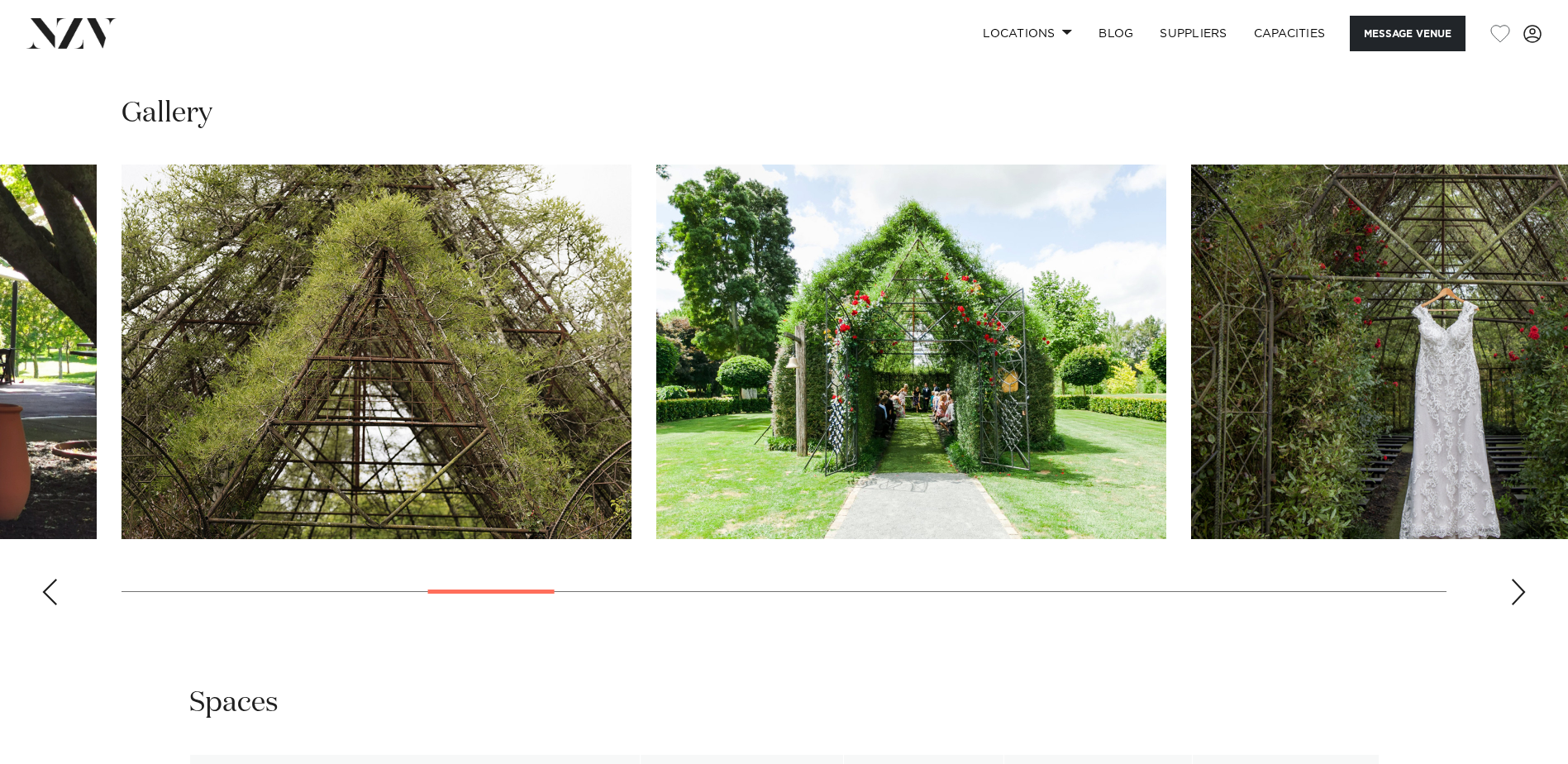
click at [49, 582] on div "Previous slide" at bounding box center [49, 591] width 17 height 26
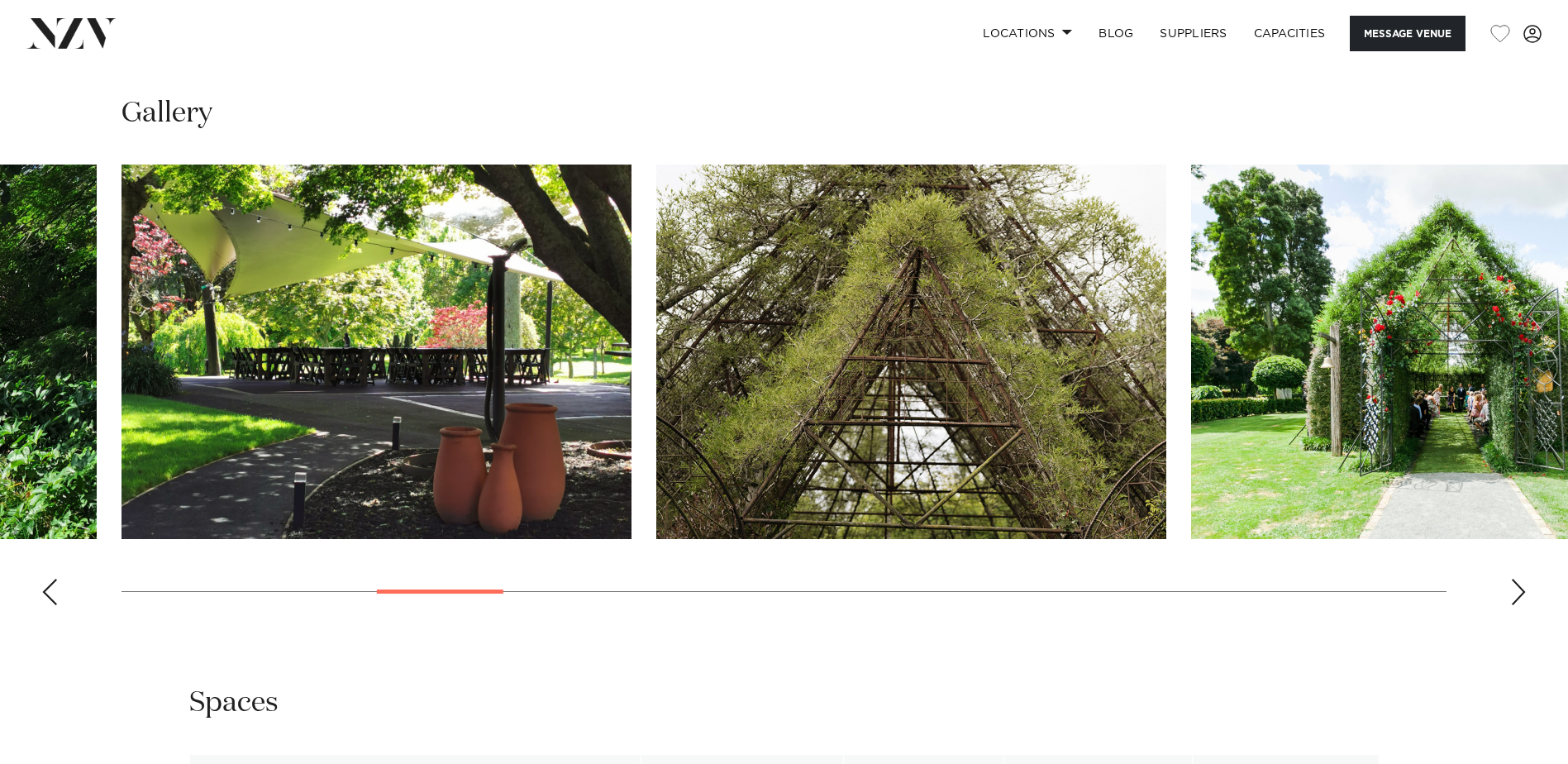
click at [49, 582] on div "Previous slide" at bounding box center [49, 591] width 17 height 26
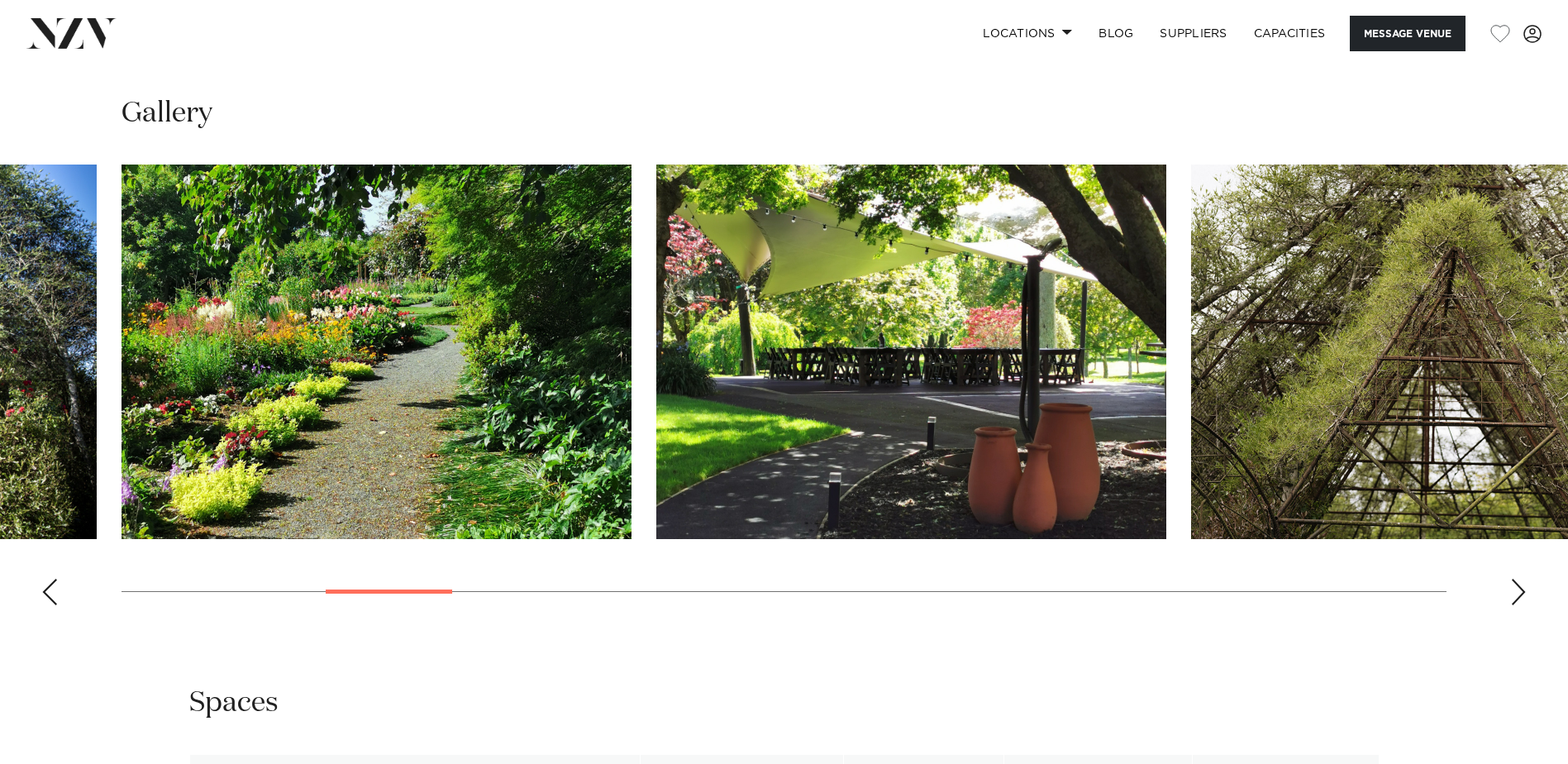
click at [49, 582] on div "Previous slide" at bounding box center [49, 591] width 17 height 26
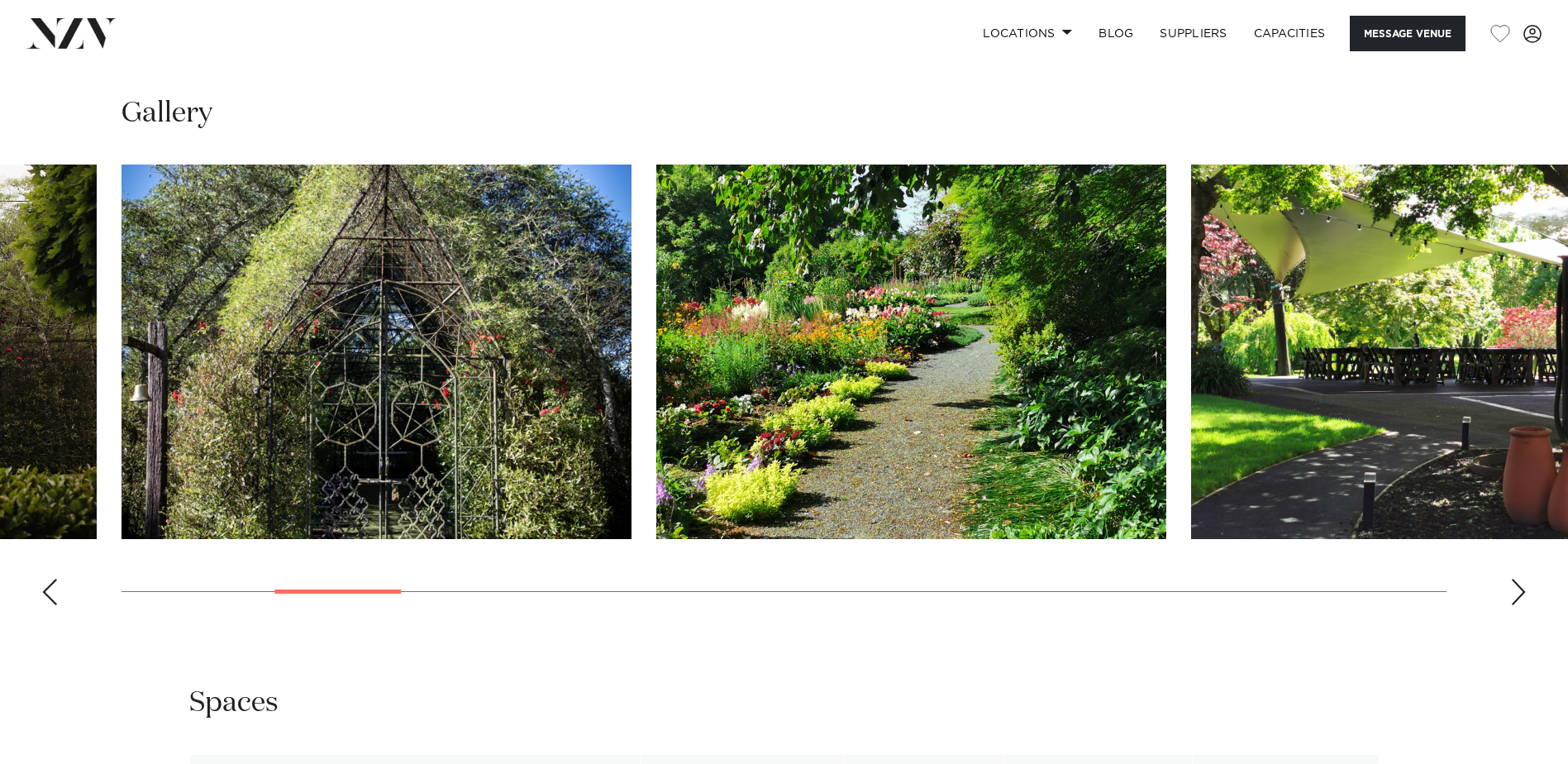
click at [49, 582] on div "Previous slide" at bounding box center [49, 591] width 17 height 26
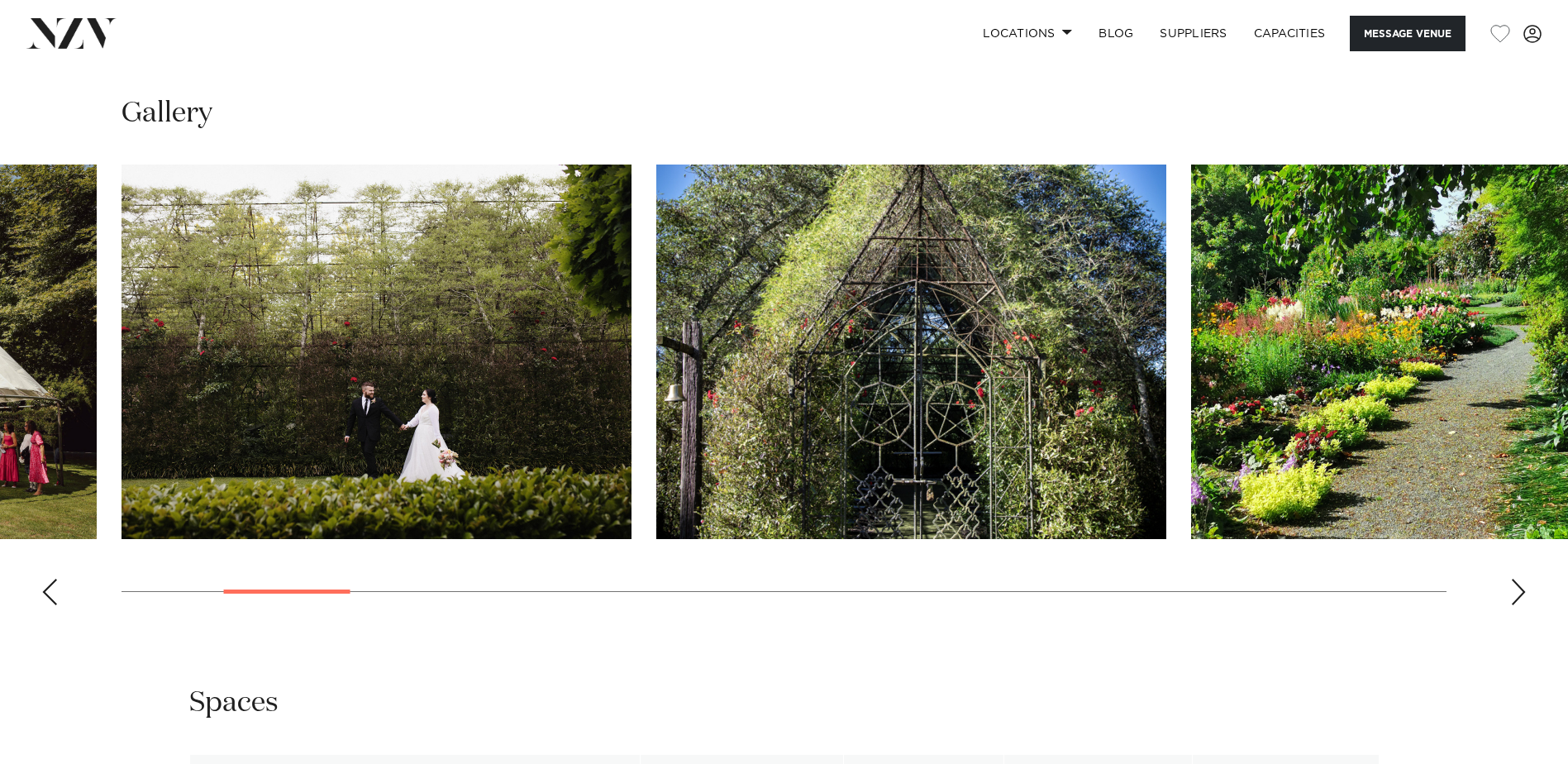
click at [49, 582] on div "Previous slide" at bounding box center [49, 591] width 17 height 26
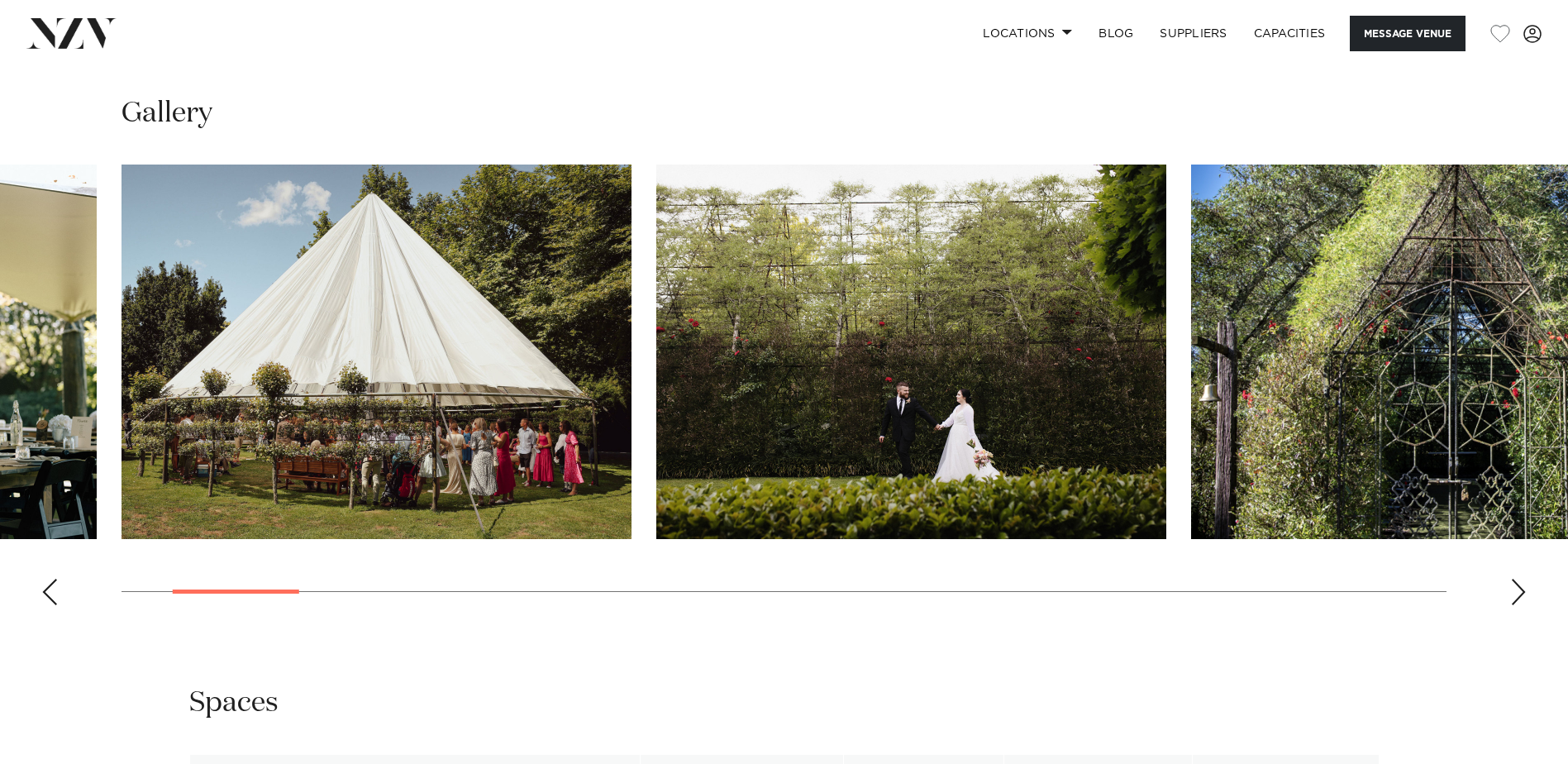
click at [49, 582] on div "Previous slide" at bounding box center [49, 591] width 17 height 26
